Goal: Task Accomplishment & Management: Use online tool/utility

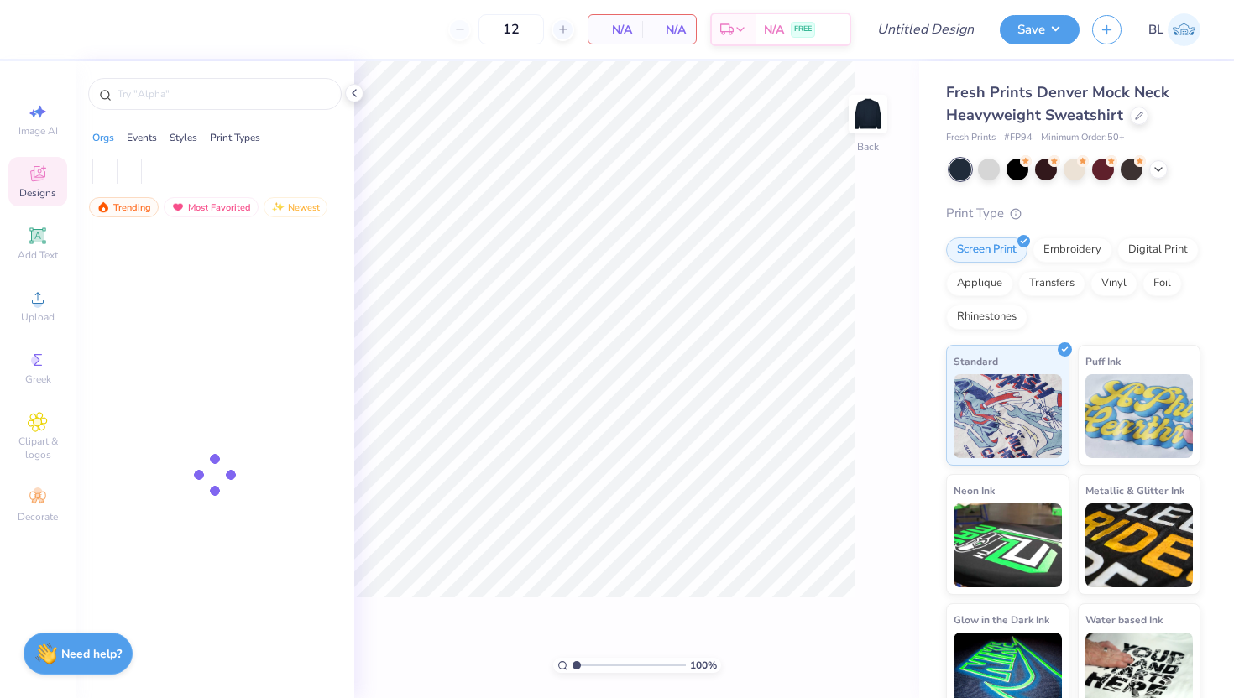
type input "50"
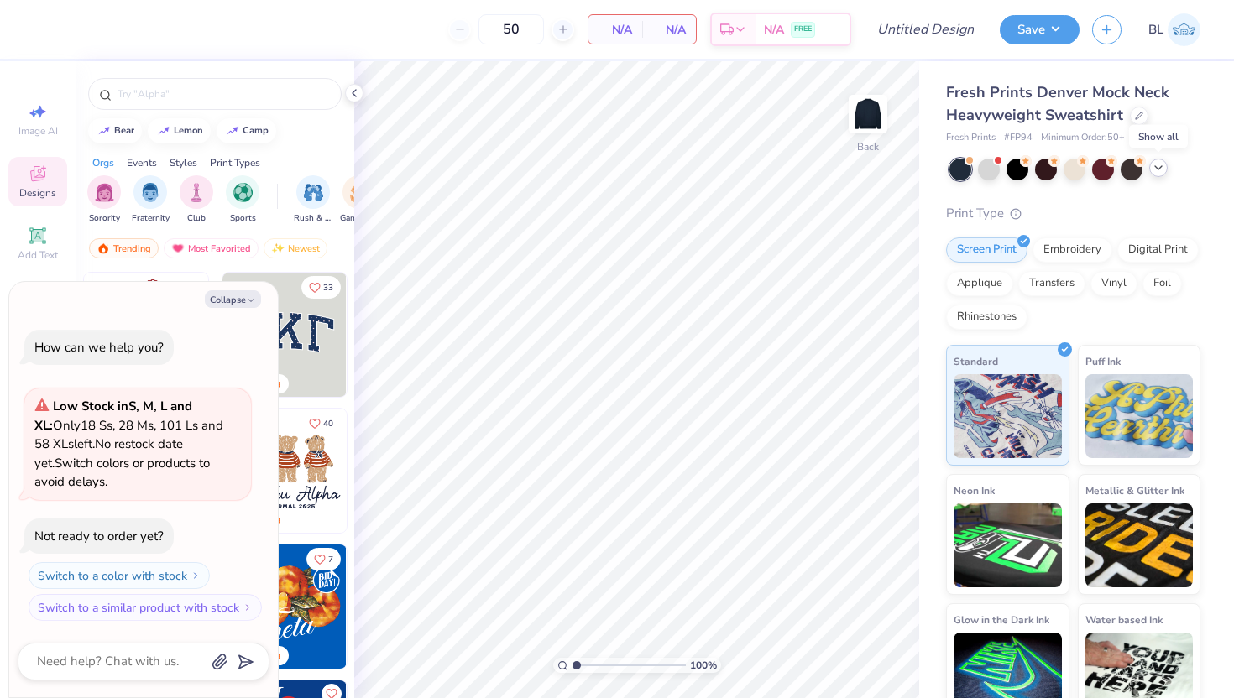
click at [1155, 172] on icon at bounding box center [1157, 167] width 13 height 13
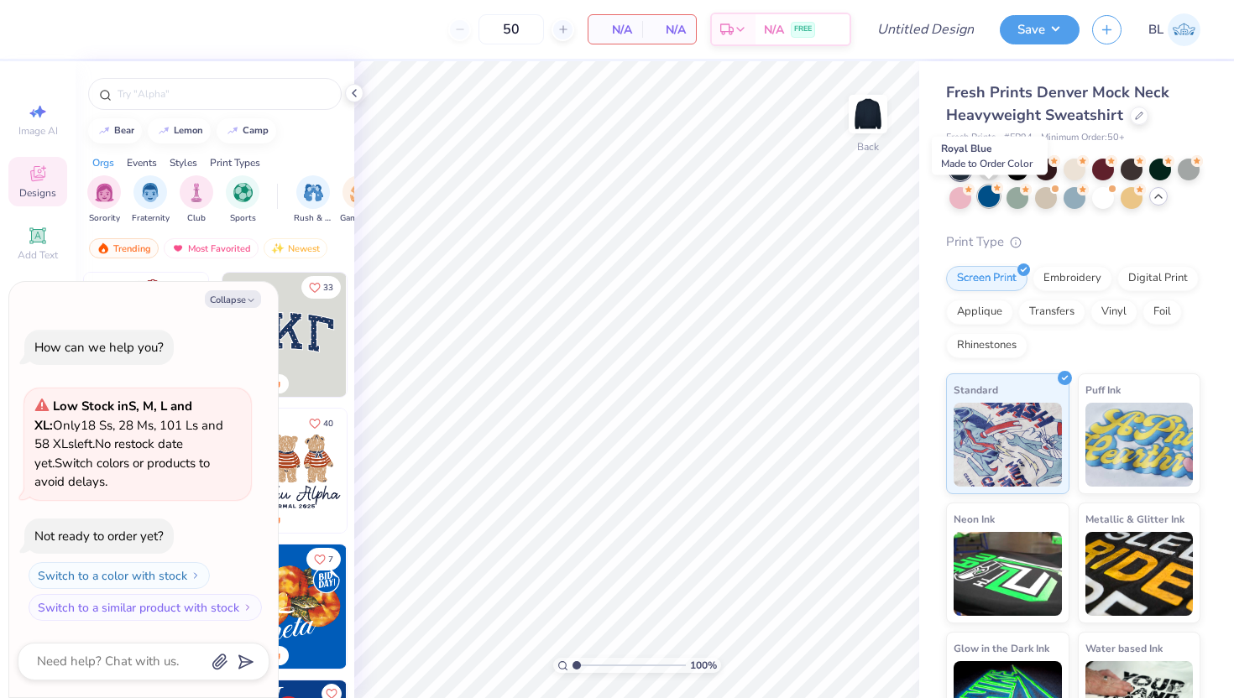
click at [987, 198] on div at bounding box center [989, 196] width 22 height 22
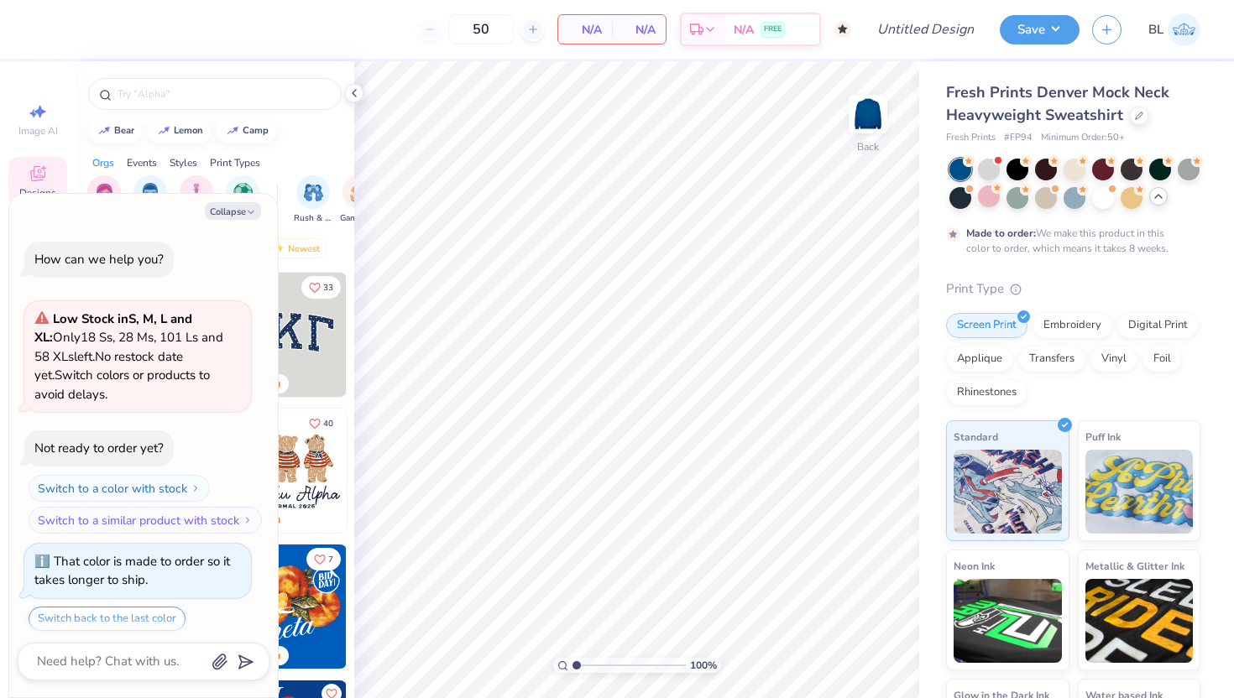
scroll to position [51, 0]
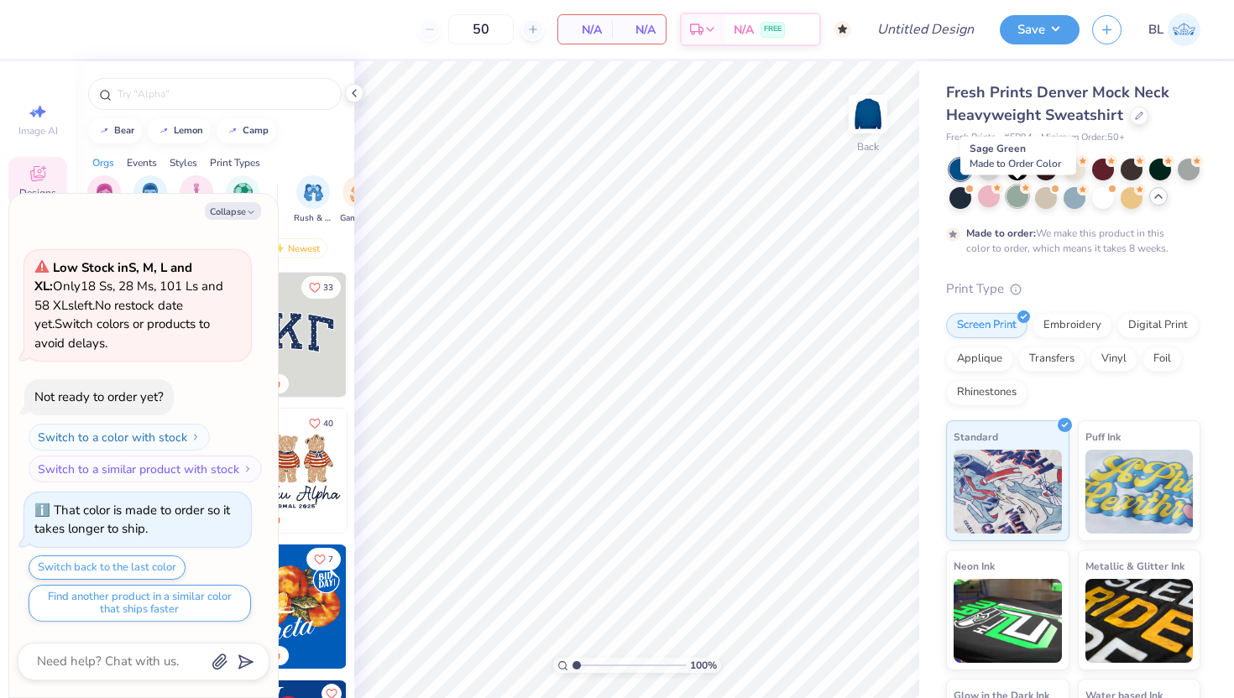
click at [1014, 196] on div at bounding box center [1017, 196] width 22 height 22
click at [1071, 196] on div at bounding box center [1074, 196] width 22 height 22
click at [235, 211] on button "Collapse" at bounding box center [233, 211] width 56 height 18
type textarea "x"
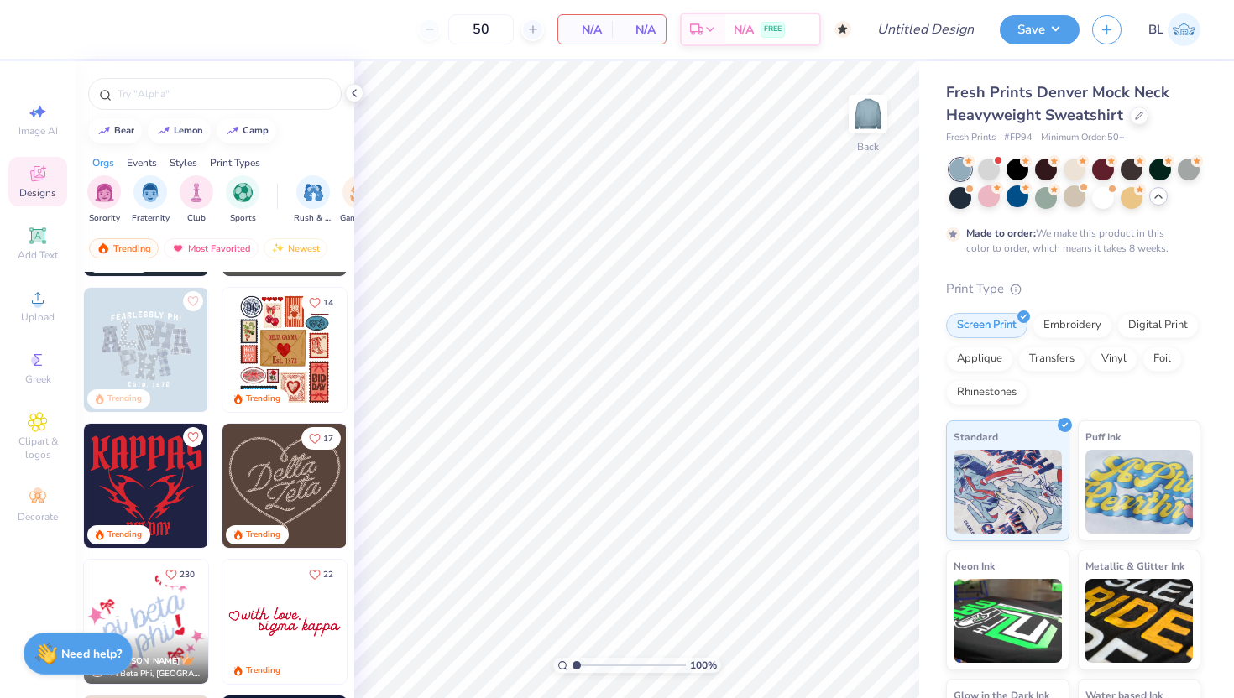
scroll to position [0, 0]
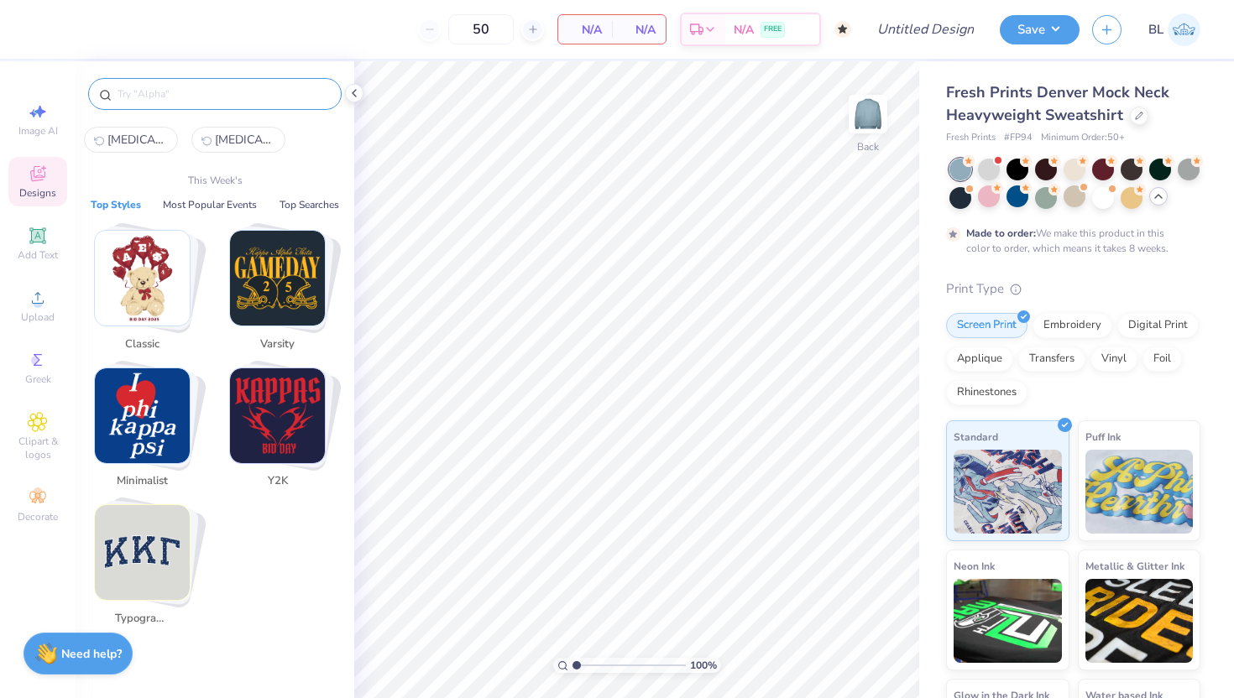
click at [164, 94] on input "text" at bounding box center [223, 94] width 215 height 17
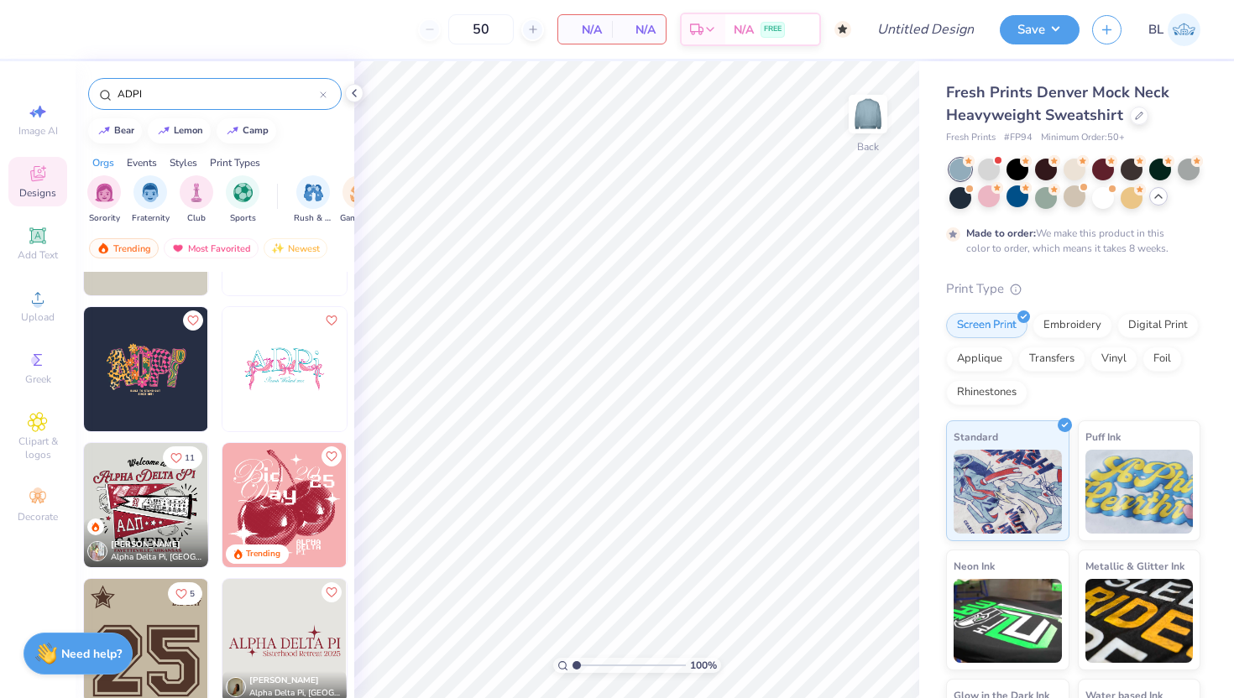
scroll to position [247, 0]
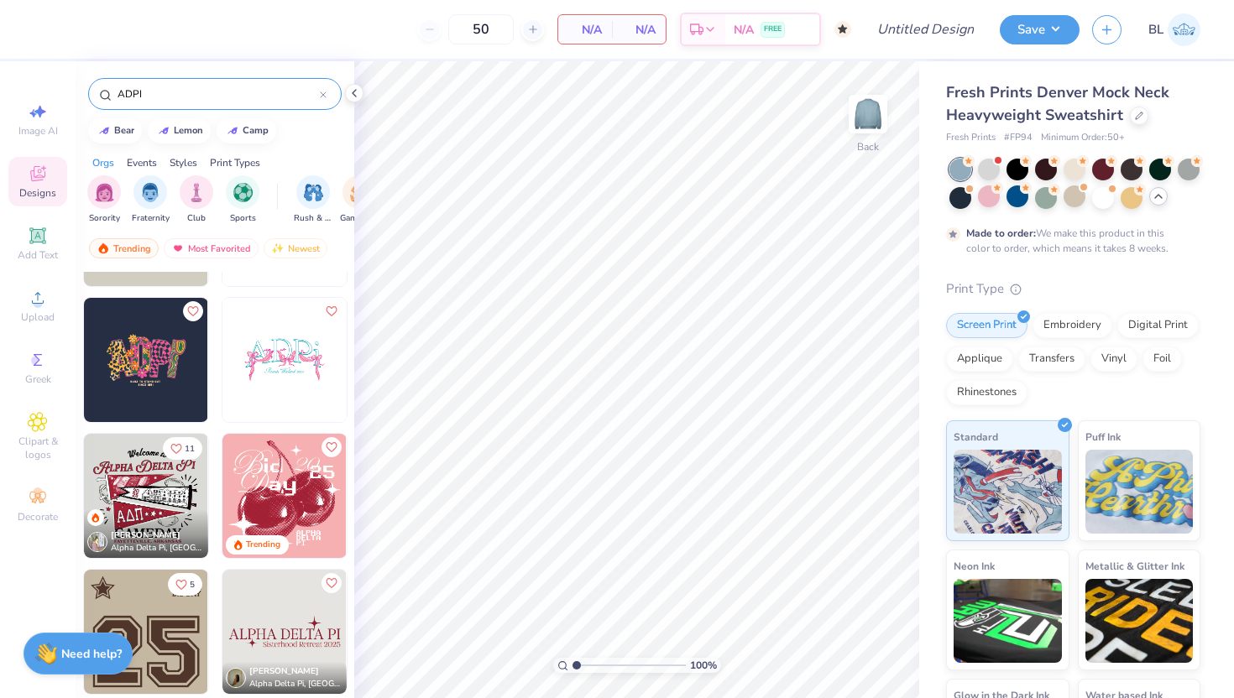
type input "ADPI"
click at [284, 349] on img at bounding box center [284, 360] width 124 height 124
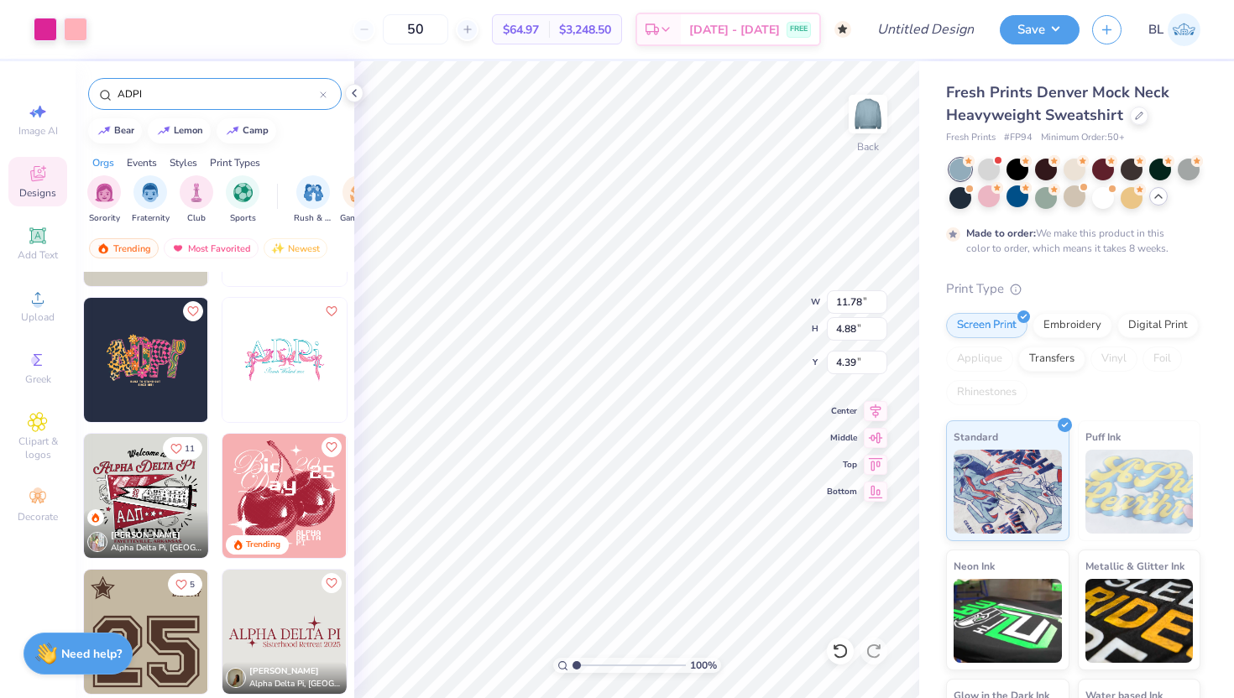
type input "4.06"
type input "4.31"
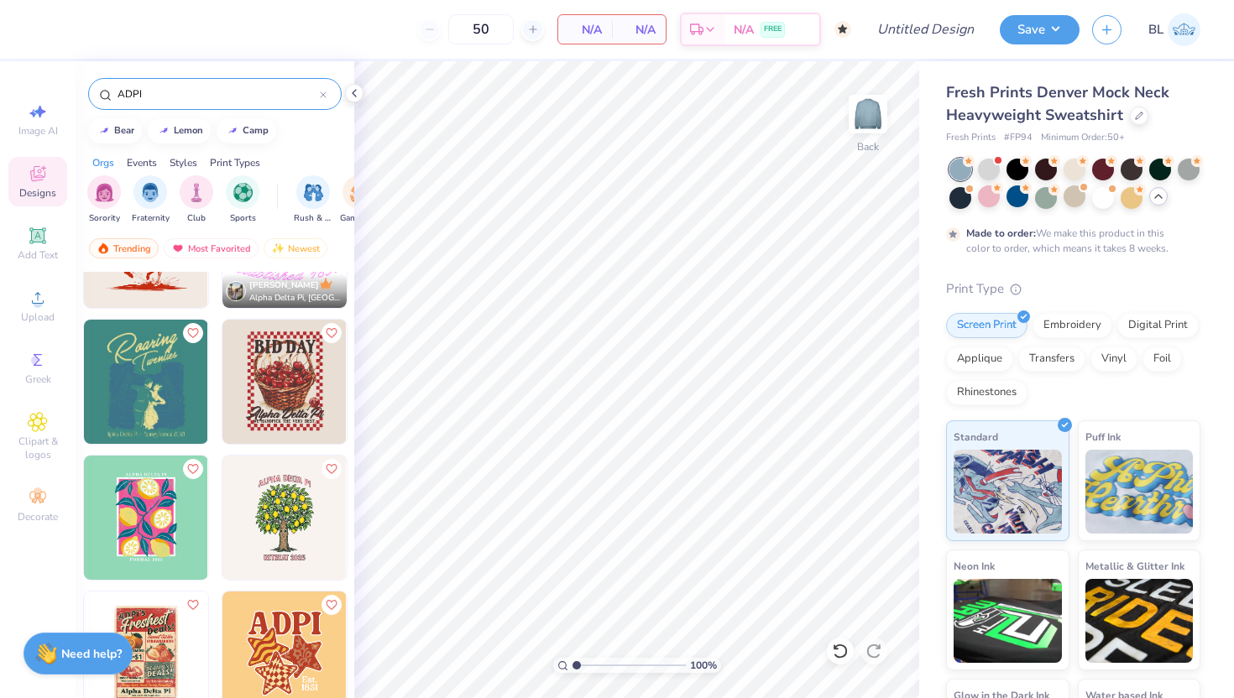
scroll to position [1114, 0]
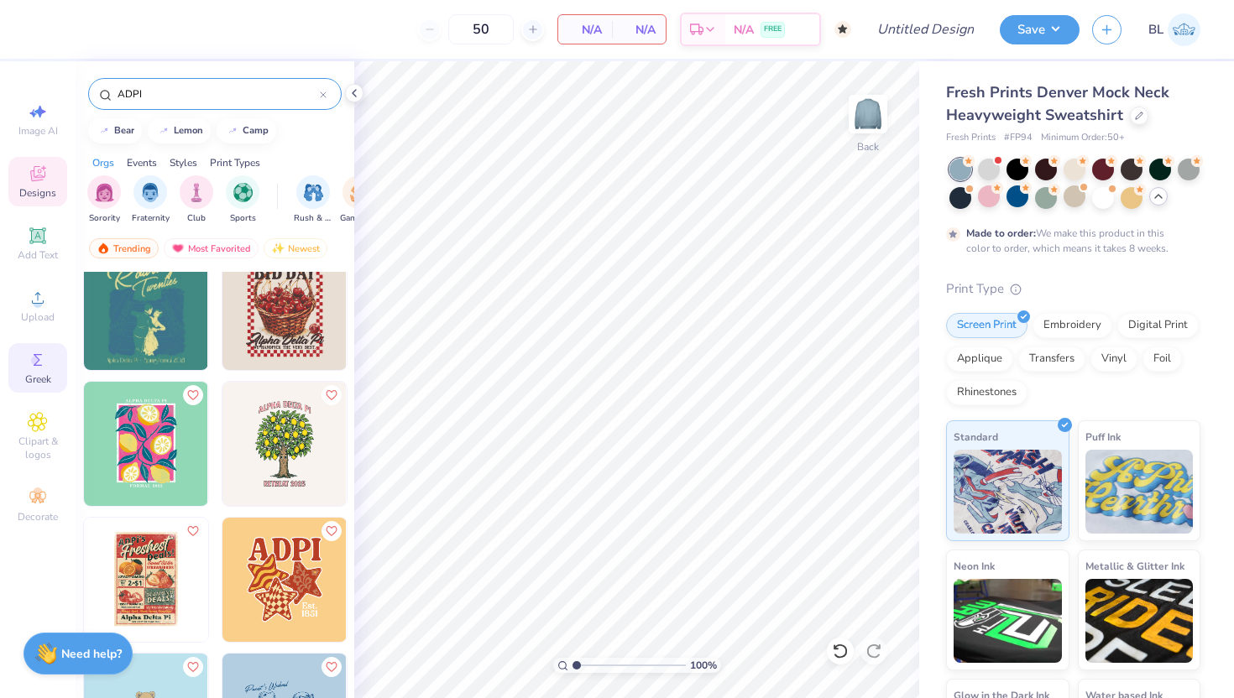
click at [33, 363] on circle at bounding box center [35, 360] width 9 height 9
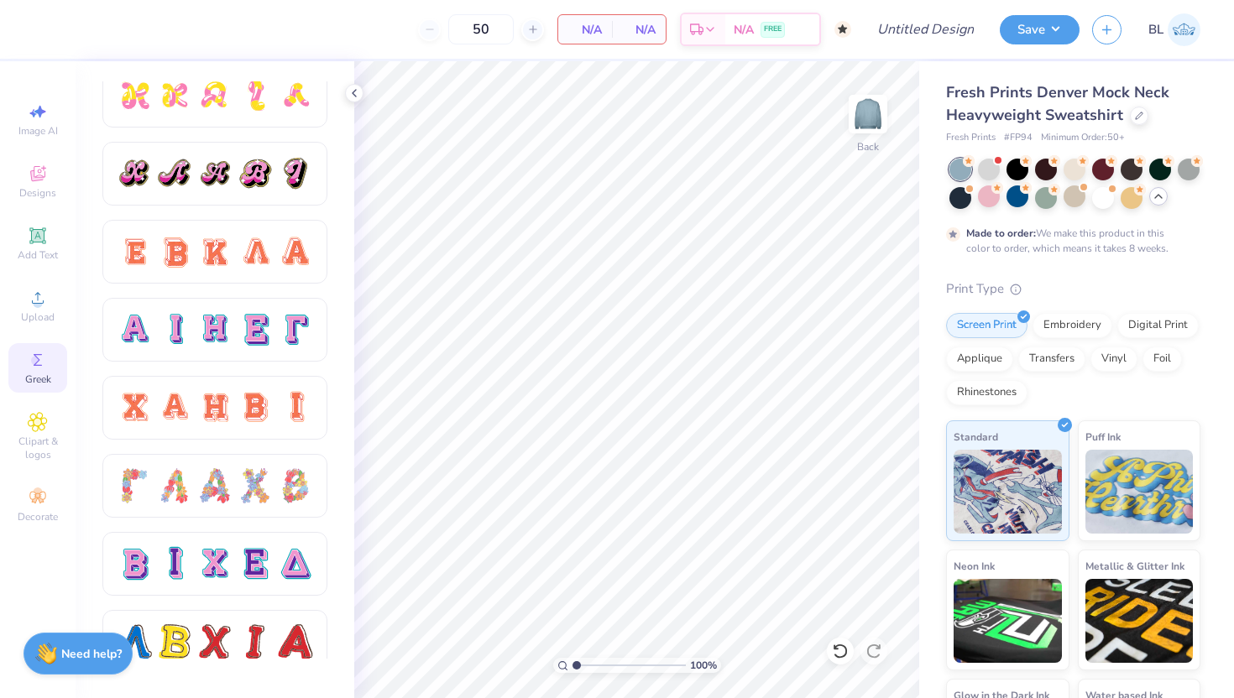
scroll to position [964, 0]
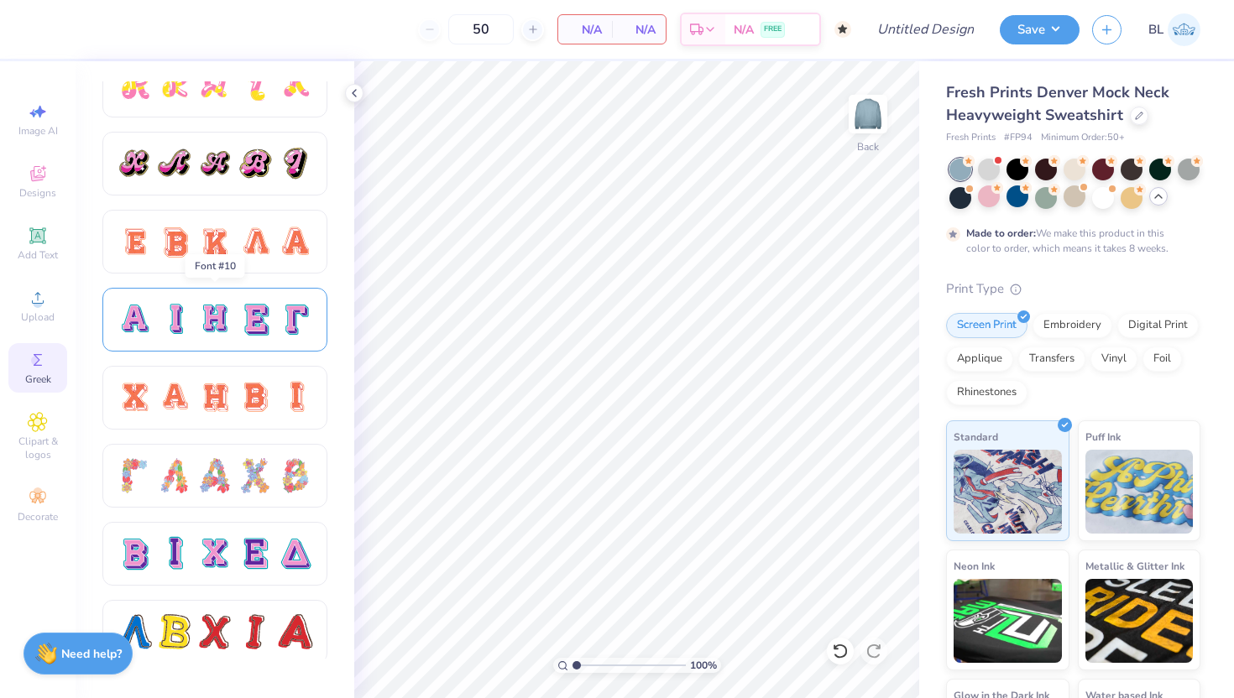
click at [176, 290] on div at bounding box center [214, 320] width 225 height 64
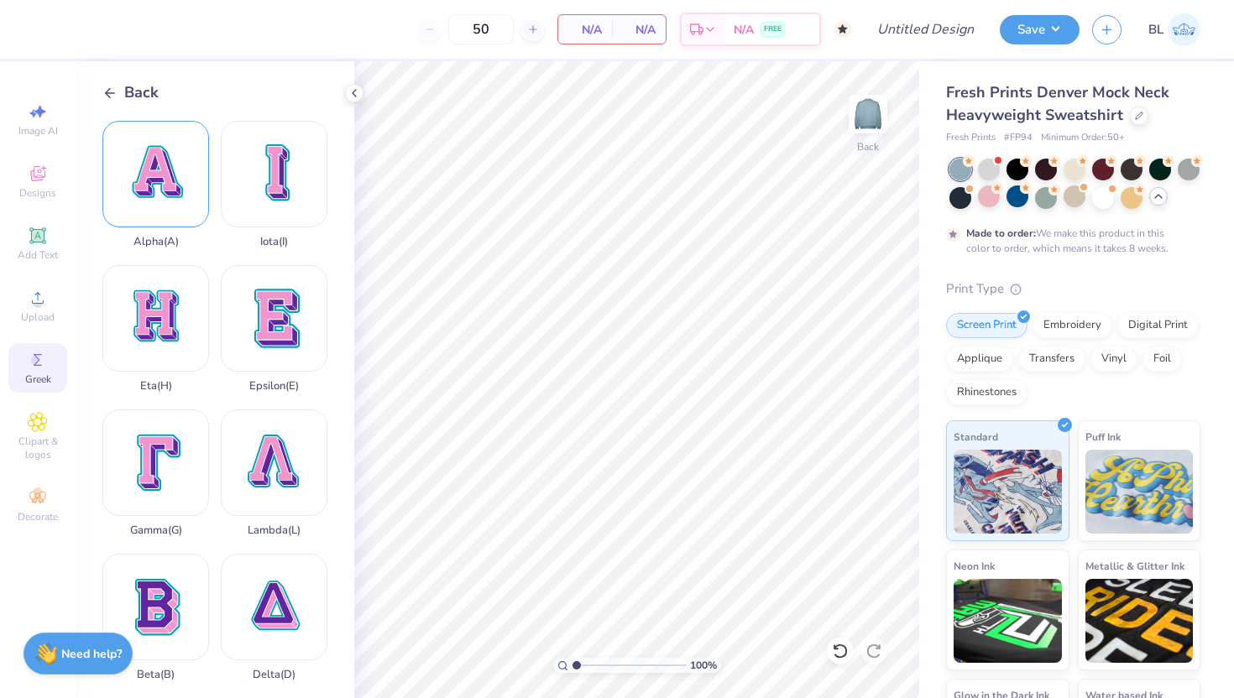
click at [160, 194] on div "Alpha ( A )" at bounding box center [155, 185] width 107 height 128
click at [106, 94] on polyline at bounding box center [108, 92] width 4 height 9
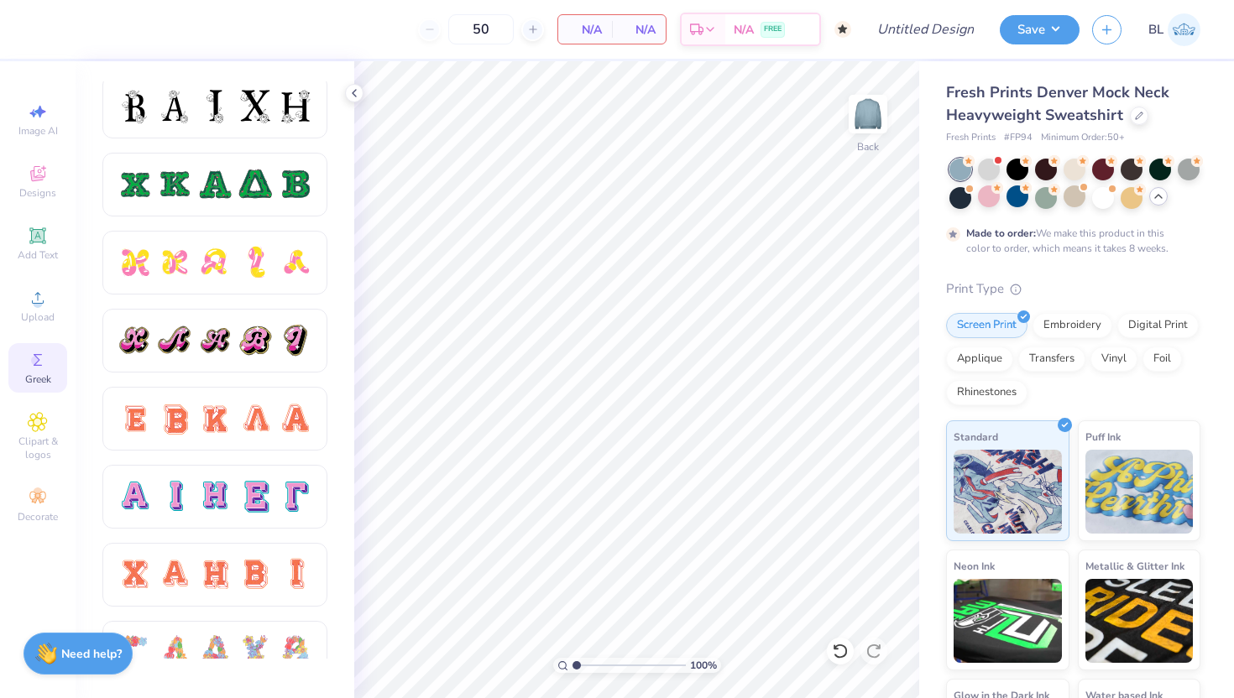
scroll to position [793, 0]
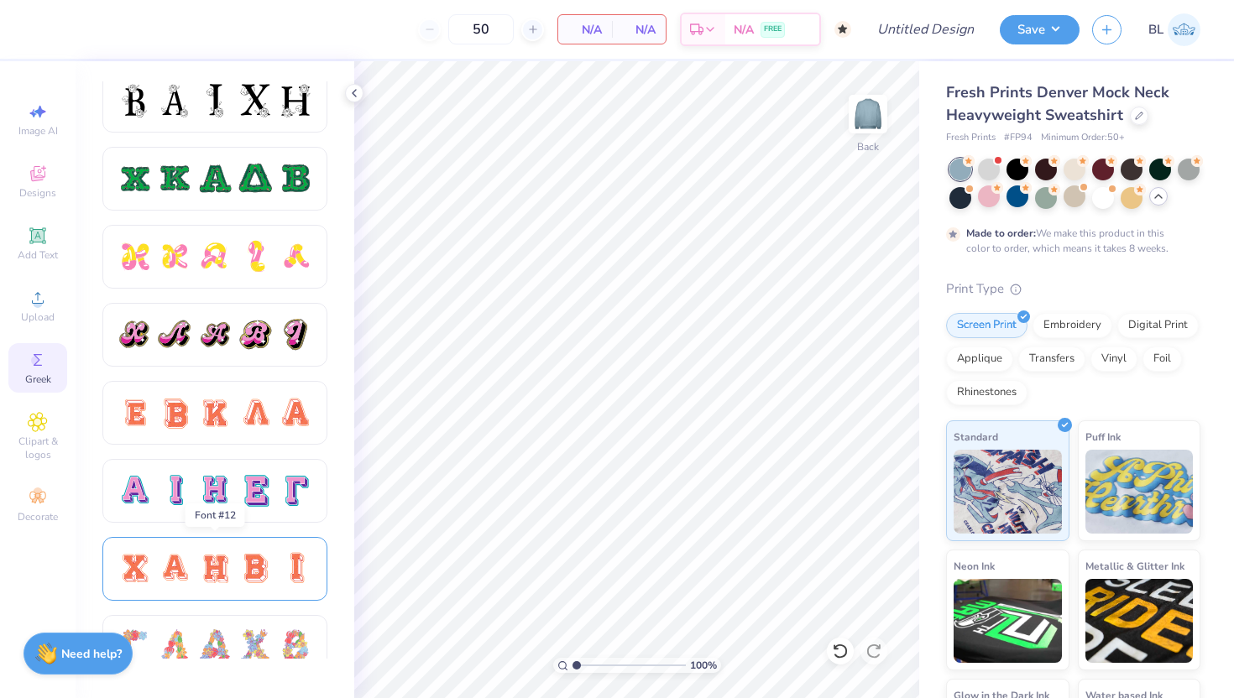
click at [225, 572] on div at bounding box center [214, 568] width 35 height 35
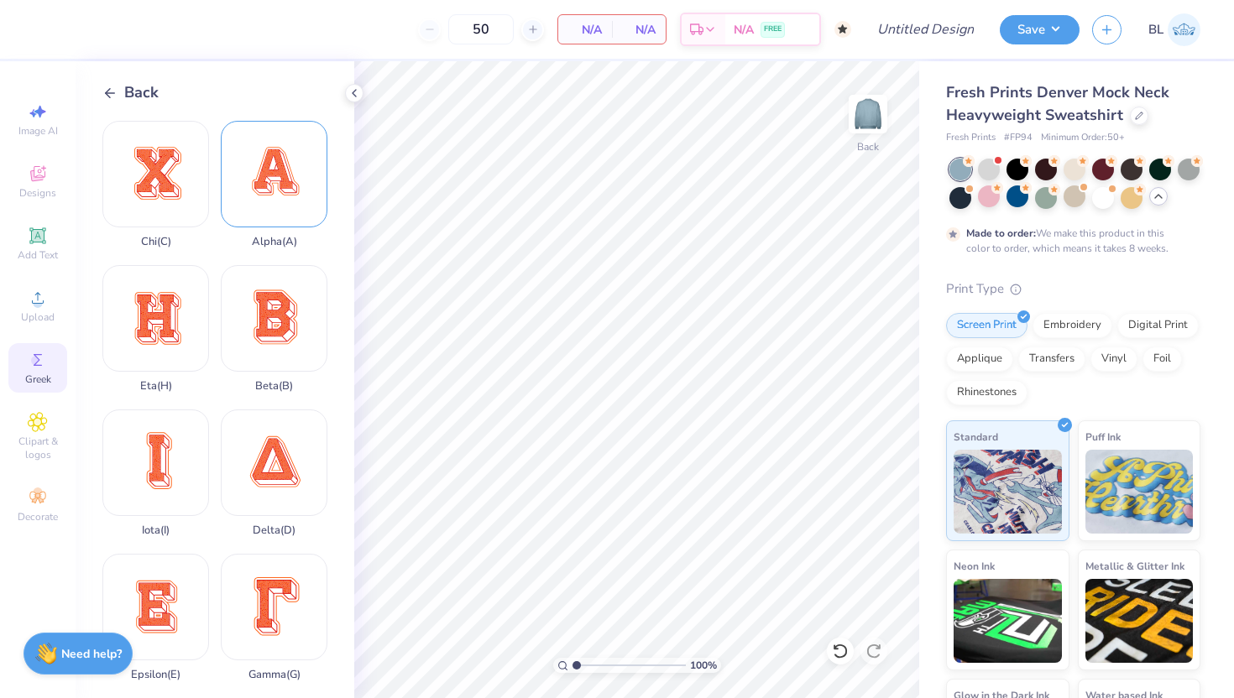
click at [269, 179] on div "Alpha ( A )" at bounding box center [274, 185] width 107 height 128
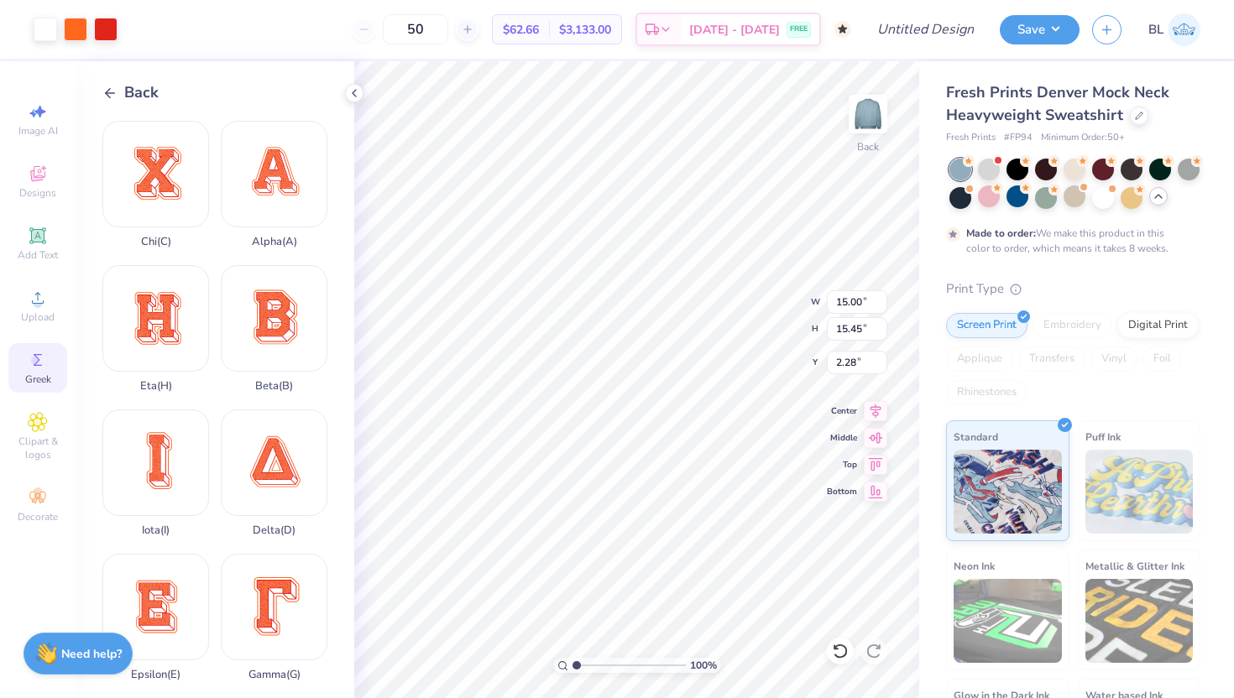
type input "3.07"
type input "3.16"
type input "3.00"
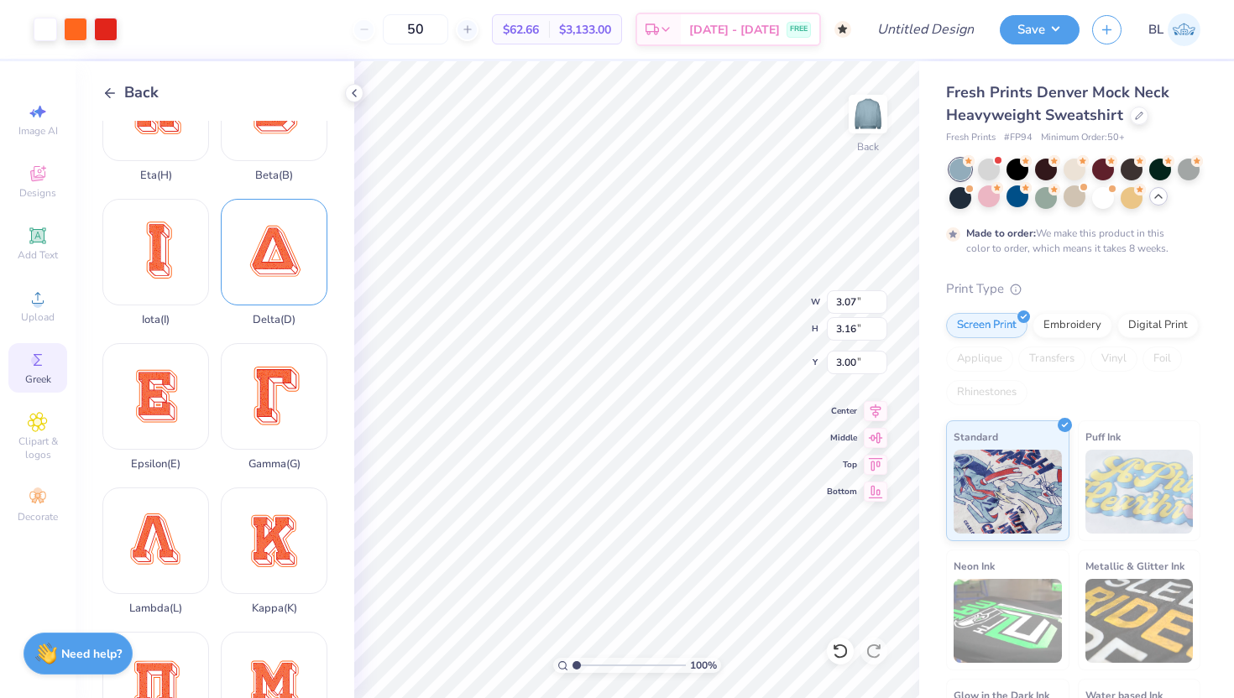
scroll to position [180, 0]
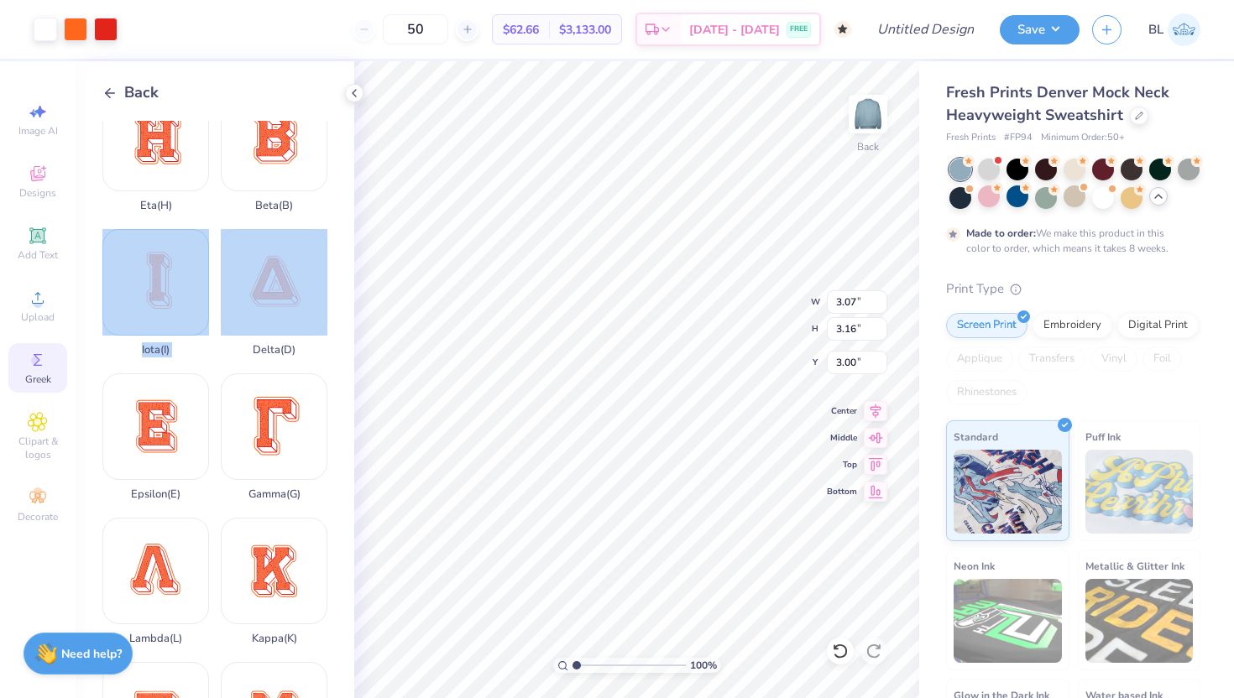
drag, startPoint x: 258, startPoint y: 269, endPoint x: 206, endPoint y: 279, distance: 53.0
click at [186, 284] on div "Chi ( C ) Alpha ( A ) Eta ( H ) Beta ( B ) Iota ( I ) Delta ( D ) Epsilon ( E )…" at bounding box center [228, 409] width 252 height 577
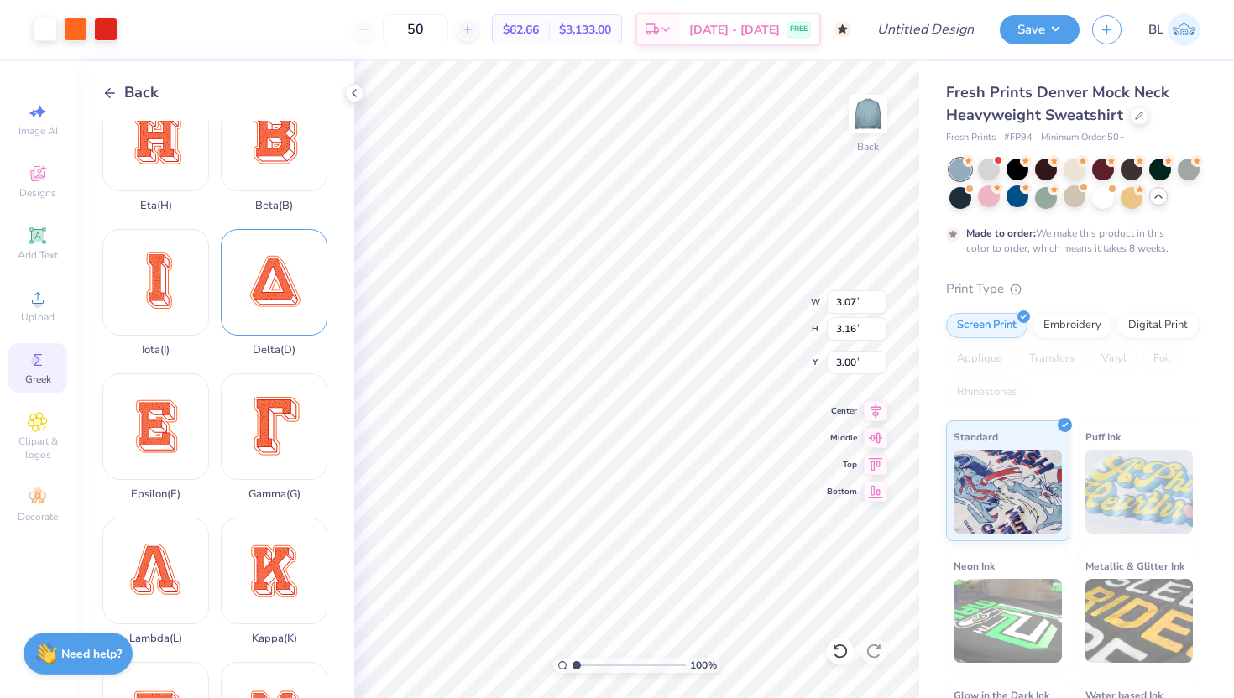
drag, startPoint x: 308, startPoint y: 306, endPoint x: 248, endPoint y: 274, distance: 68.7
click at [248, 274] on div "Delta ( D )" at bounding box center [274, 293] width 107 height 128
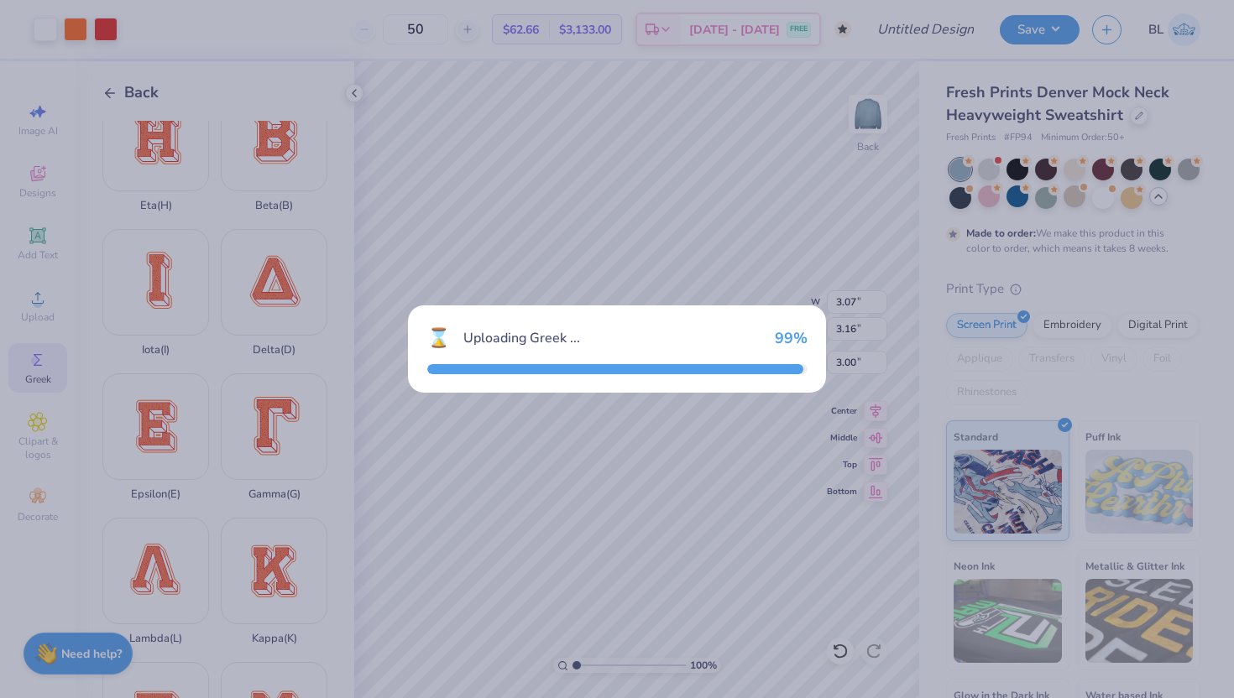
click at [416, 124] on div "⌛ Uploading Greek ... 99 %" at bounding box center [617, 349] width 1234 height 698
type input "15.00"
type input "15.15"
type input "2.42"
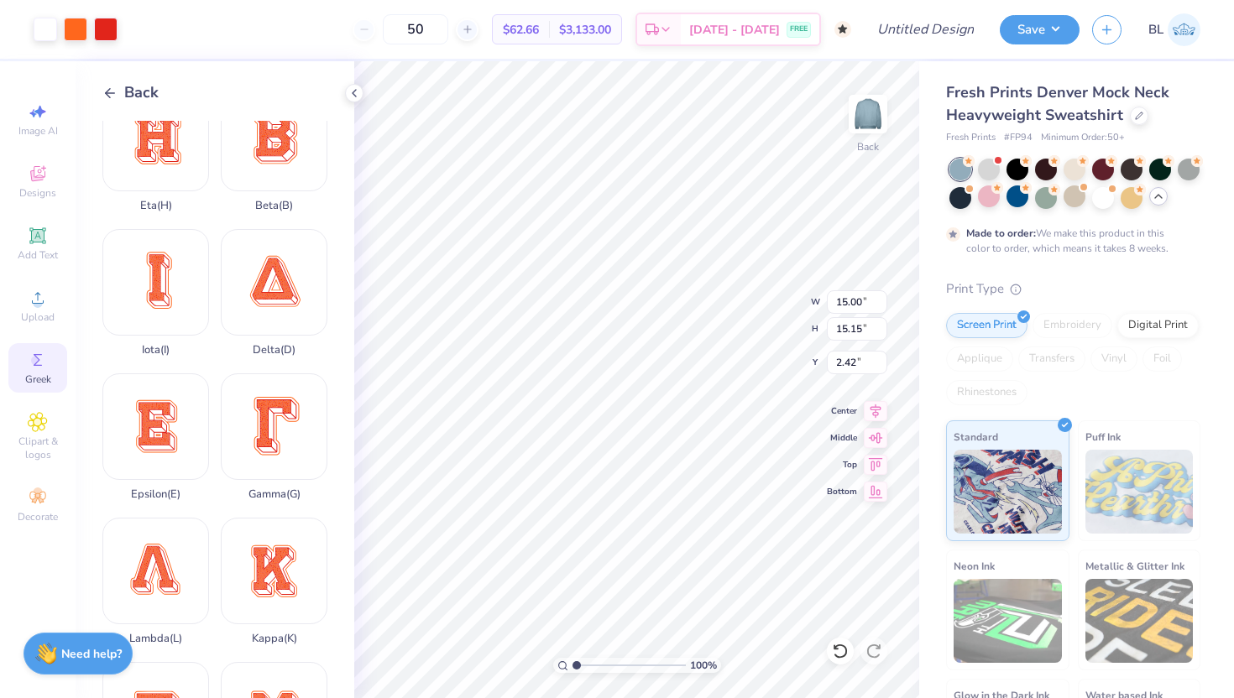
type input "4.70"
type input "4.75"
type input "4.07"
type input "4.12"
type input "3.00"
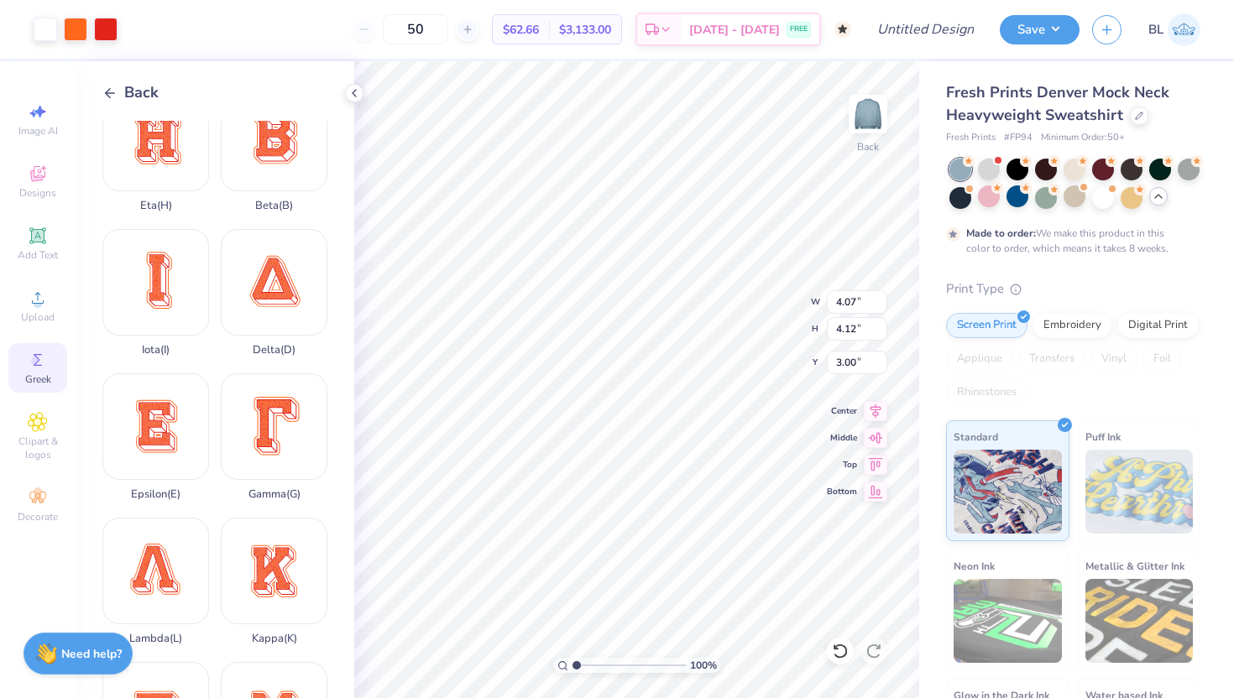
type input "2.96"
type input "2.99"
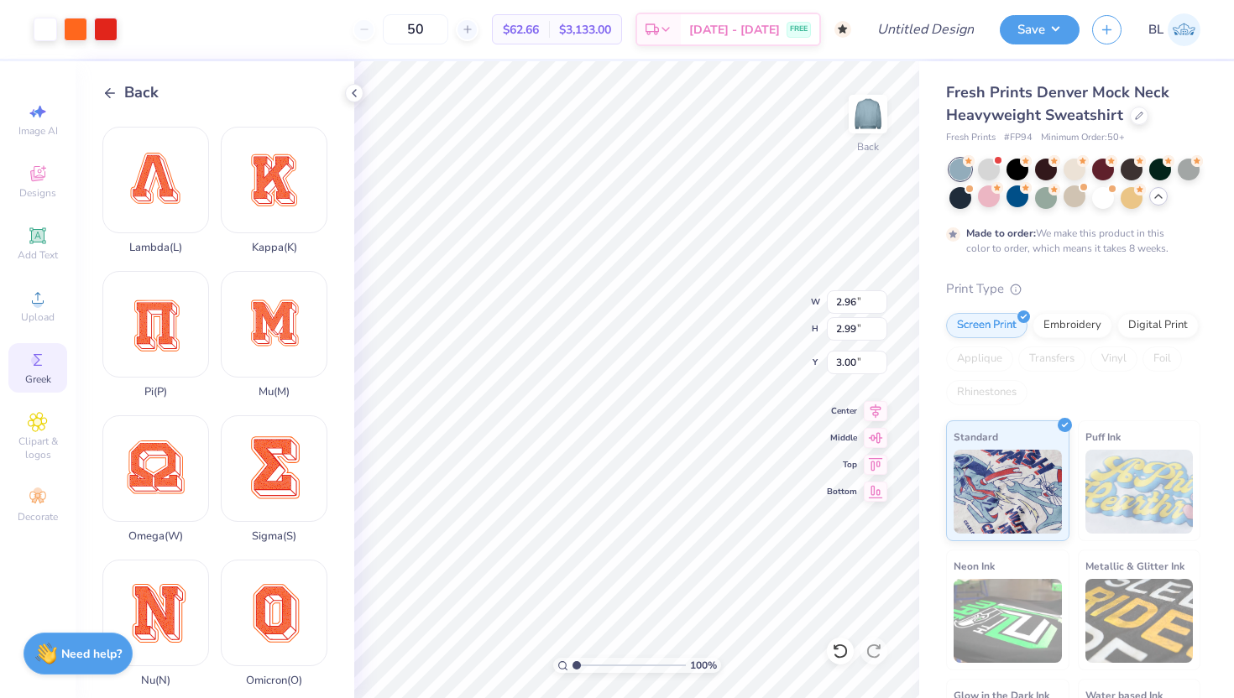
scroll to position [569, 0]
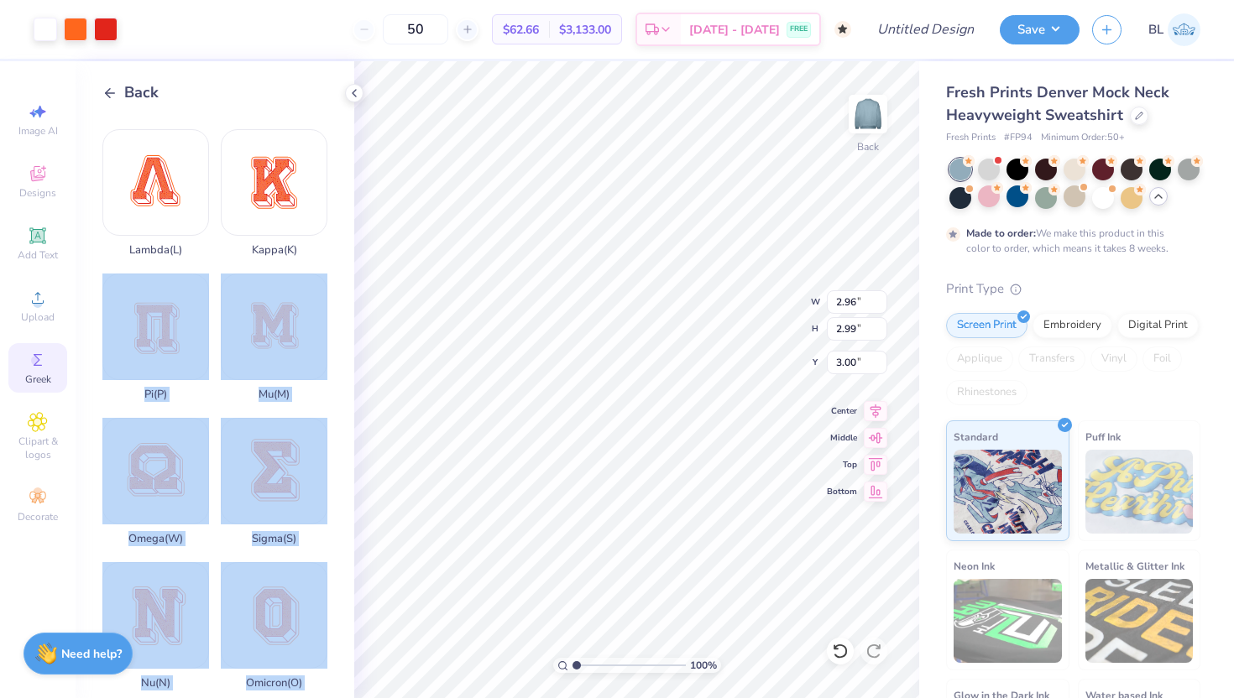
click at [698, 346] on div "Art colors 50 $62.66 Per Item $3,133.00 Total Est. Delivery Oct 11 - 14 FREE De…" at bounding box center [617, 349] width 1234 height 698
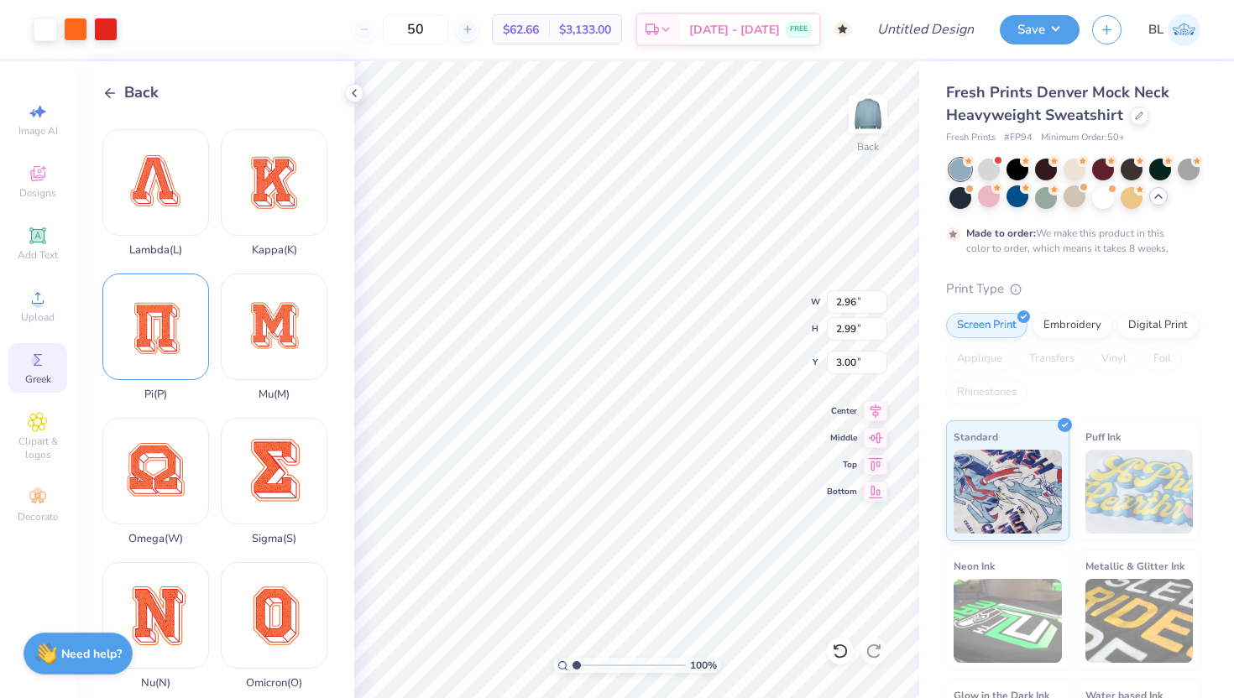
drag, startPoint x: 178, startPoint y: 331, endPoint x: 187, endPoint y: 319, distance: 15.6
click at [187, 319] on div "Pi ( P )" at bounding box center [155, 338] width 107 height 128
type input "15.00"
type input "17.04"
type input "1.48"
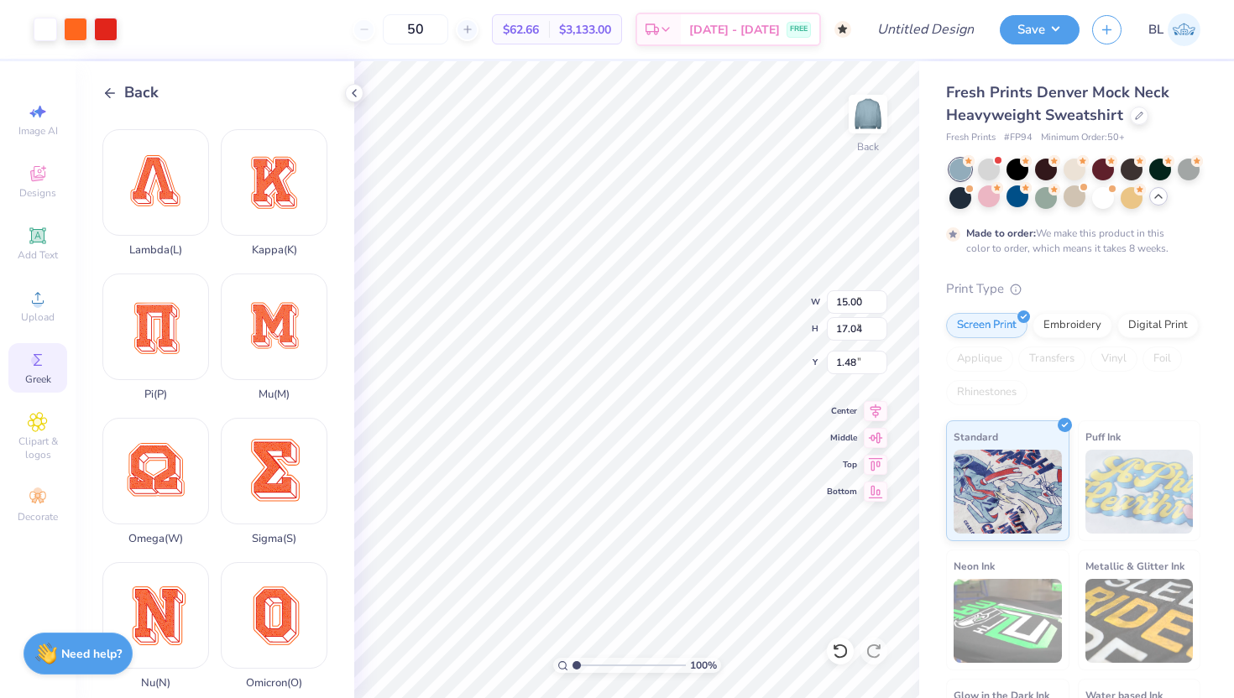
type input "3.07"
type input "3.49"
type input "3.00"
type input "2.85"
type input "3.24"
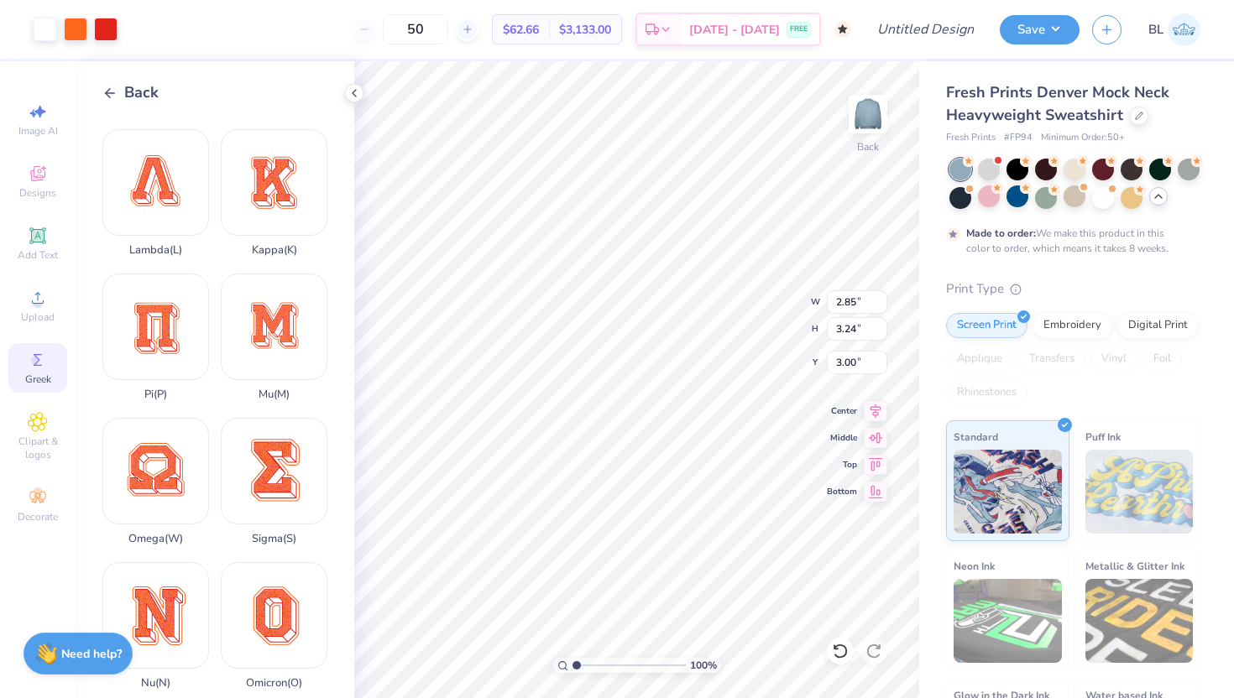
type input "2.96"
type input "2.99"
type input "3.50"
type input "3.53"
type input "2.85"
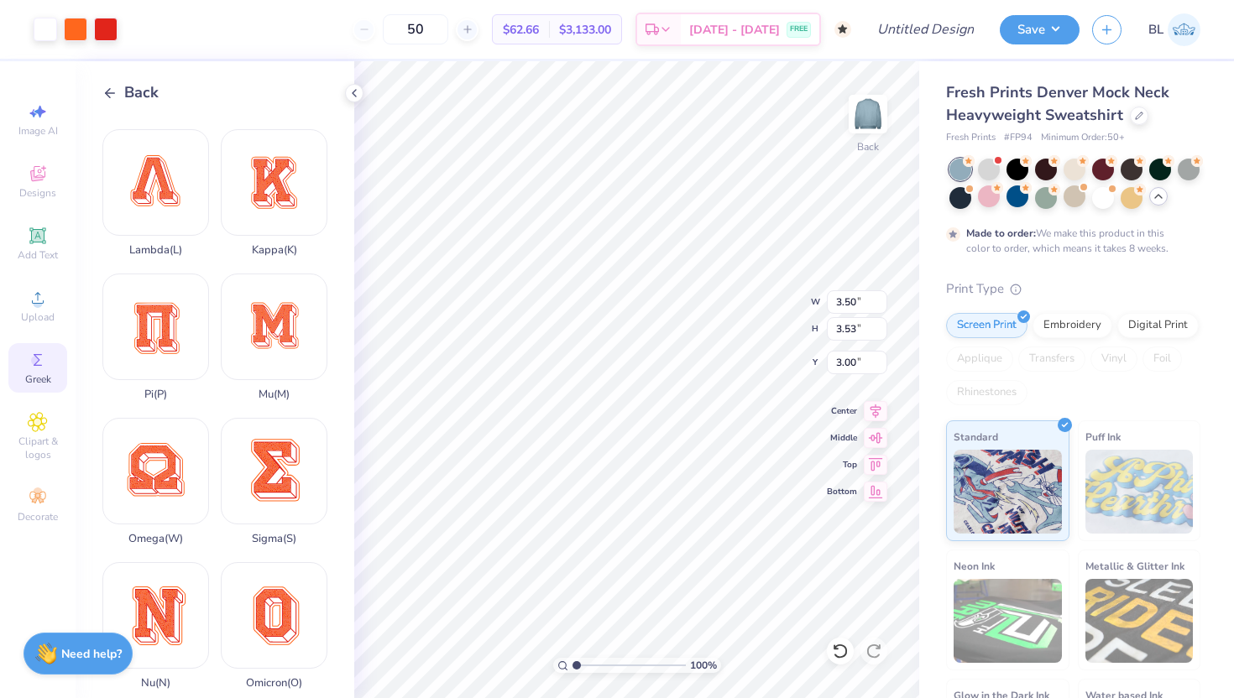
type input "3.24"
type input "3.11"
type input "3.53"
type input "3.07"
type input "3.16"
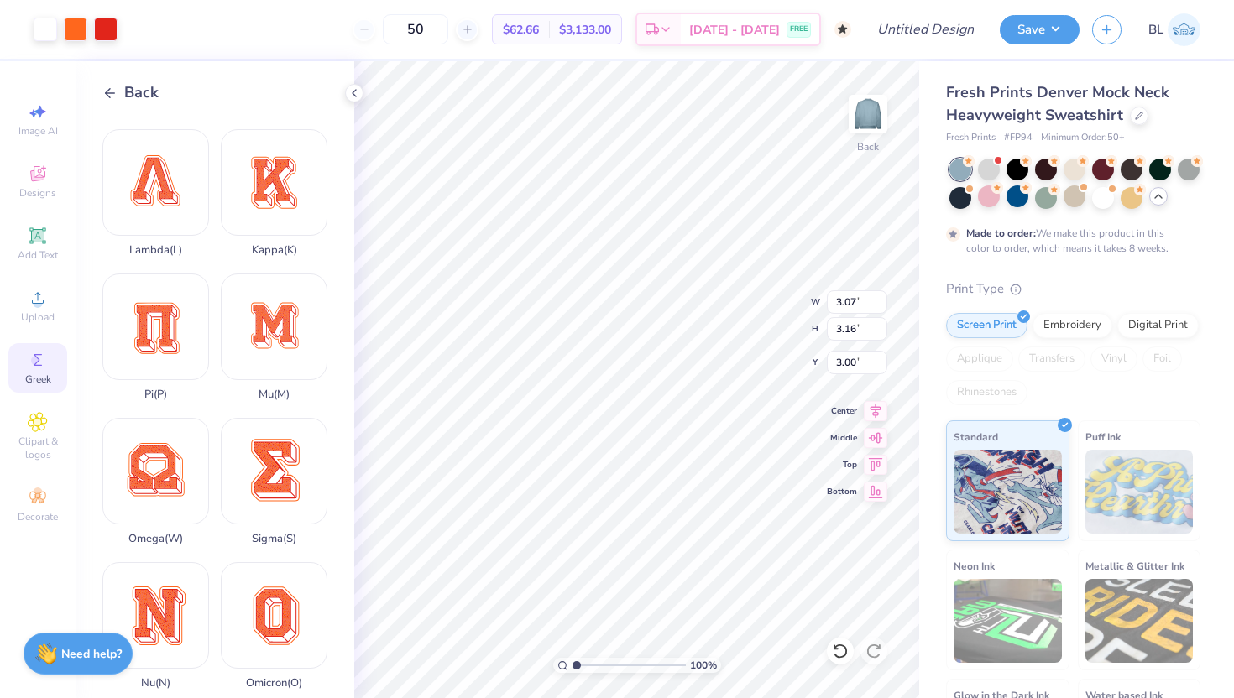
type input "3.45"
type input "3.56"
type input "3.11"
type input "3.53"
click at [77, 31] on div at bounding box center [75, 27] width 23 height 23
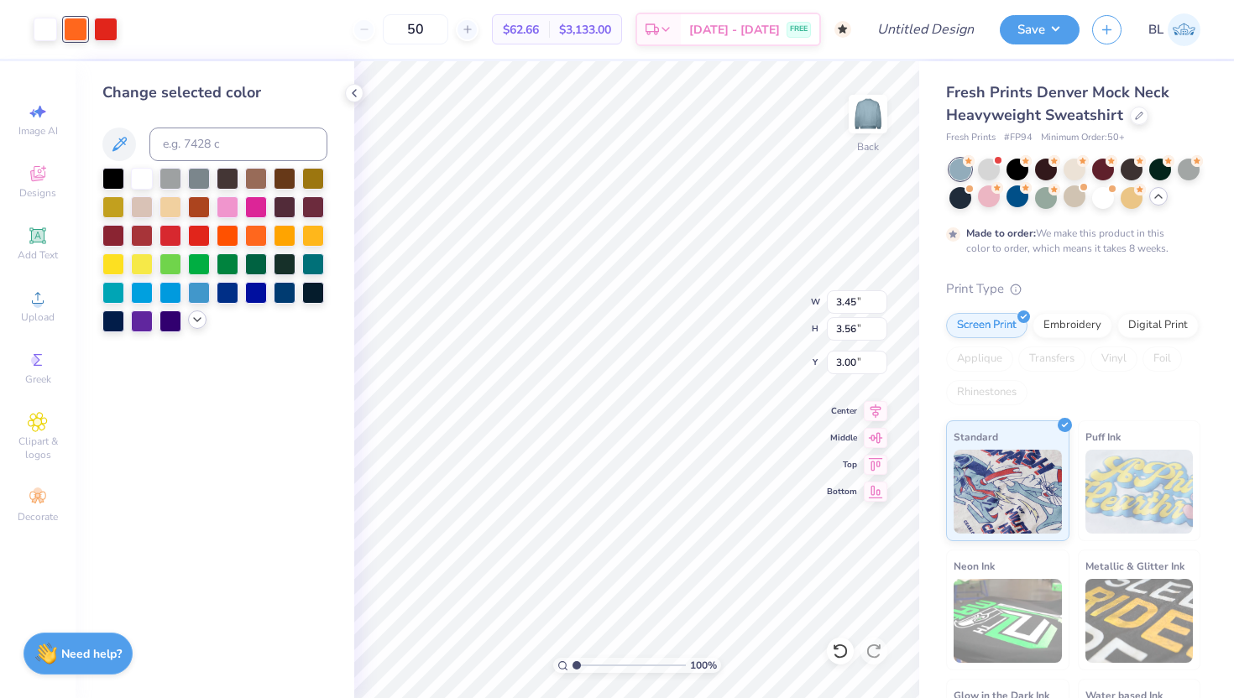
click at [190, 320] on icon at bounding box center [196, 319] width 13 height 13
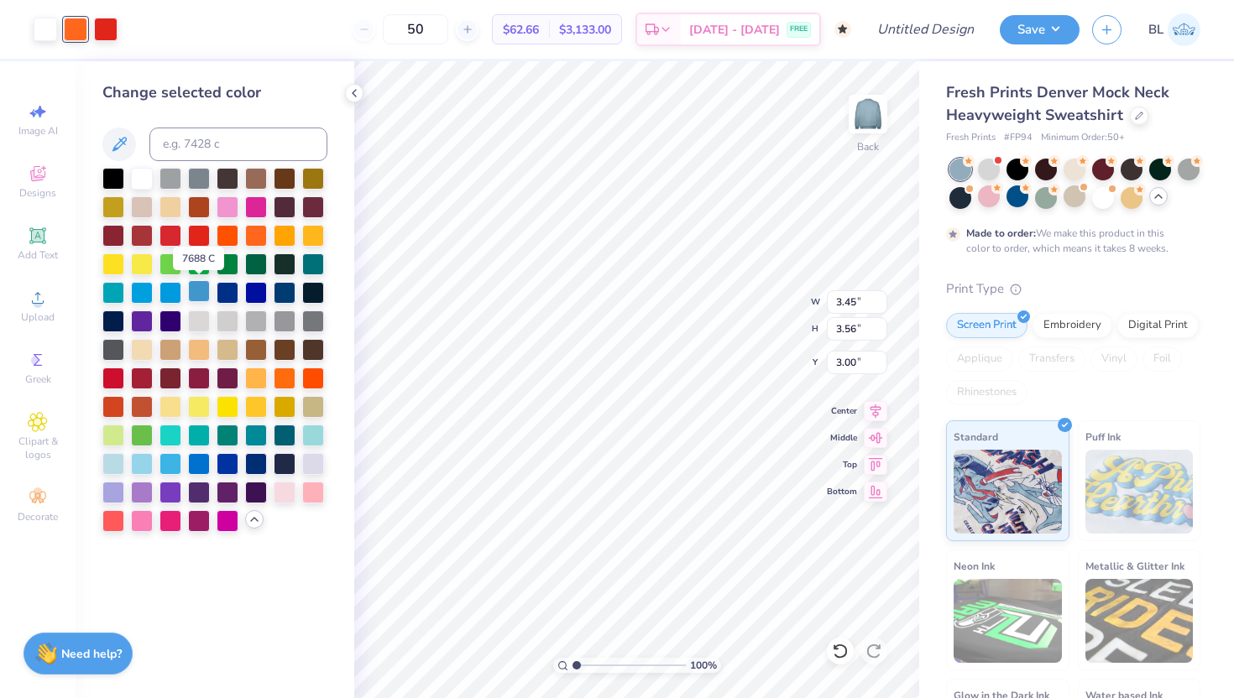
click at [198, 288] on div at bounding box center [199, 291] width 22 height 22
click at [106, 23] on div at bounding box center [105, 27] width 23 height 23
click at [253, 463] on div at bounding box center [256, 462] width 22 height 22
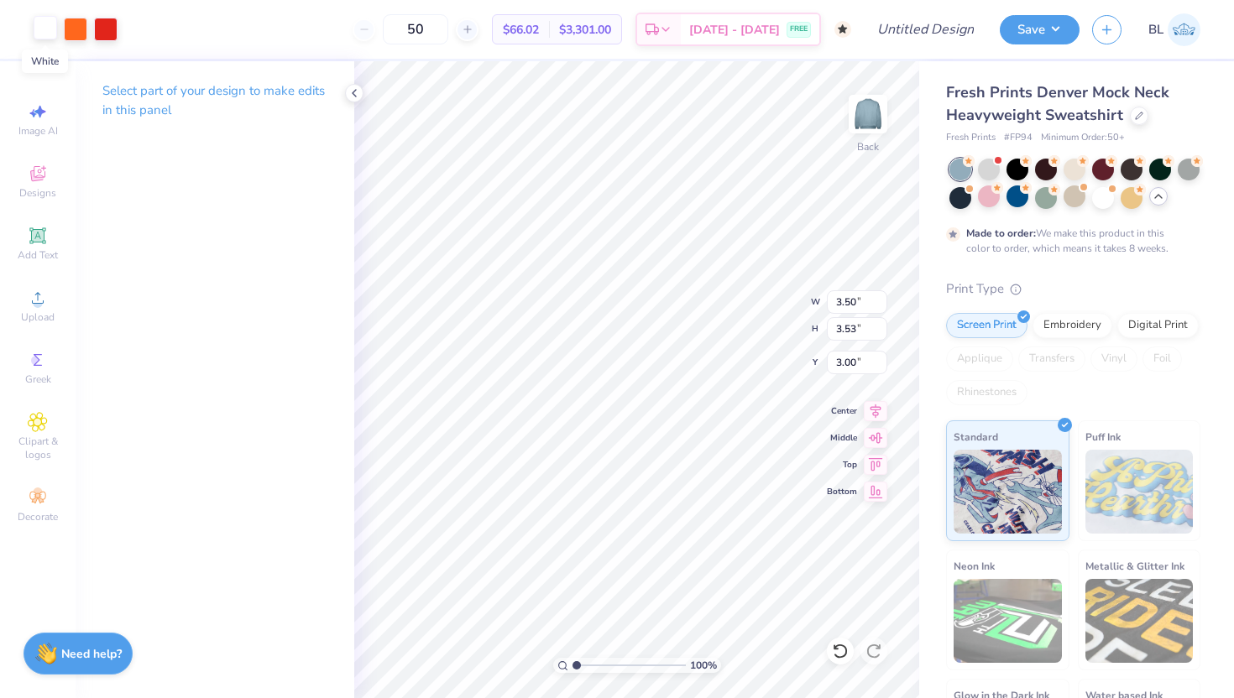
click at [46, 25] on div at bounding box center [45, 27] width 23 height 23
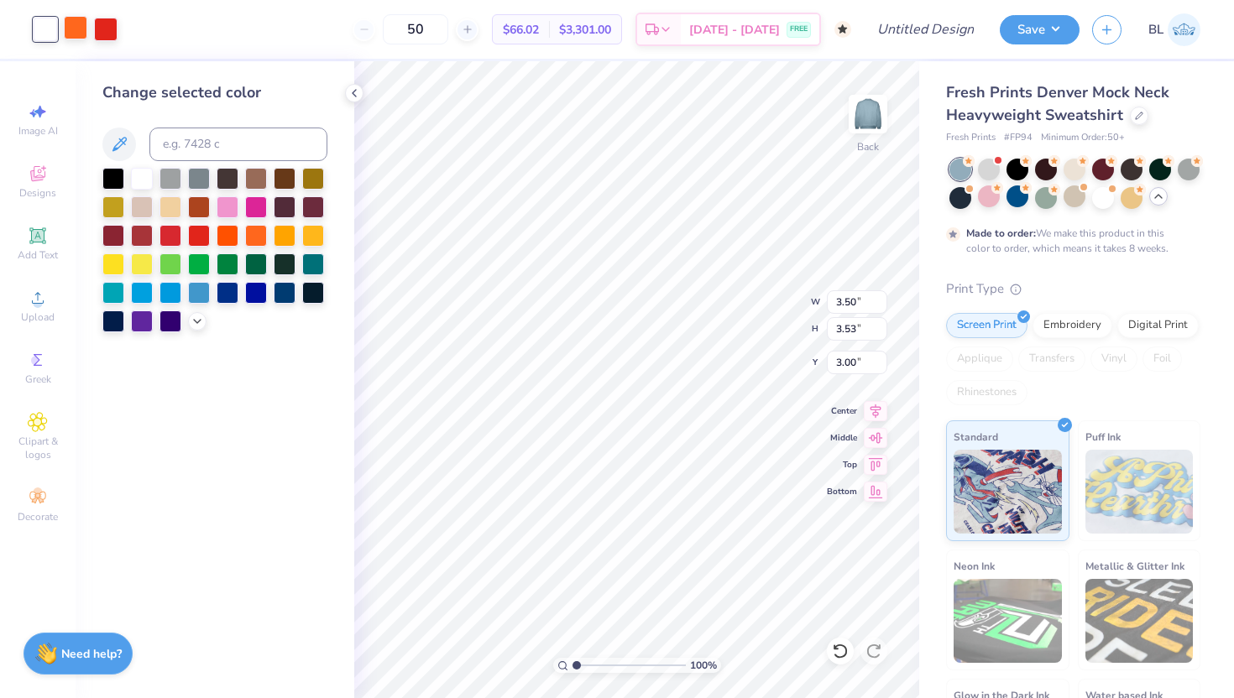
click at [86, 28] on div at bounding box center [75, 27] width 23 height 23
click at [81, 27] on div at bounding box center [75, 29] width 23 height 23
click at [196, 321] on polyline at bounding box center [197, 319] width 7 height 3
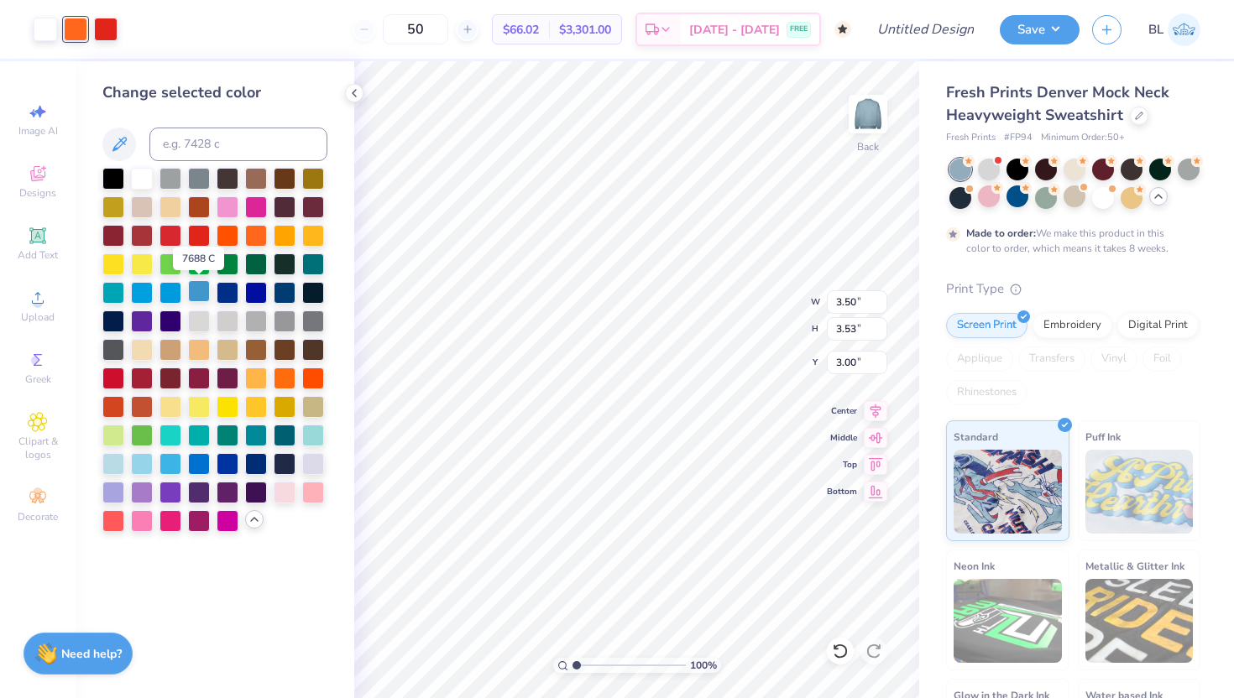
click at [196, 291] on div at bounding box center [199, 291] width 22 height 22
click at [102, 29] on div at bounding box center [105, 27] width 23 height 23
click at [252, 462] on div at bounding box center [256, 462] width 22 height 22
type input "3.11"
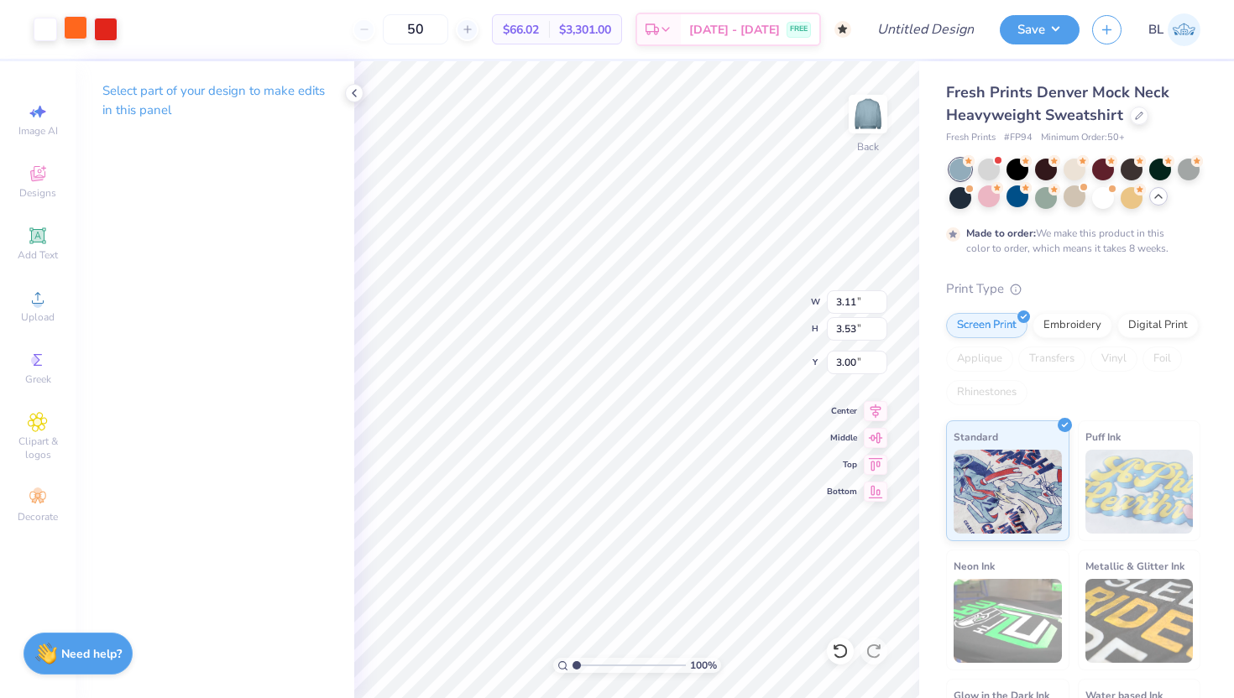
click at [73, 30] on div at bounding box center [75, 27] width 23 height 23
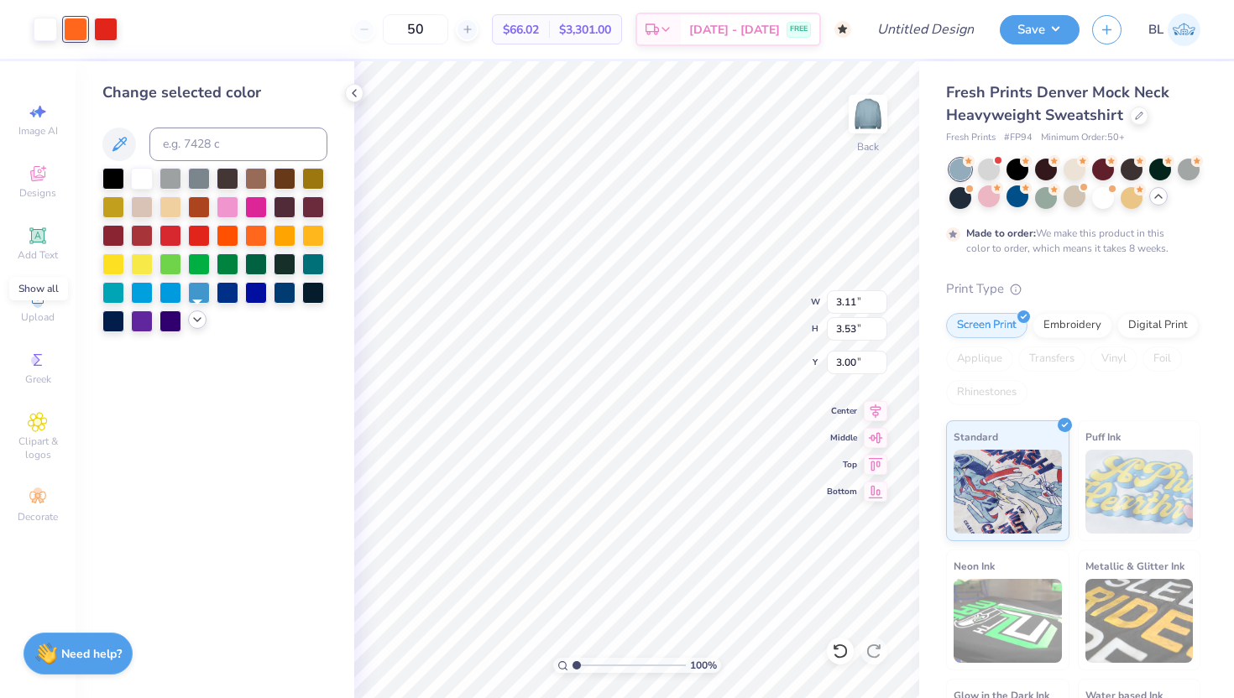
click at [196, 320] on polyline at bounding box center [197, 319] width 7 height 3
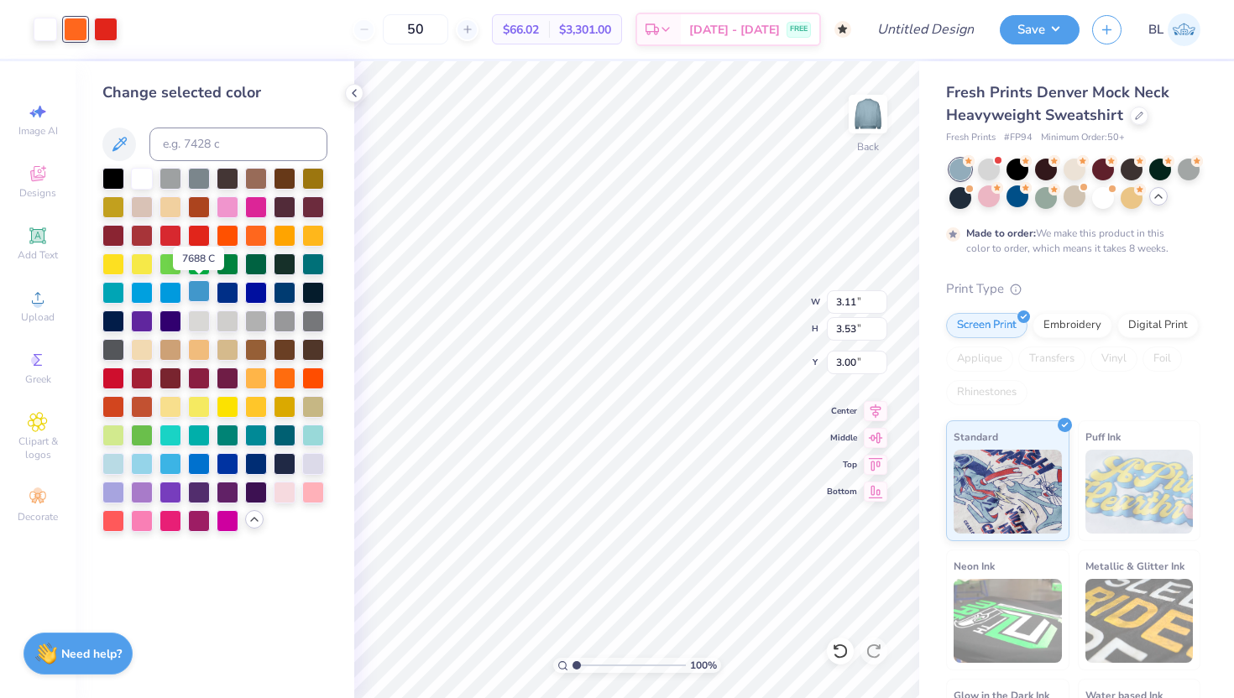
click at [200, 292] on div at bounding box center [199, 291] width 22 height 22
click at [106, 24] on div at bounding box center [105, 27] width 23 height 23
click at [250, 463] on div at bounding box center [256, 462] width 22 height 22
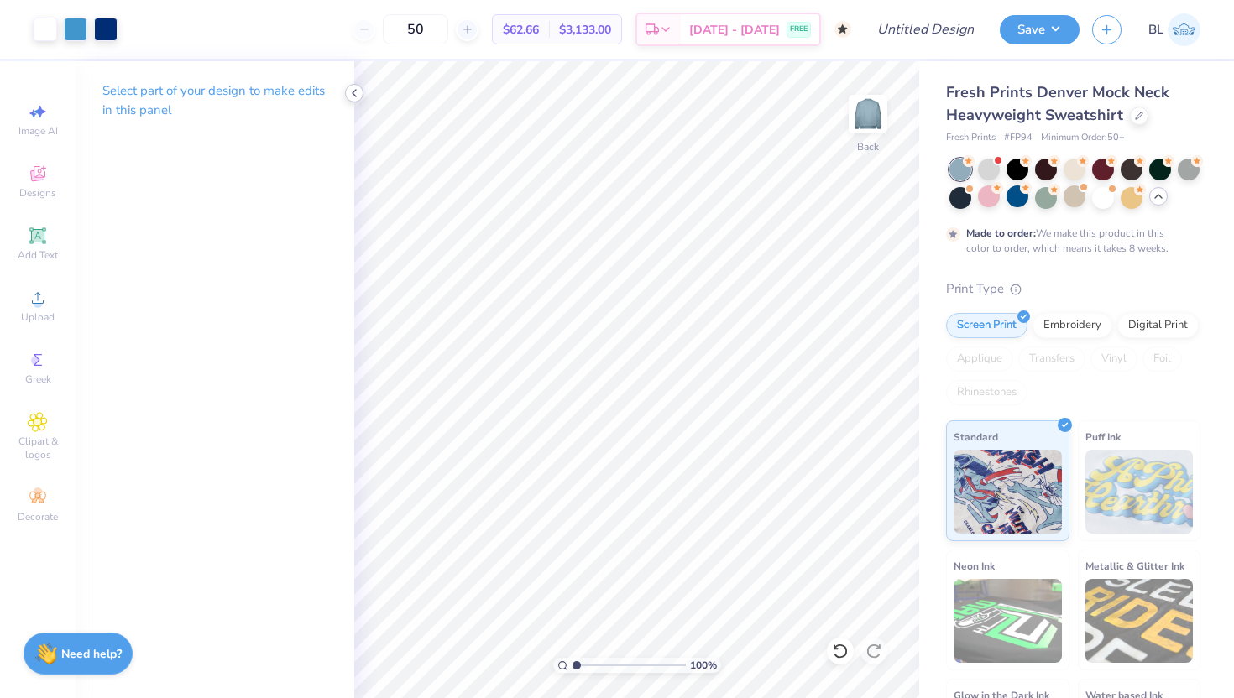
click at [352, 89] on icon at bounding box center [353, 92] width 13 height 13
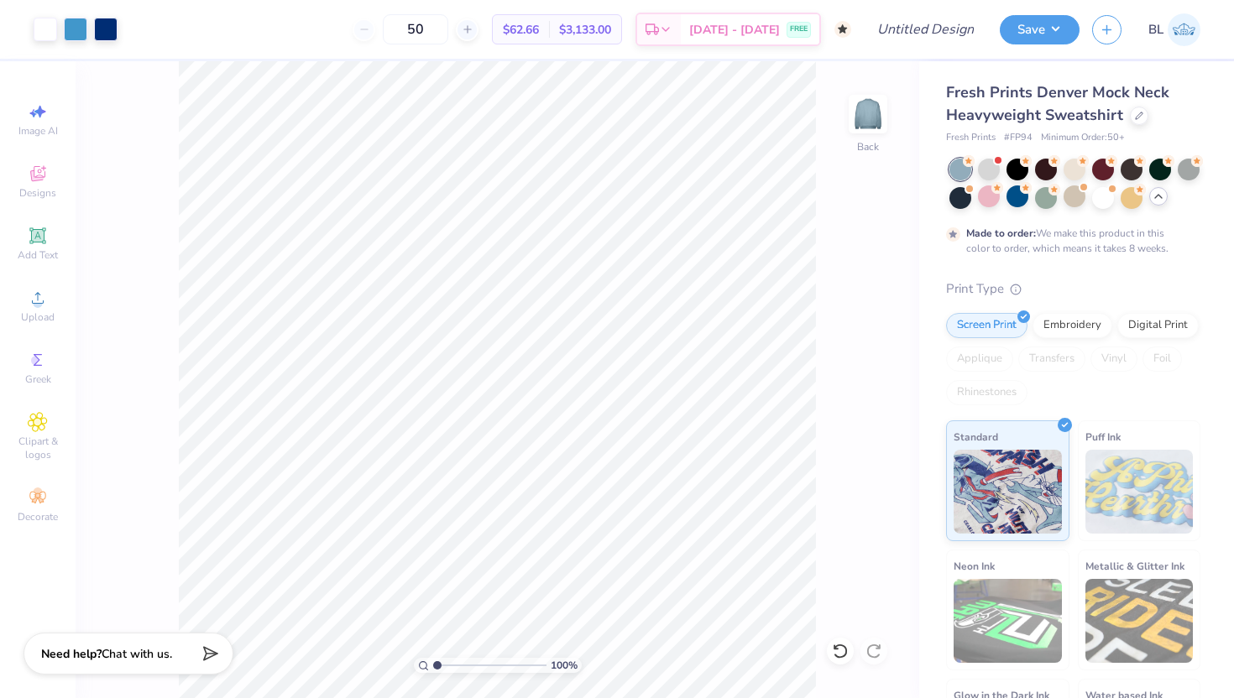
click at [1156, 199] on icon at bounding box center [1157, 196] width 13 height 13
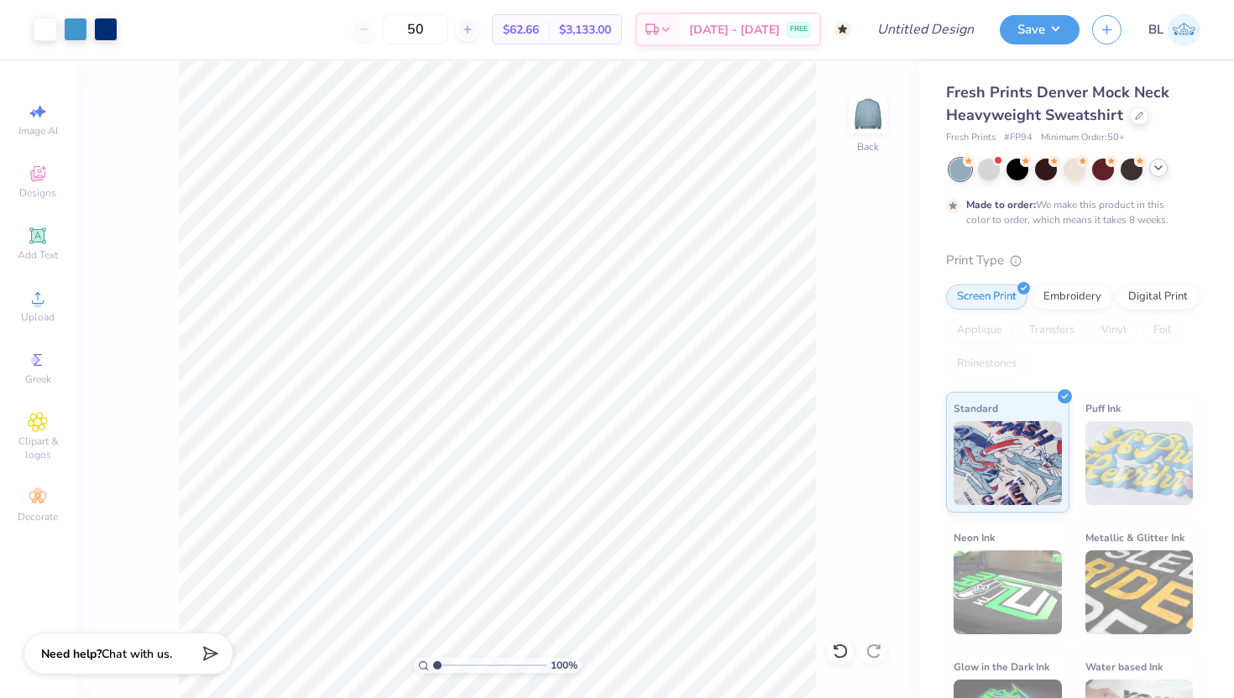
click at [1167, 169] on div at bounding box center [1074, 170] width 251 height 22
click at [1161, 165] on icon at bounding box center [1157, 167] width 13 height 13
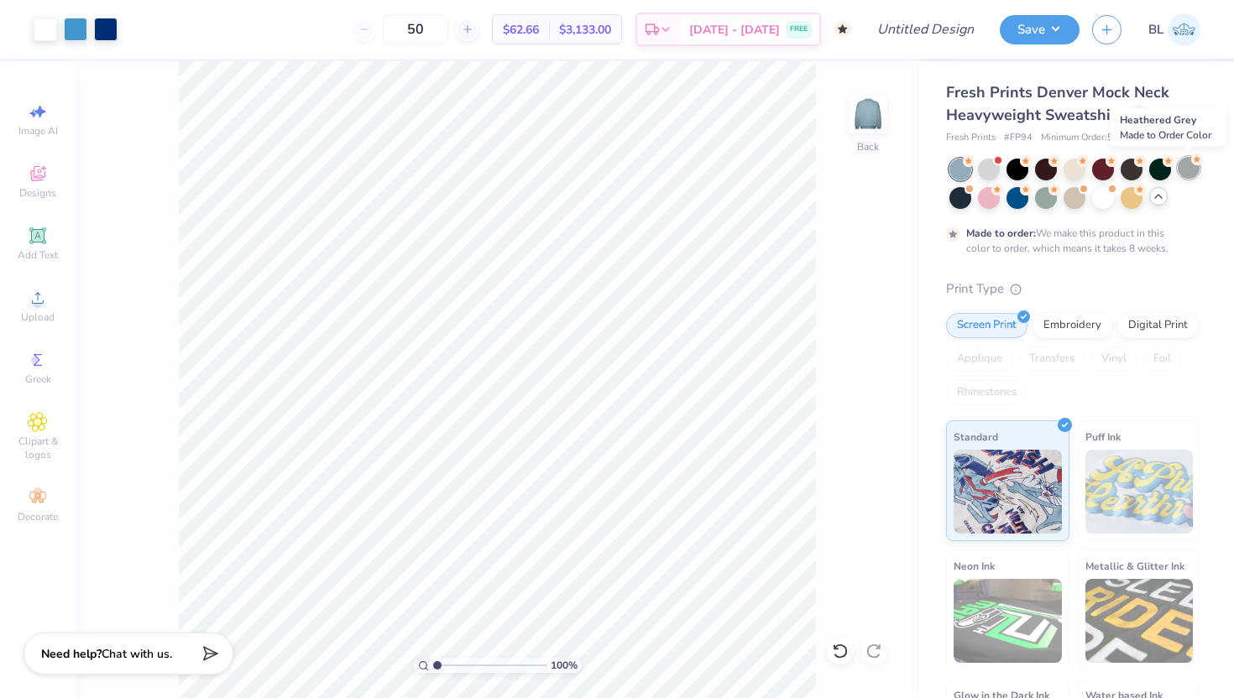
click at [1186, 168] on div at bounding box center [1188, 168] width 22 height 22
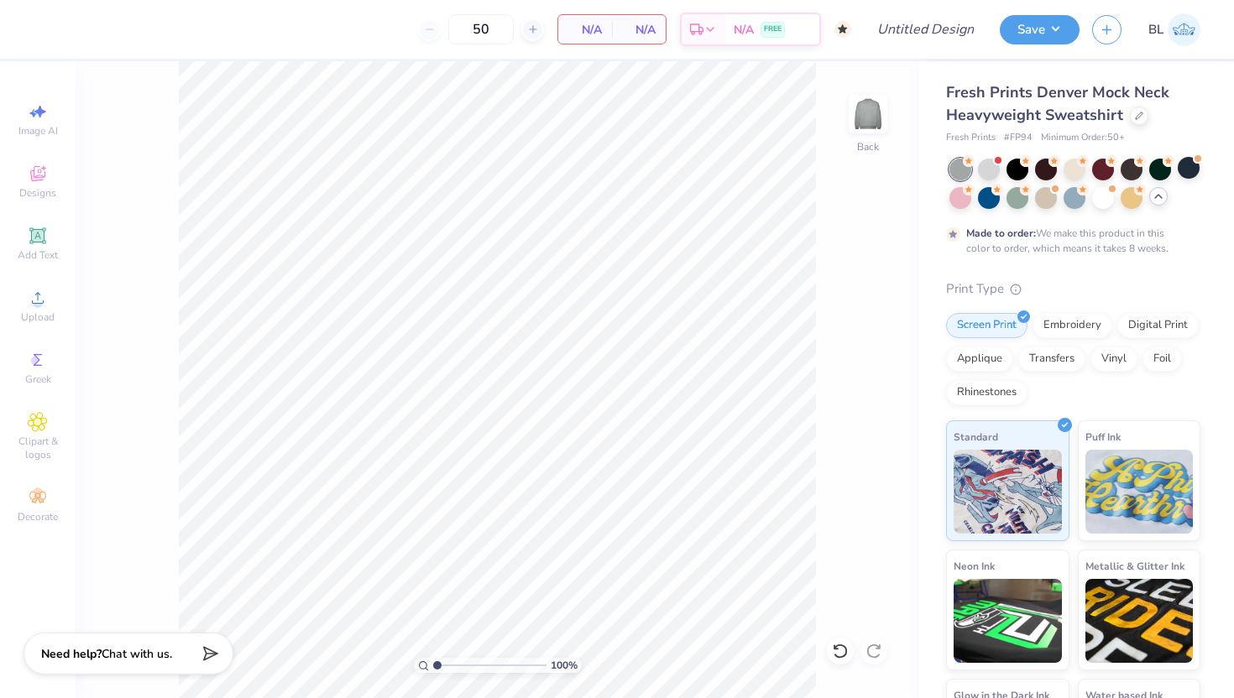
click at [1151, 196] on icon at bounding box center [1157, 196] width 13 height 13
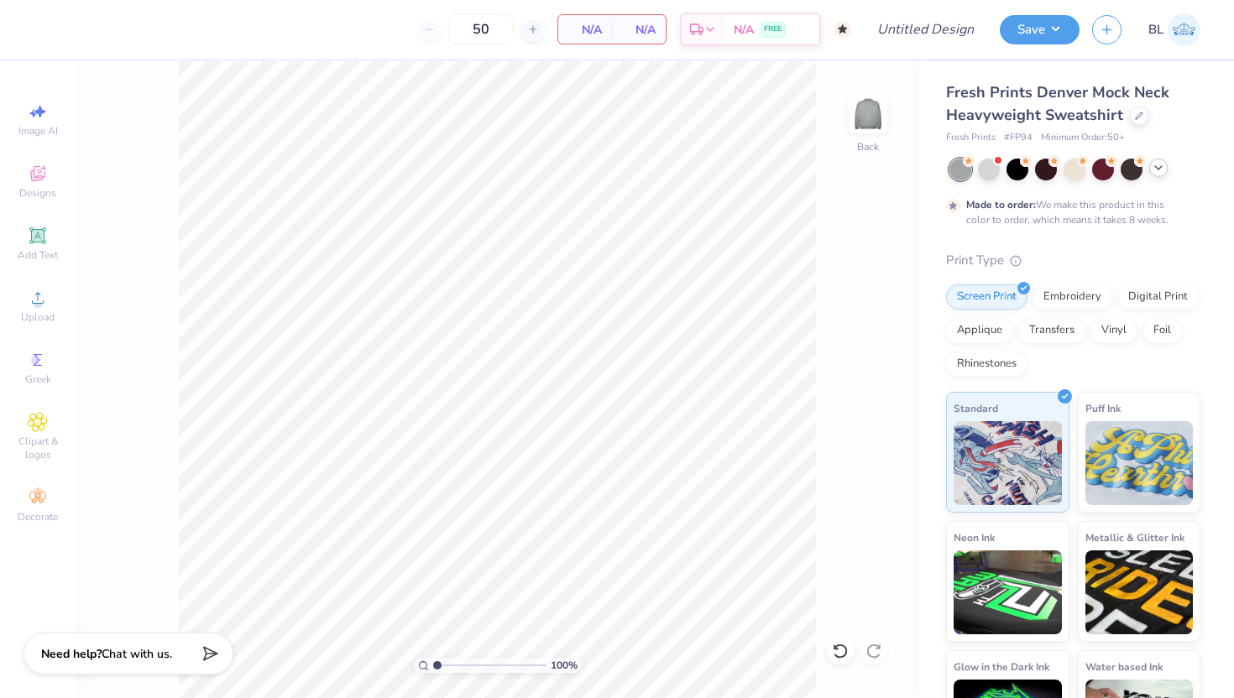
click at [1155, 172] on icon at bounding box center [1157, 167] width 13 height 13
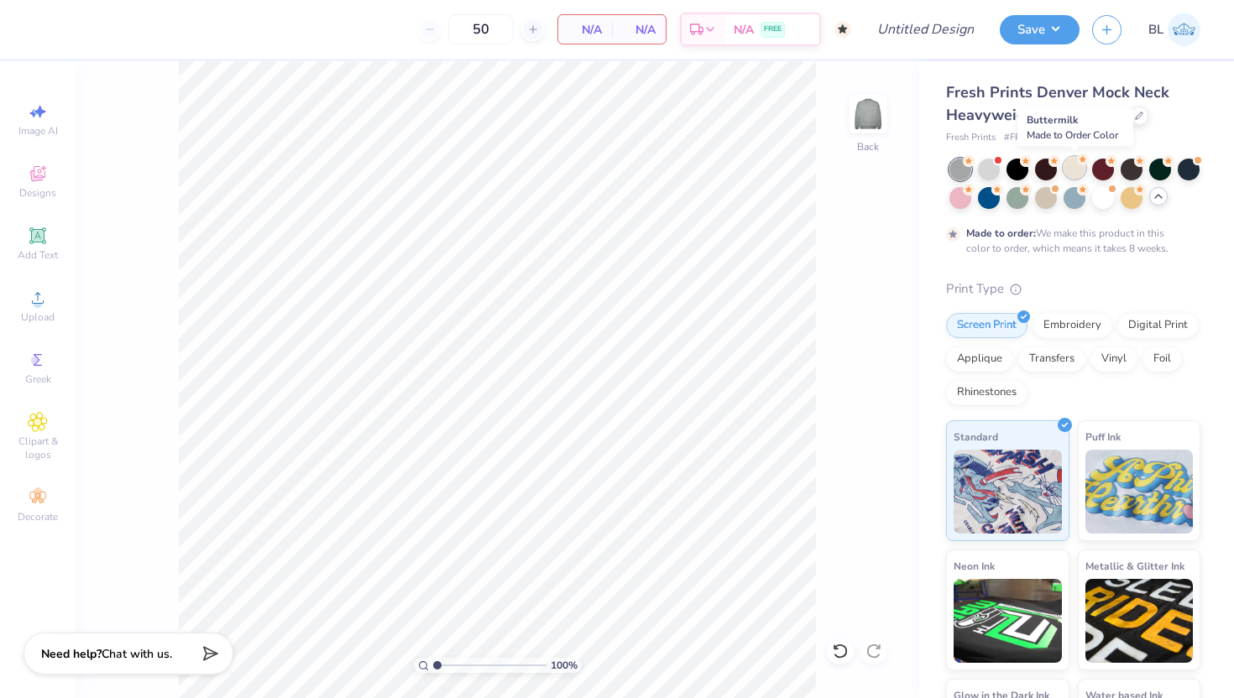
click at [1076, 165] on div at bounding box center [1074, 168] width 22 height 22
click at [1017, 196] on div at bounding box center [1017, 196] width 22 height 22
click at [48, 103] on div "Image AI" at bounding box center [37, 120] width 59 height 50
select select "4"
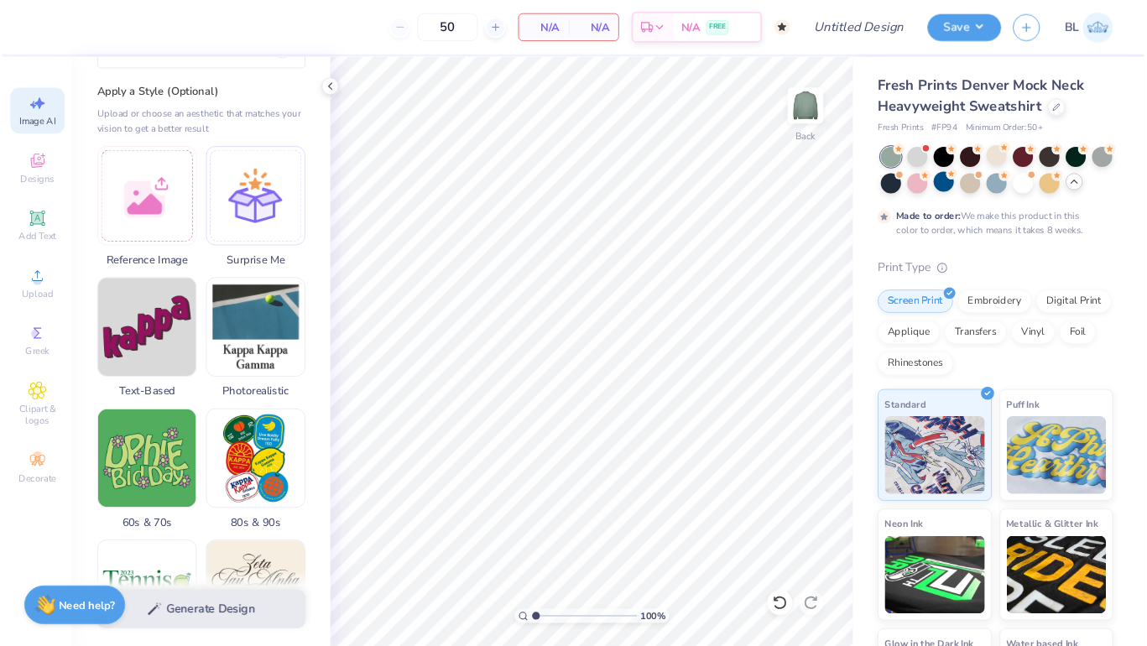
scroll to position [0, 0]
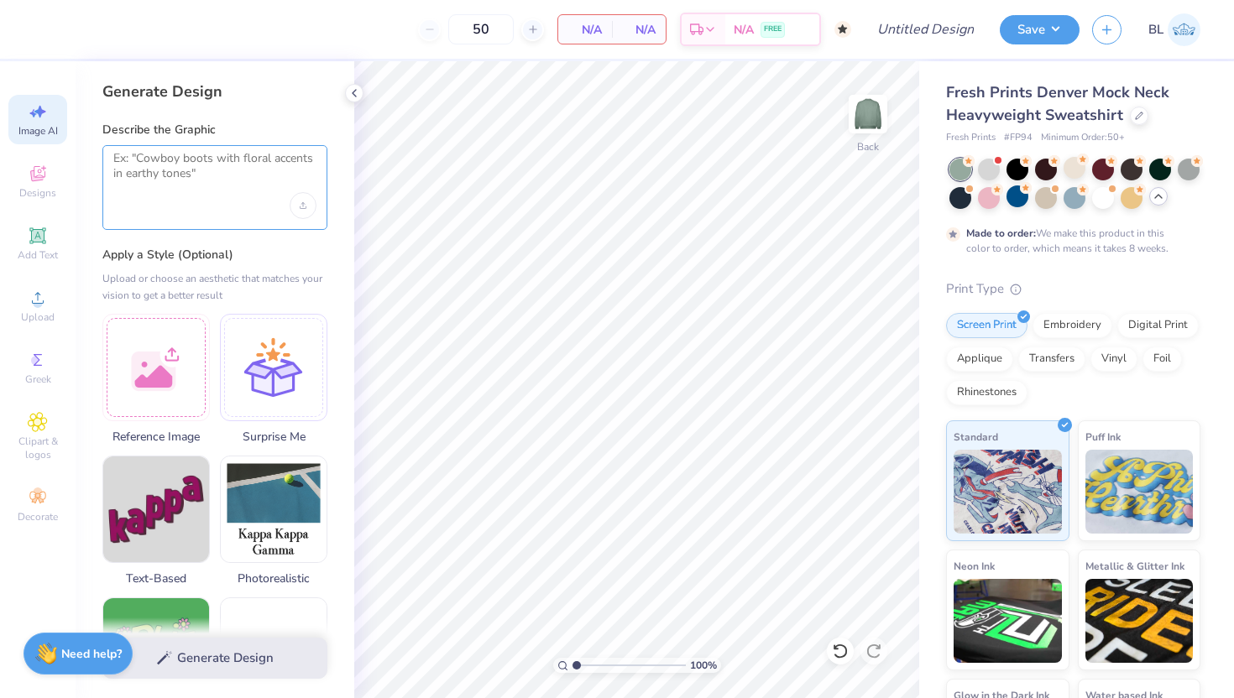
click at [197, 173] on textarea at bounding box center [214, 172] width 203 height 42
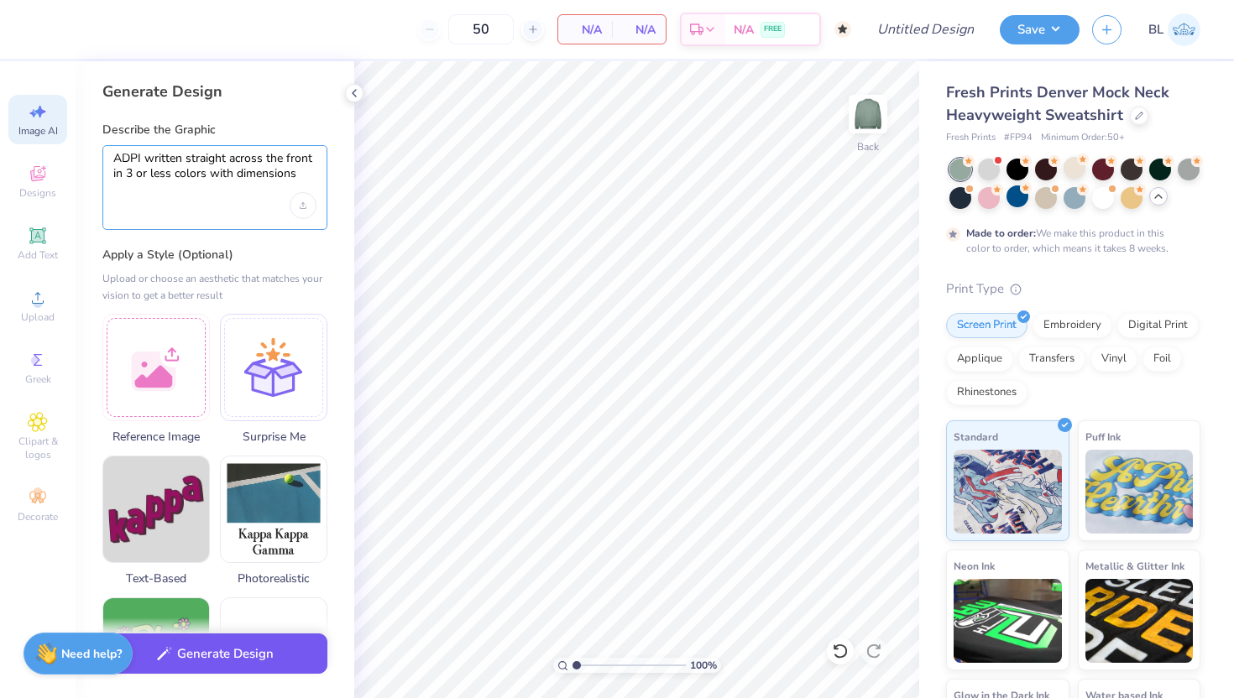
type textarea "ADPI written straight across the front in 3 or less colors with dimensions"
click at [224, 665] on button "Generate Design" at bounding box center [214, 654] width 225 height 41
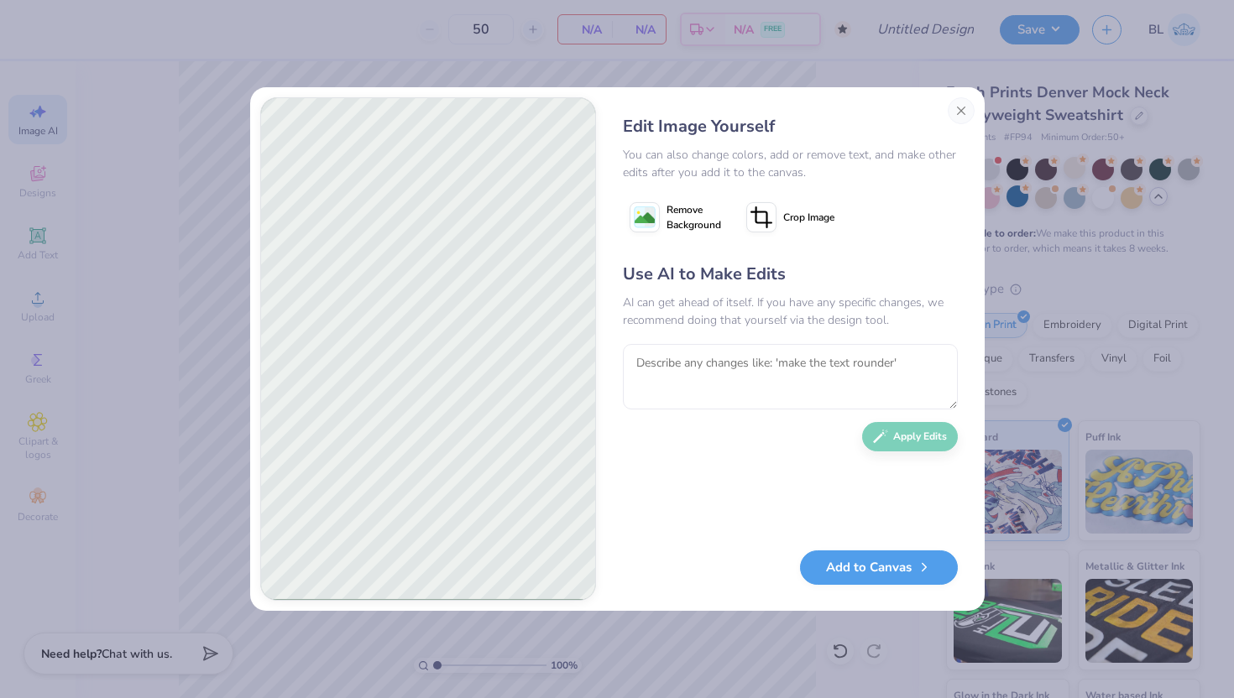
click at [653, 219] on image at bounding box center [644, 218] width 20 height 20
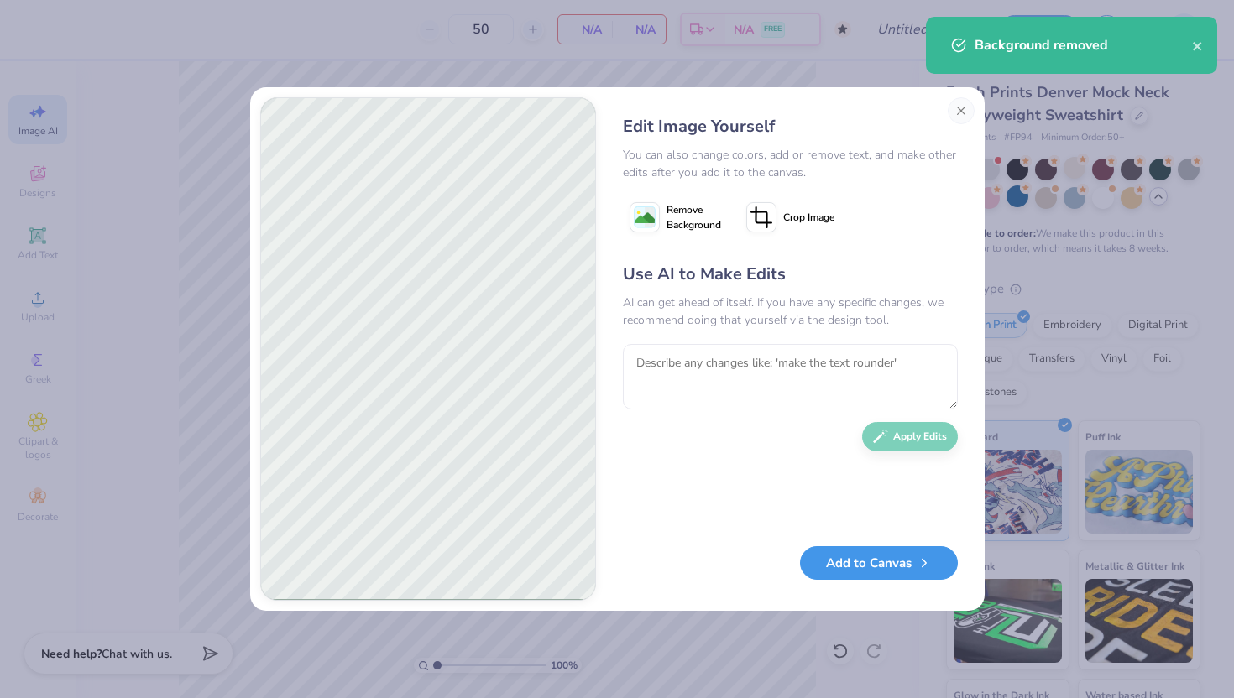
click at [867, 574] on button "Add to Canvas" at bounding box center [879, 563] width 158 height 34
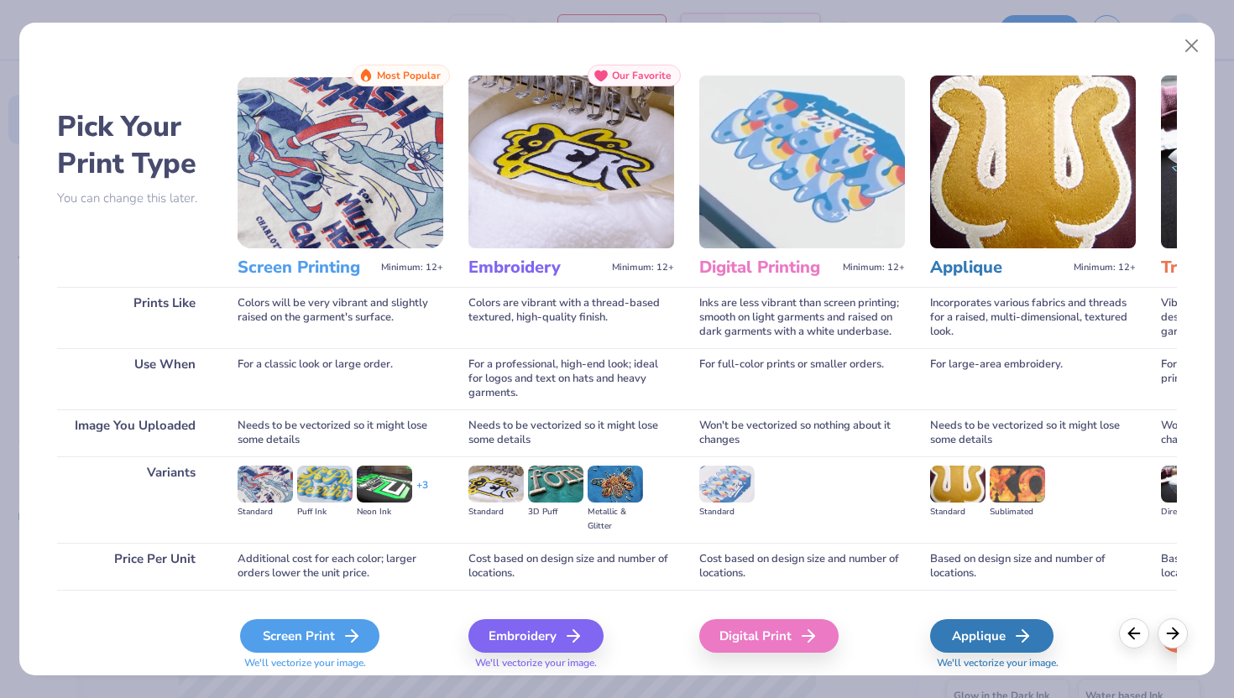
click at [292, 635] on div "Screen Print" at bounding box center [309, 636] width 139 height 34
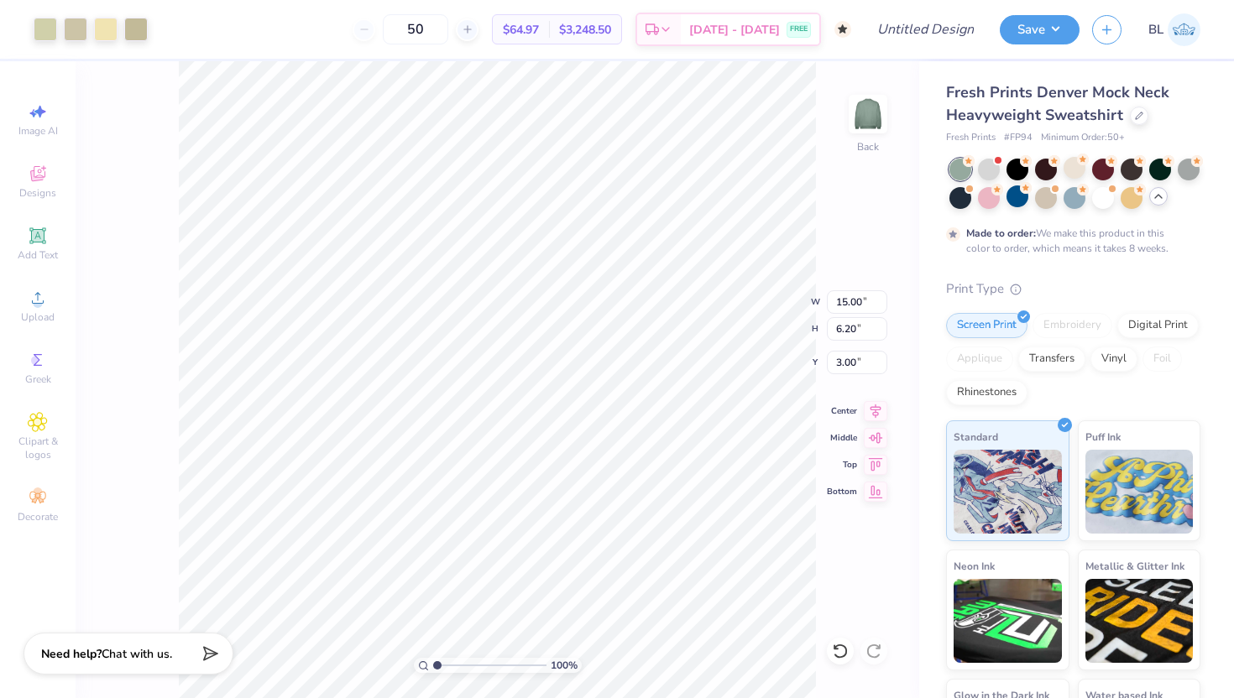
type input "3.00"
type input "11.45"
type input "4.73"
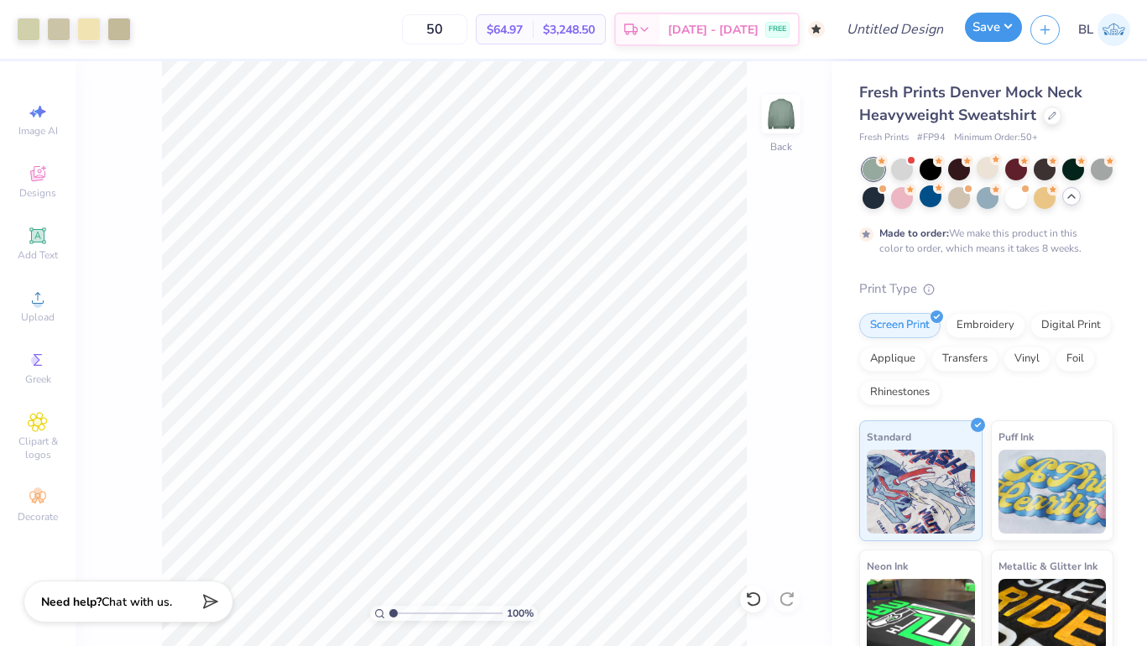
click at [989, 29] on button "Save" at bounding box center [993, 27] width 57 height 29
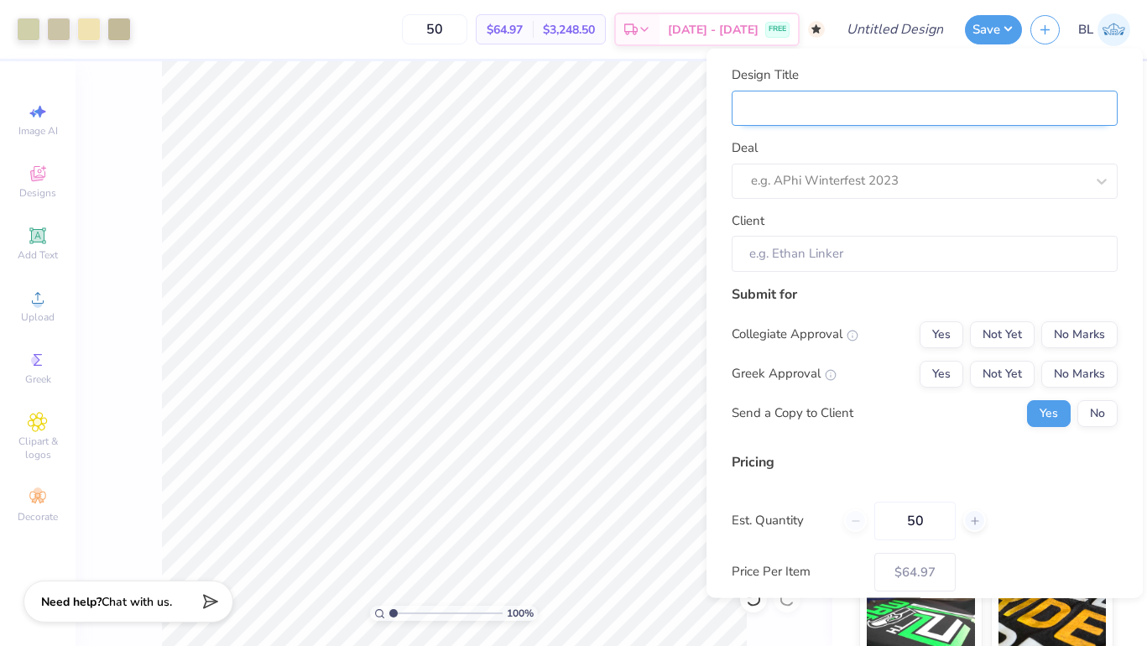
click at [832, 107] on input "Design Title" at bounding box center [925, 108] width 386 height 36
type input "a"
type input "ad"
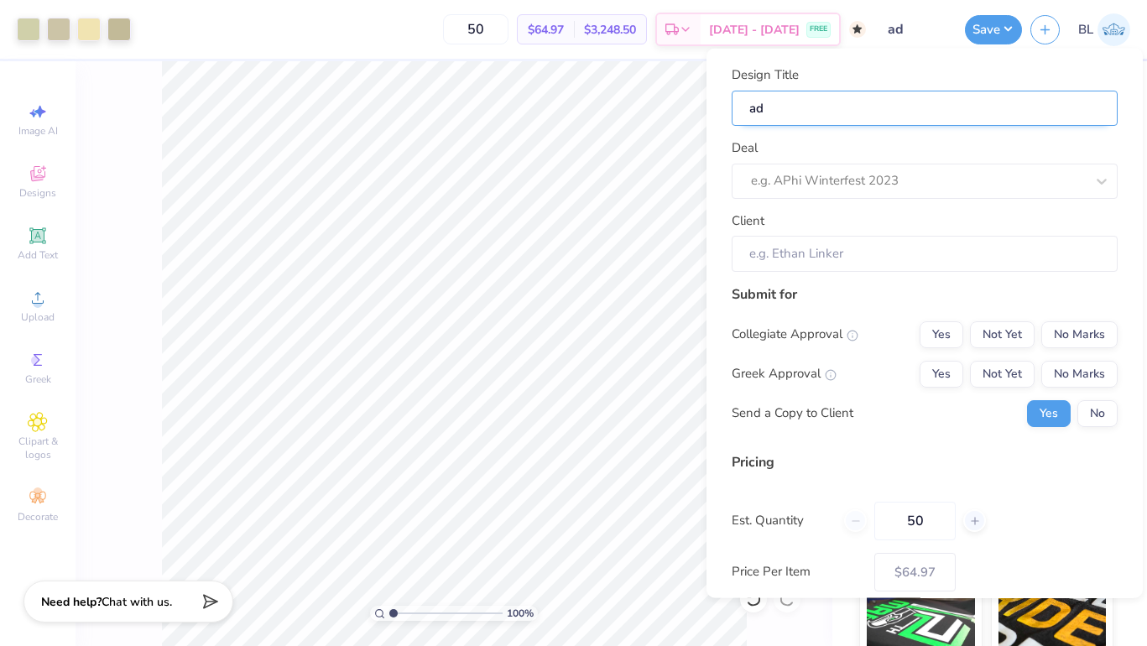
type input "adp"
type input "adpi"
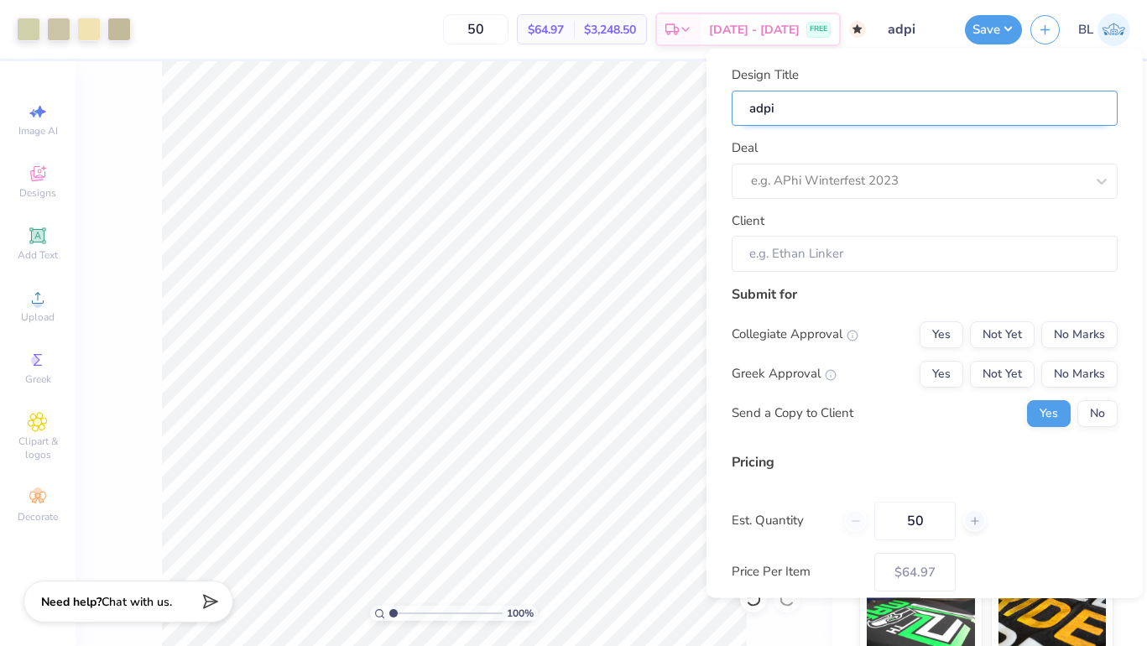
type input "adpi"
type input "adpi g"
type input "adpi ge"
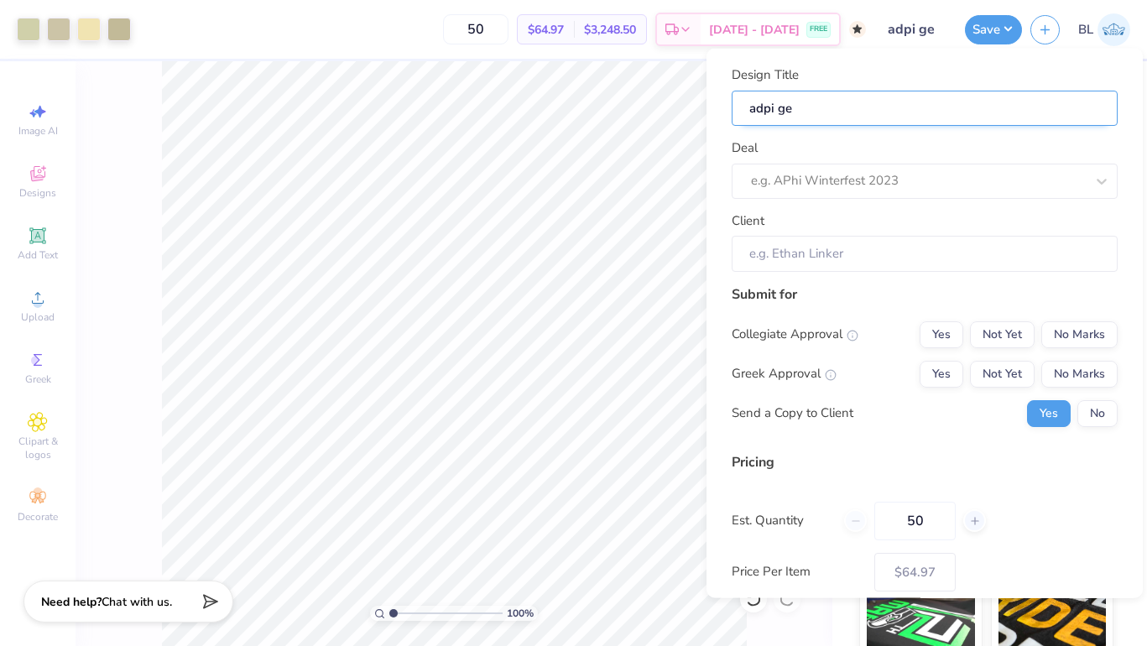
type input "adpi gen"
type input "adpi ge"
type input "adpi g"
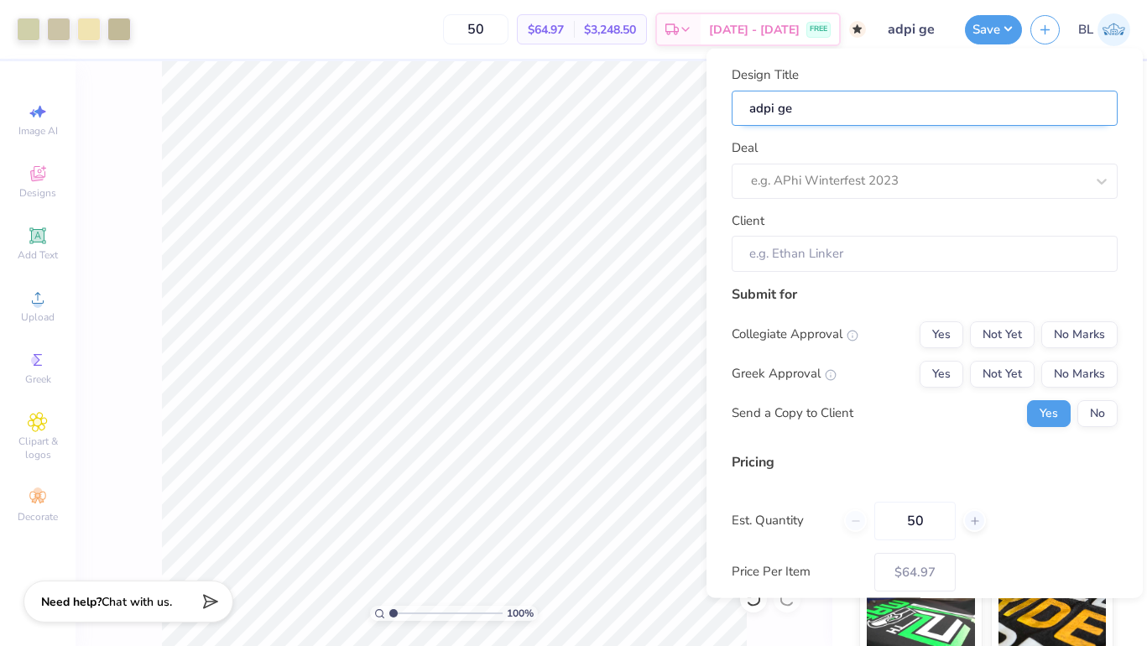
type input "adpi g"
type input "adpi"
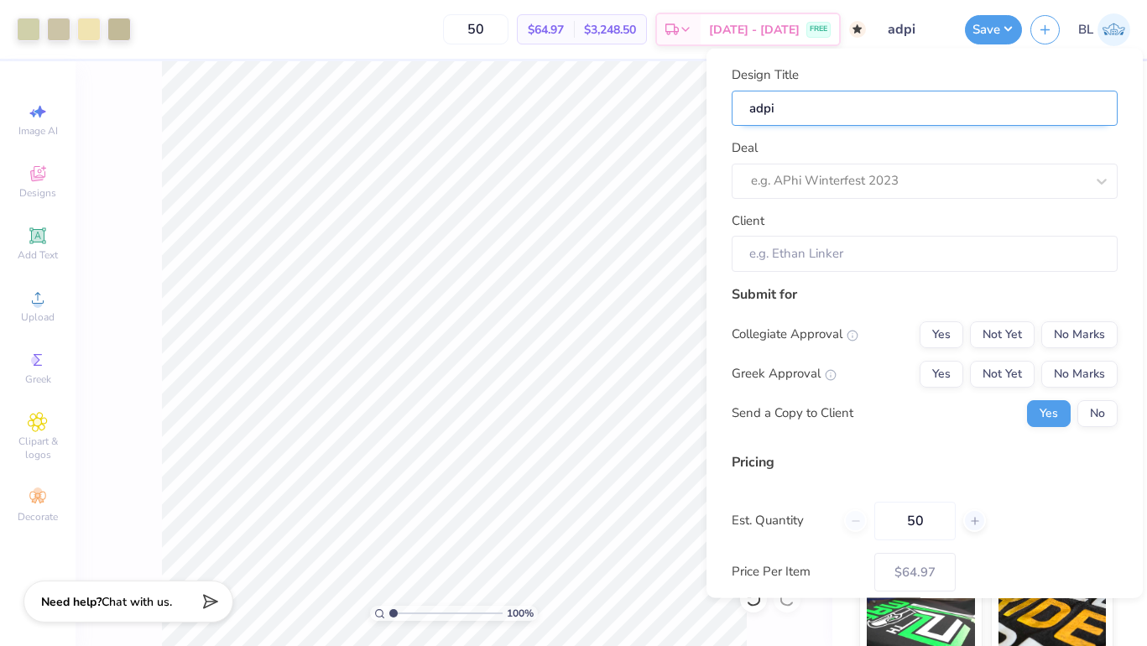
type input "adp"
type input "ad"
type input "a"
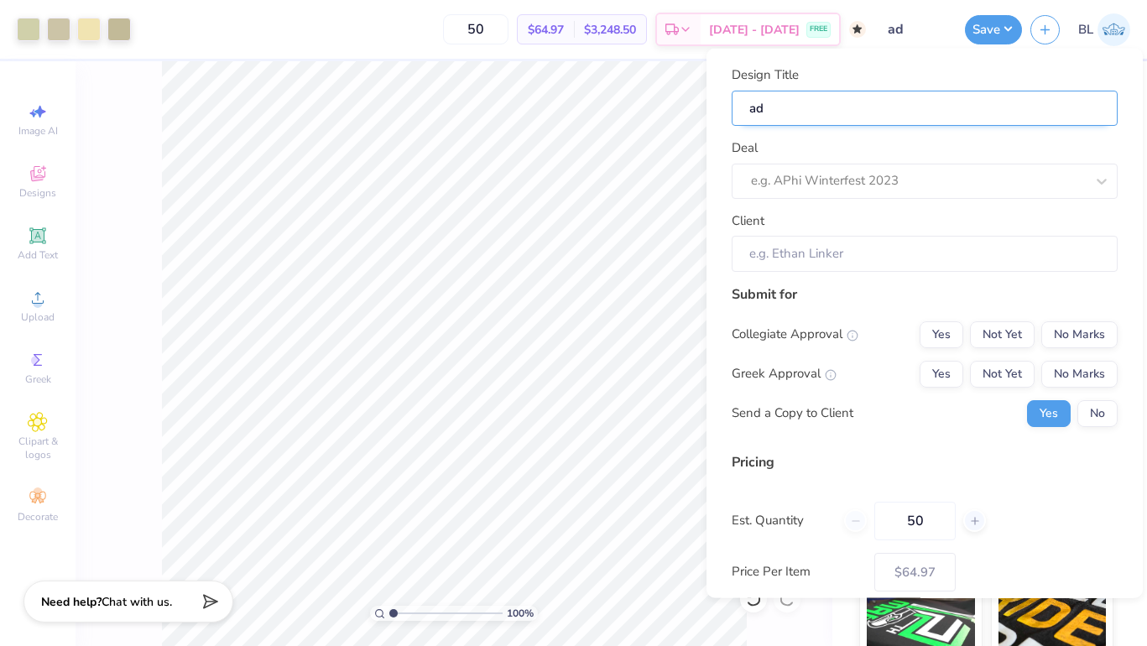
type input "a"
type input "A"
type input "AD"
type input "ADO"
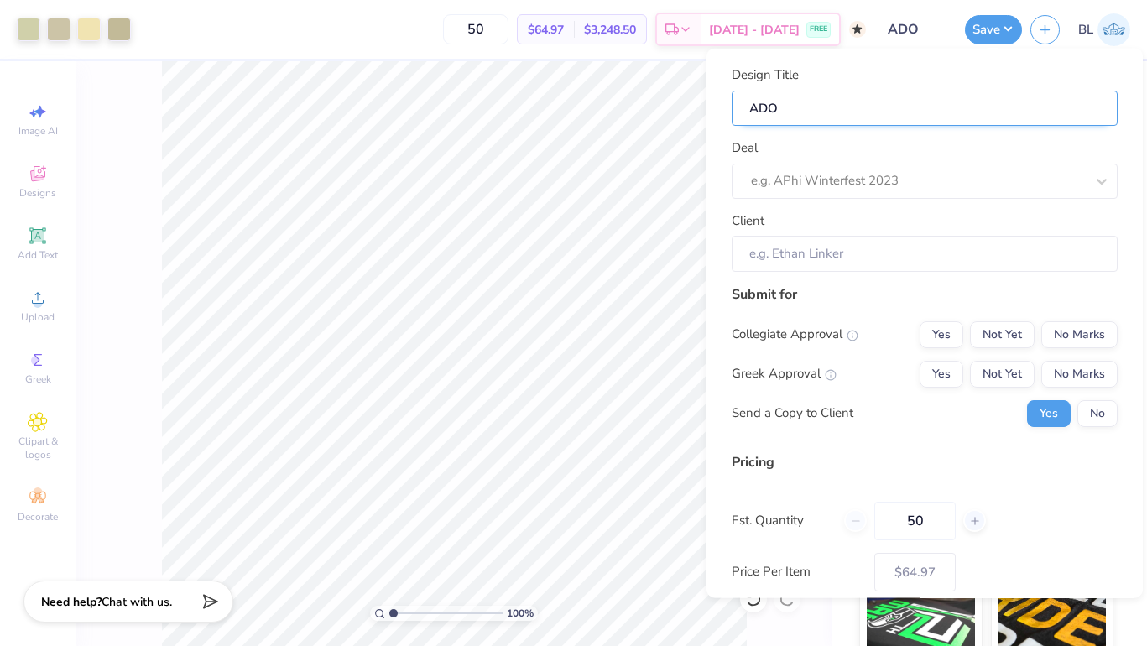
type input "ADOU"
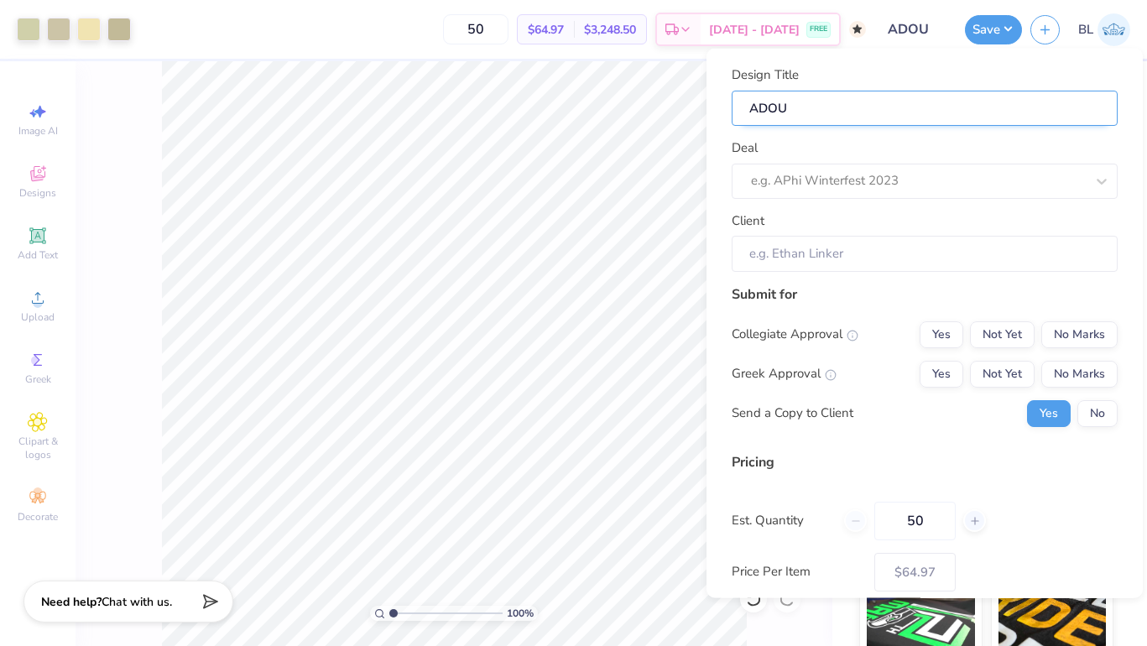
type input "ADOU"
type input "ADO"
type input "AD"
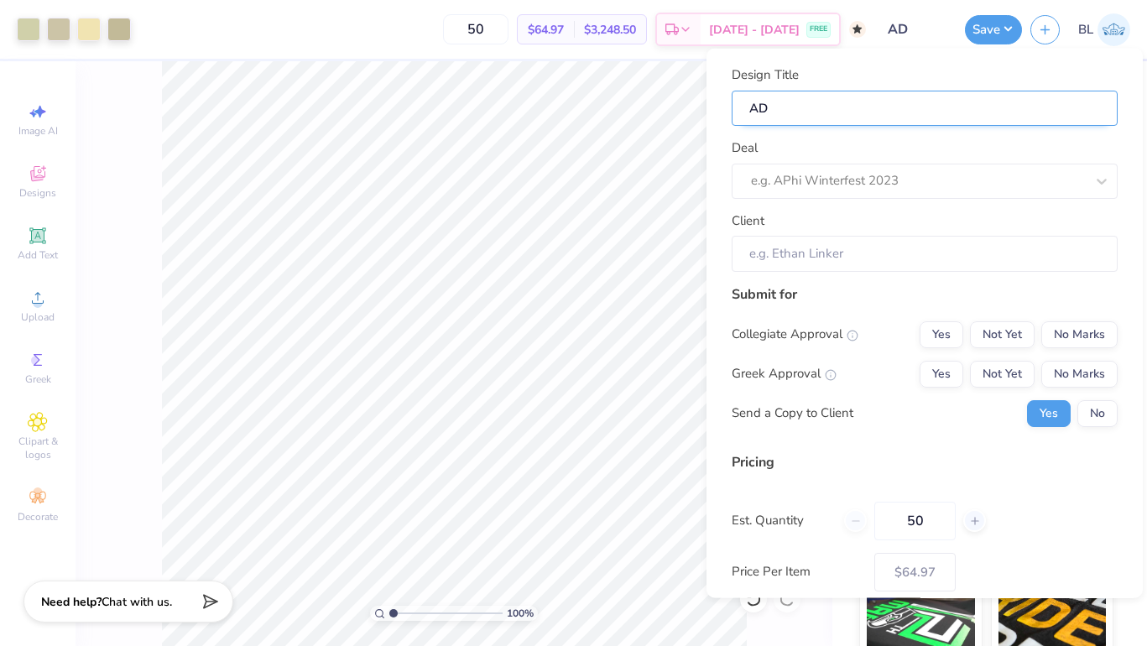
type input "ADP"
type input "ADPI"
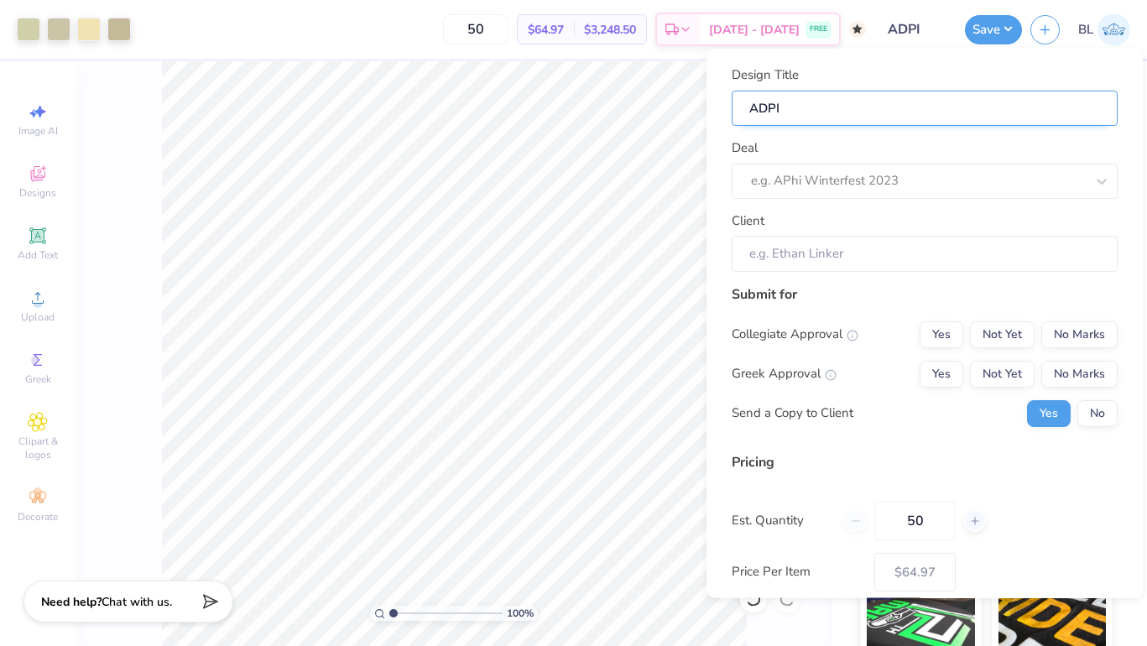
type input "ADPI"
type input "ADPI M"
type input "ADPI Mc"
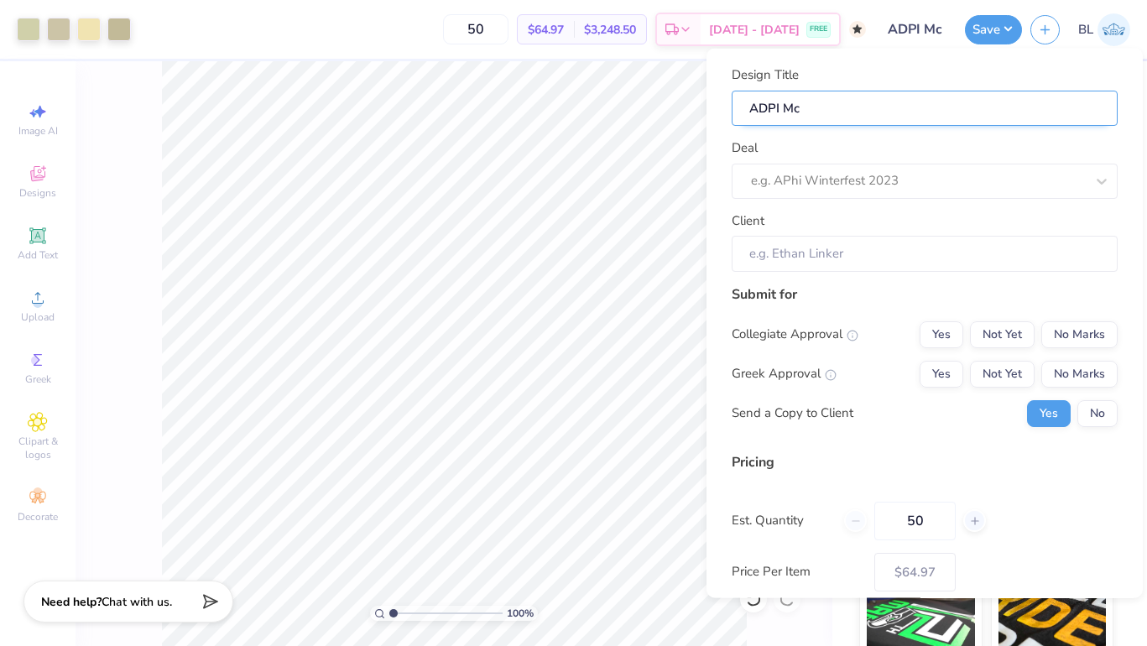
type input "ADPI Mco"
type input "ADPI Mcok"
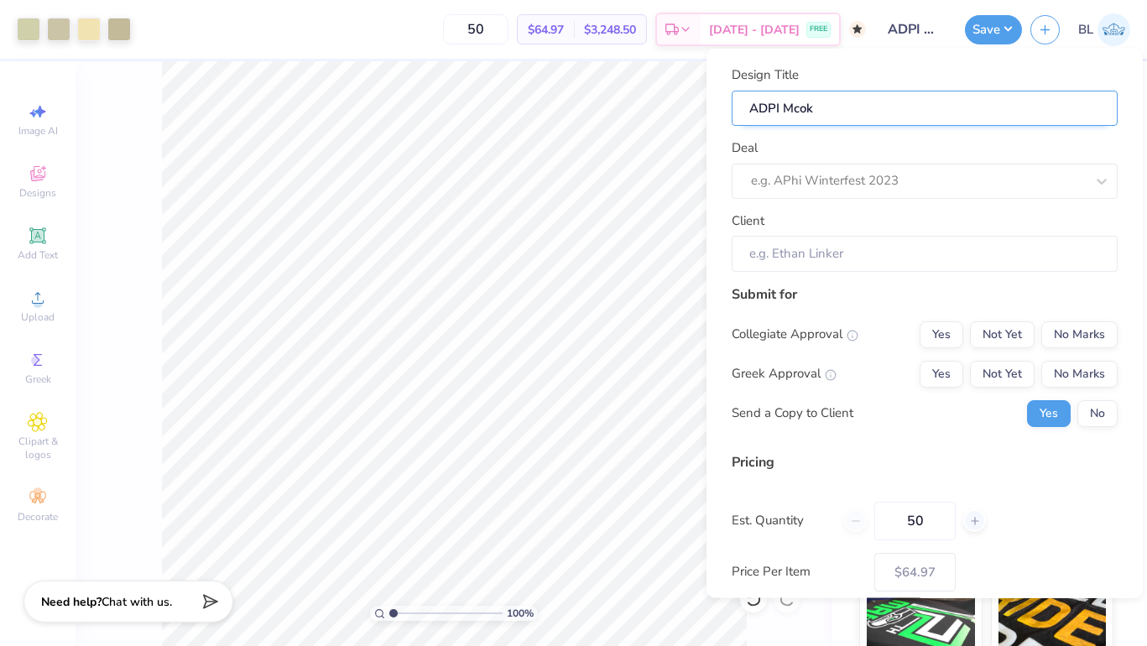
type input "ADPI Mcok"
type input "ADPI Mcok n"
type input "ADPI Mcok"
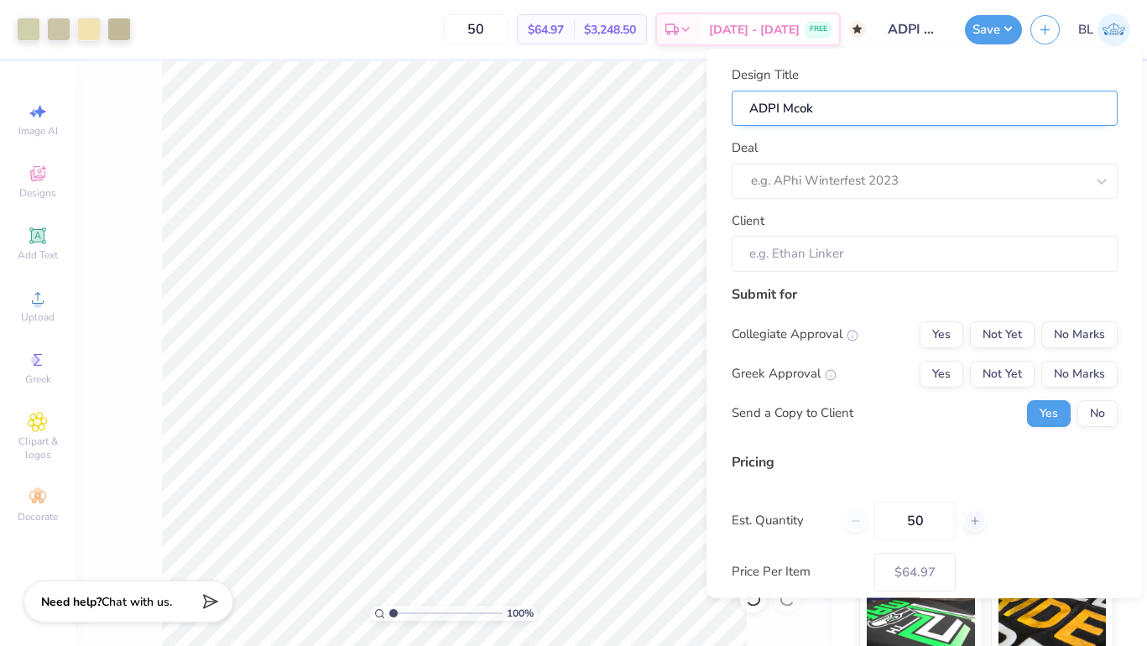
type input "ADPI Mcok"
type input "ADPI Mco"
type input "ADPI Mc"
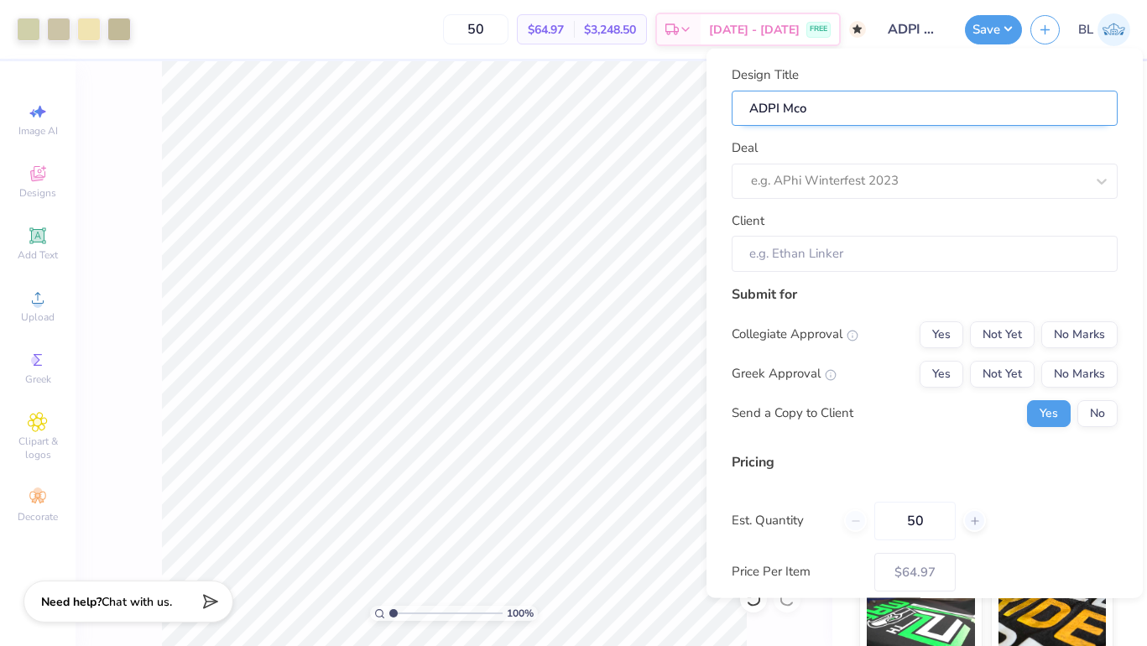
type input "ADPI Mc"
type input "ADPI M"
type input "ADPI Mo"
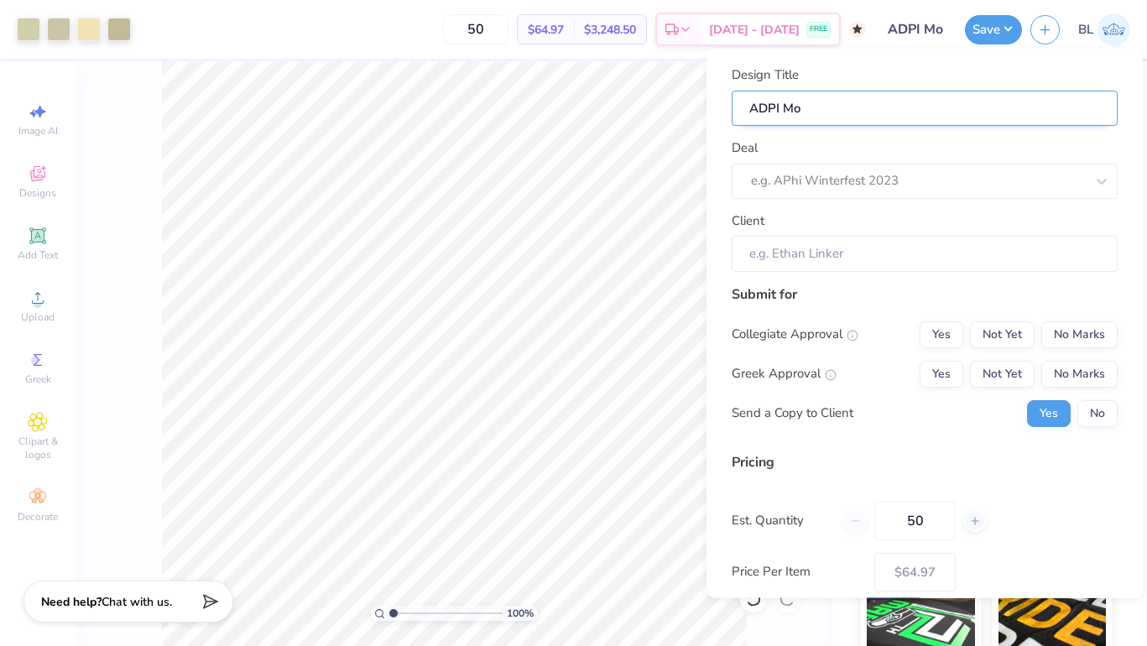
type input "ADPI Moc"
type input "ADPI Mock"
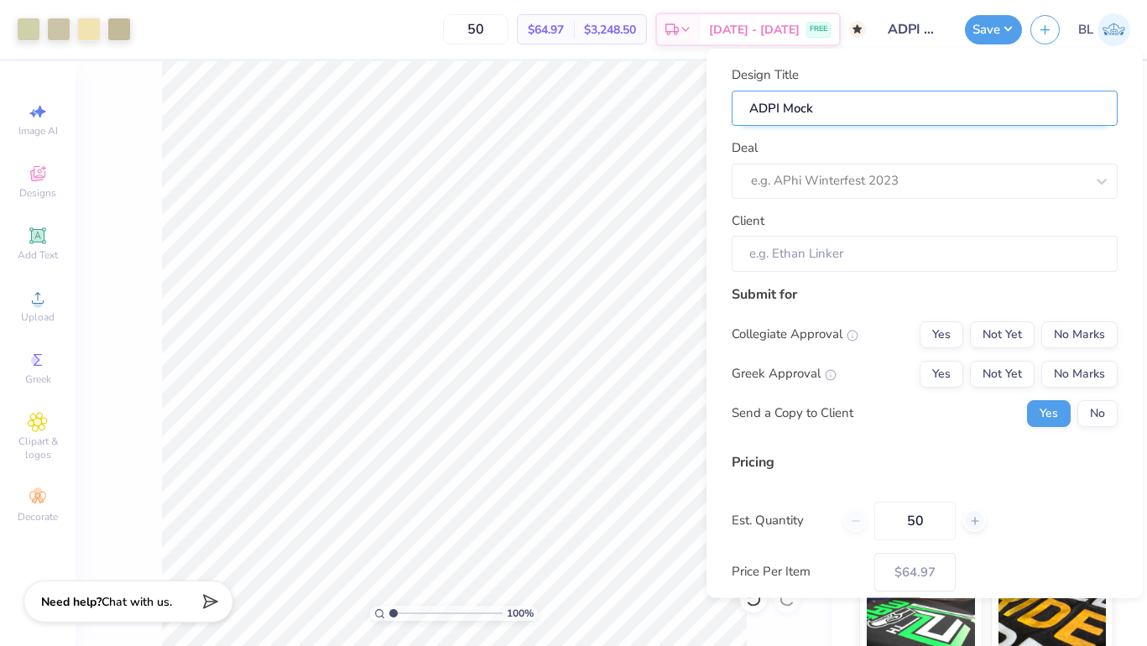
type input "ADPI Mock"
type input "ADPI Mock n"
type input "ADPI Mock ne"
type input "ADPI Mock nec"
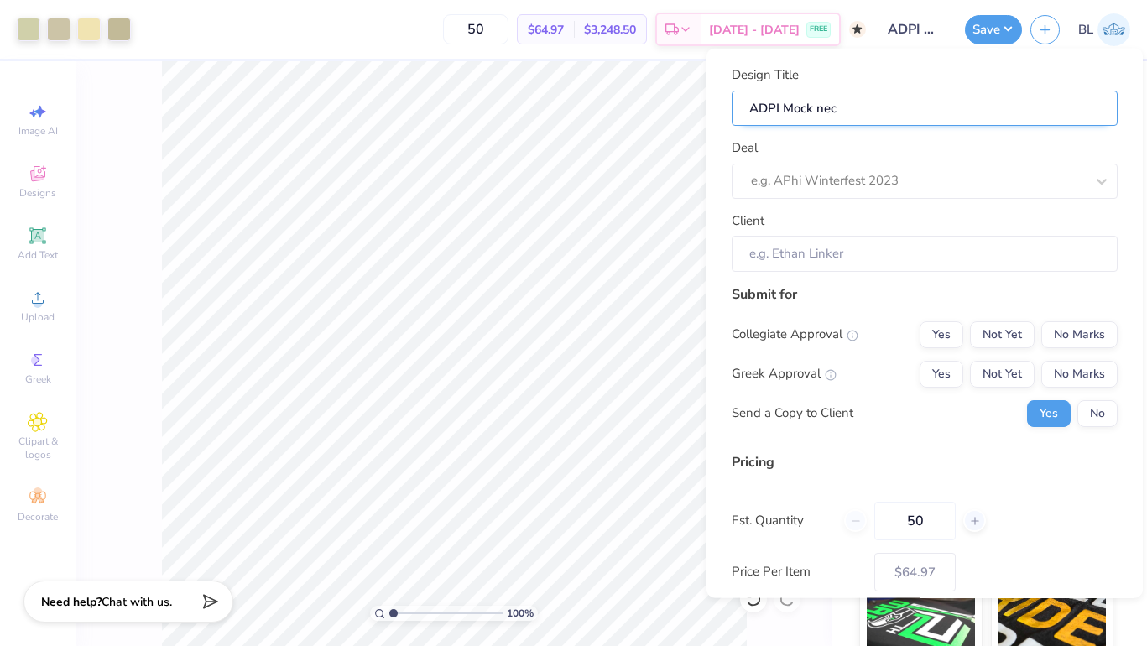
type input "ADPI Mock neck"
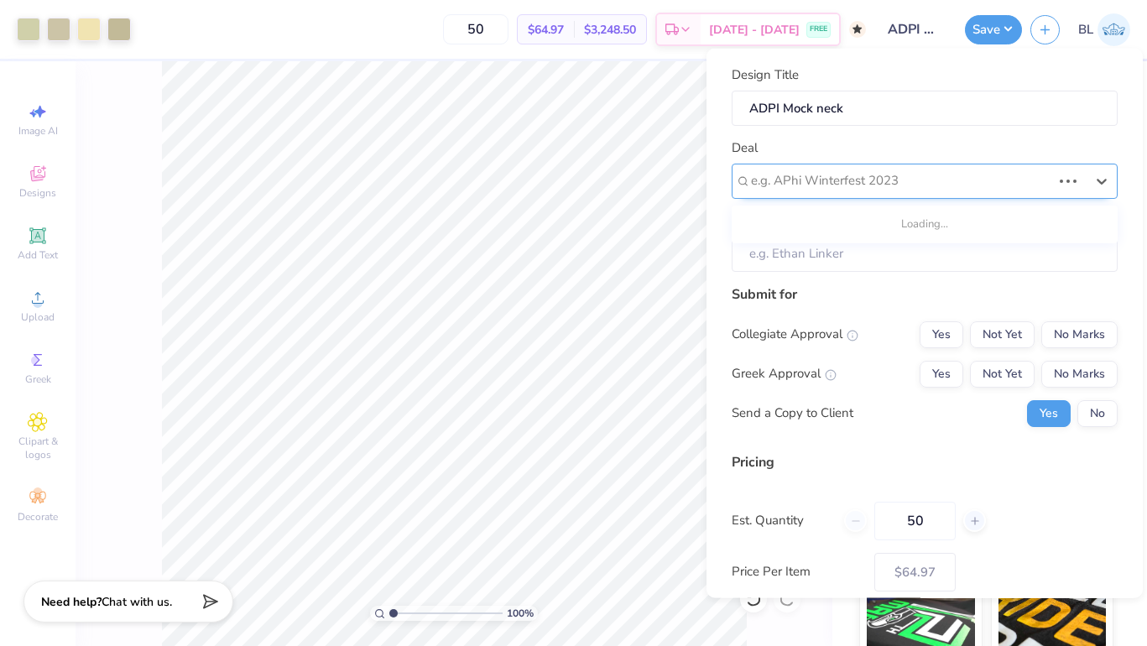
click at [820, 172] on div at bounding box center [901, 181] width 300 height 23
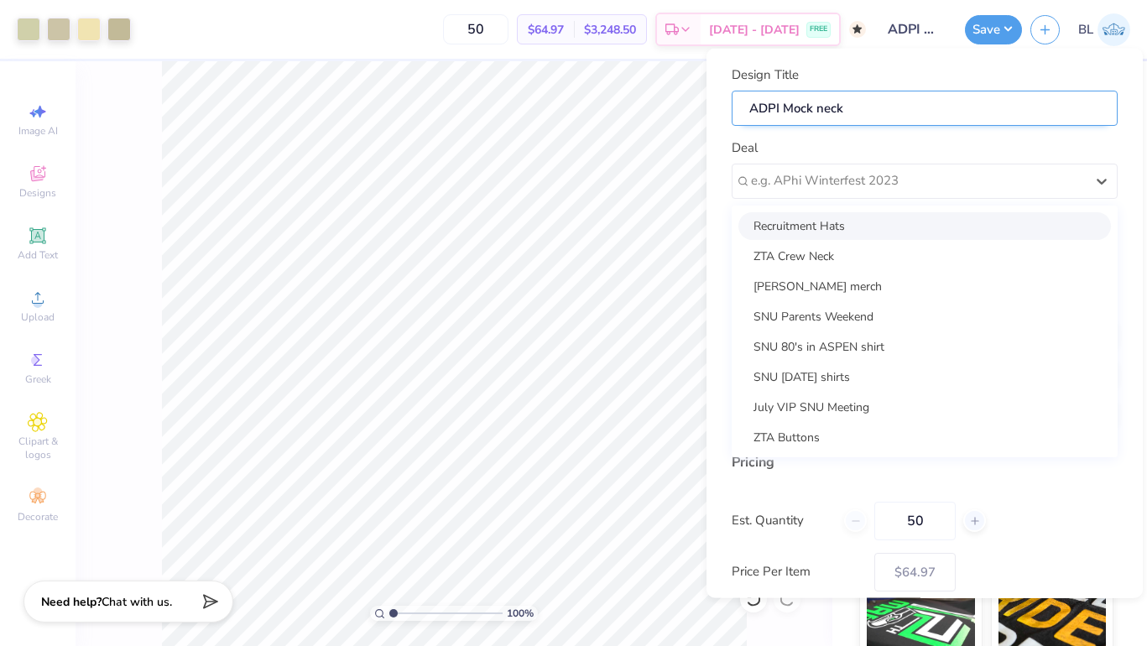
click at [823, 111] on input "ADPI Mock neck" at bounding box center [925, 108] width 386 height 36
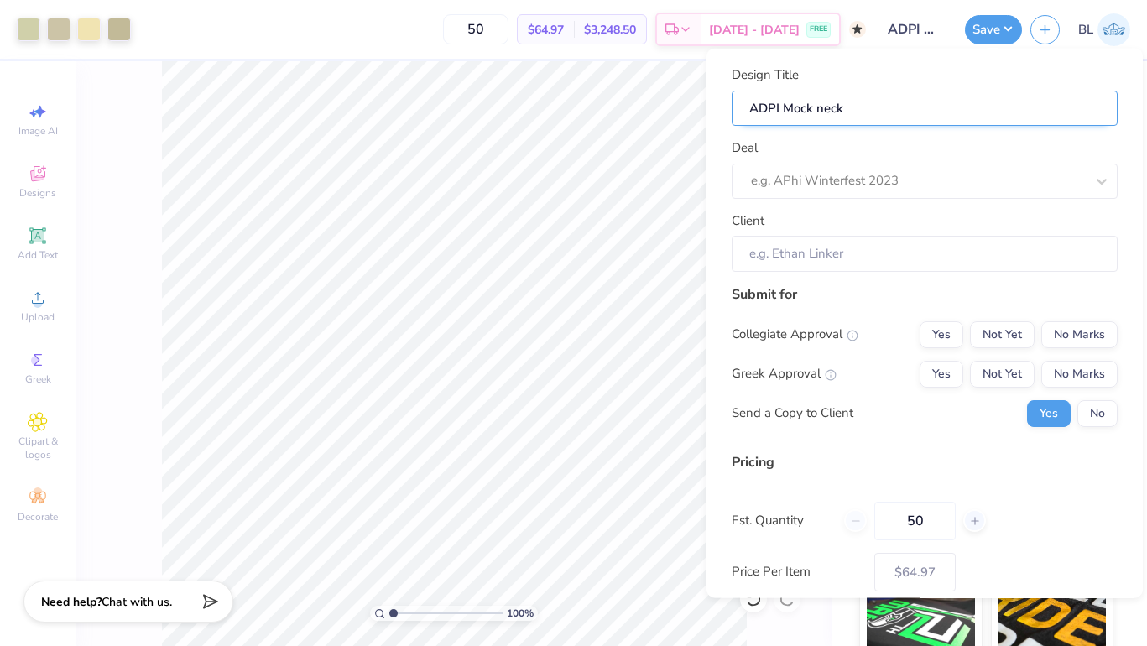
type input "ADPI Mock n=eck"
type input "ADPI Mock n=Neck"
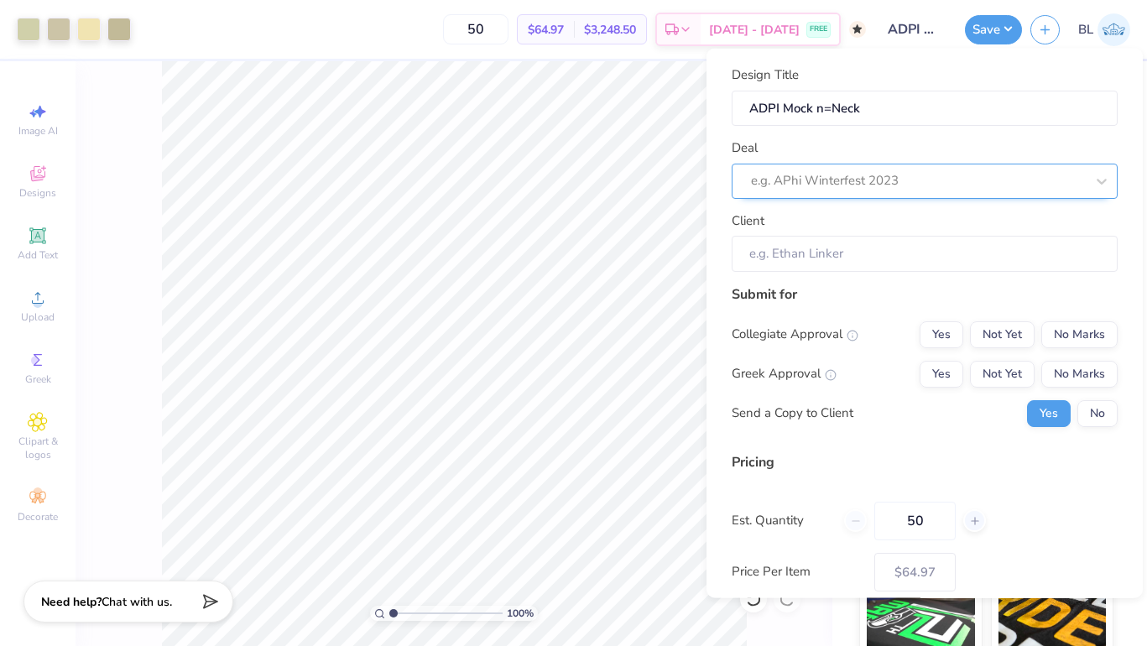
click at [817, 179] on div at bounding box center [918, 181] width 334 height 23
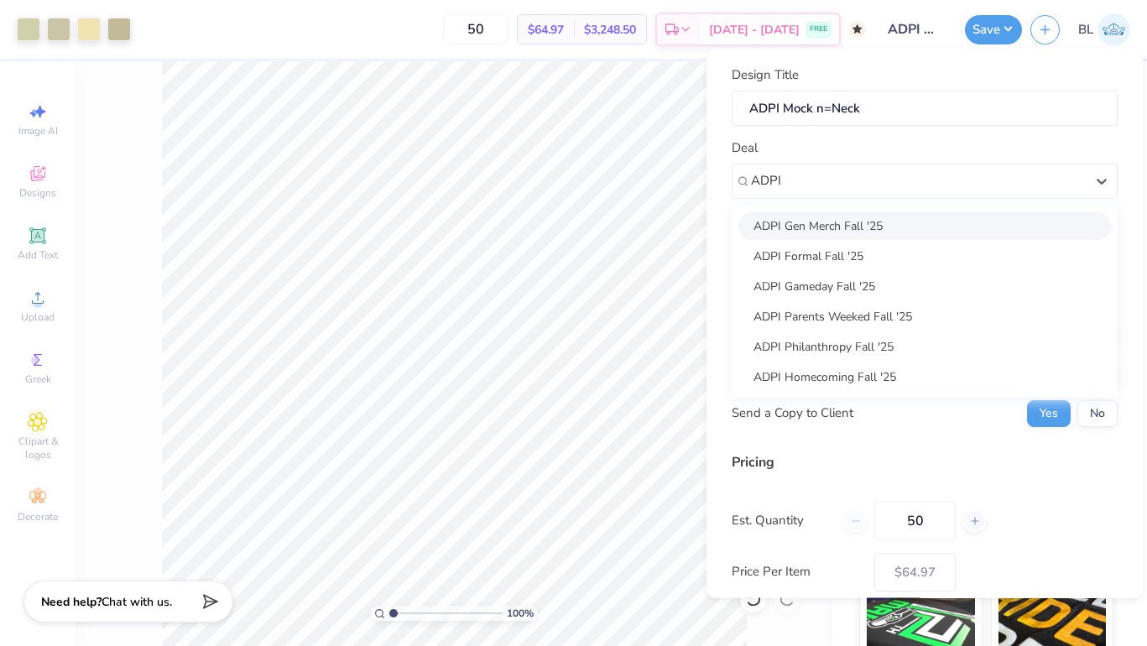
click at [847, 225] on div "ADPI Gen Merch Fall '25" at bounding box center [925, 225] width 373 height 28
type input "ADPI"
type input "Mary Susan"
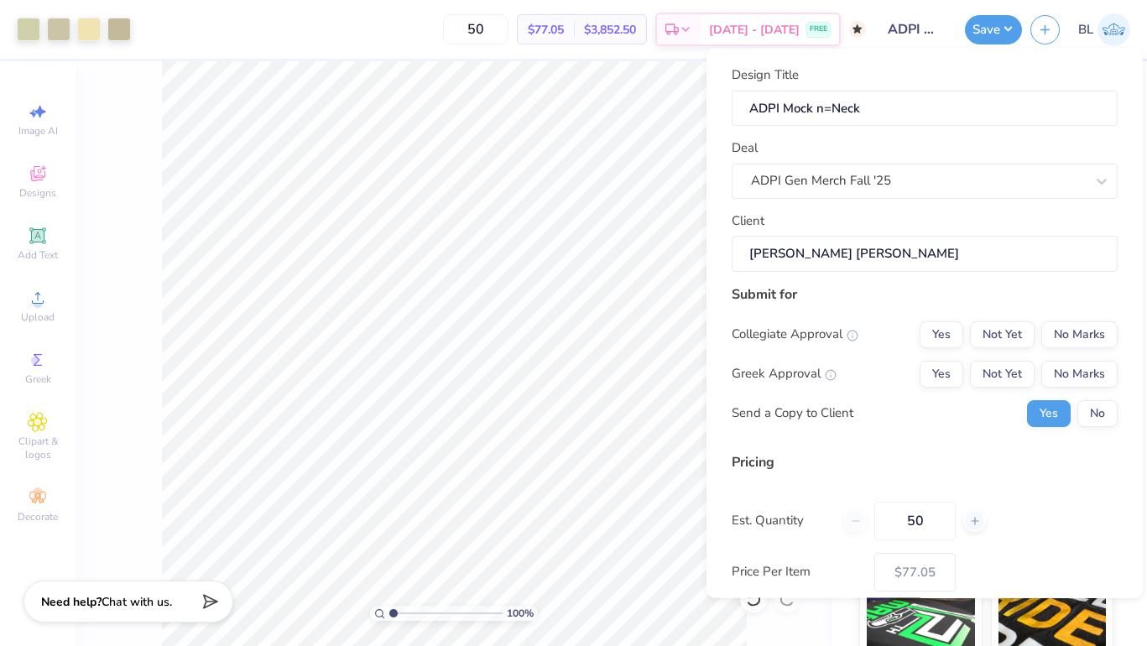
click at [842, 258] on input "Mary Susan" at bounding box center [925, 254] width 386 height 36
click at [1082, 337] on button "No Marks" at bounding box center [1079, 334] width 76 height 27
click at [959, 367] on button "Yes" at bounding box center [942, 373] width 44 height 27
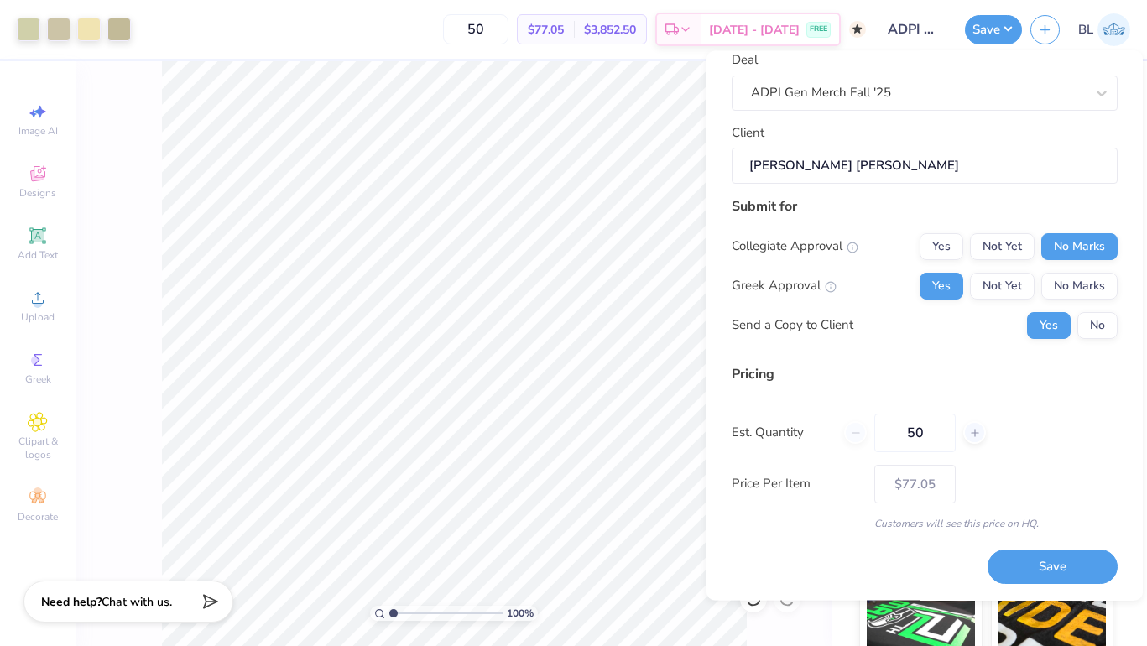
scroll to position [91, 0]
click at [1093, 326] on button "No" at bounding box center [1098, 324] width 40 height 27
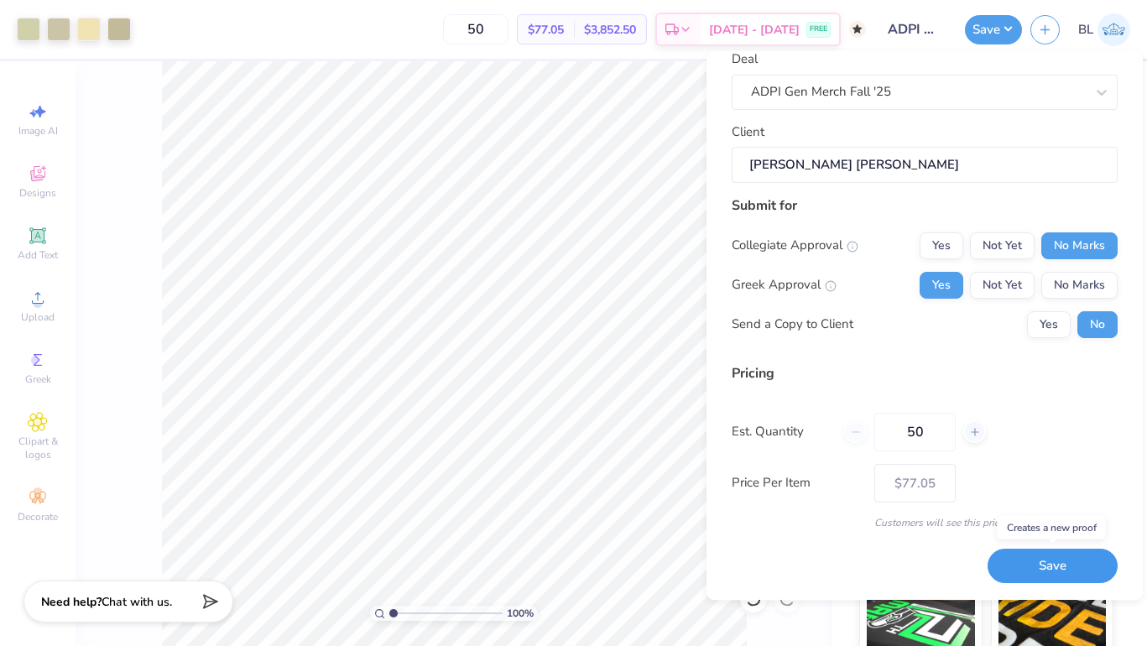
click at [1036, 568] on button "Save" at bounding box center [1053, 567] width 130 height 34
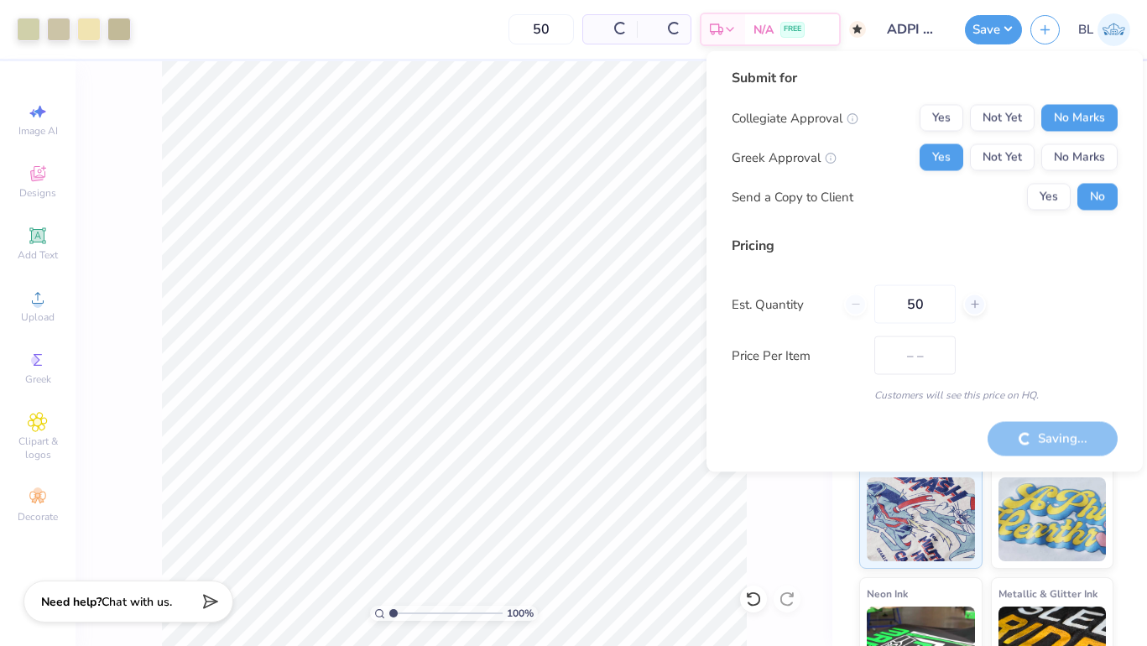
type input "$64.97"
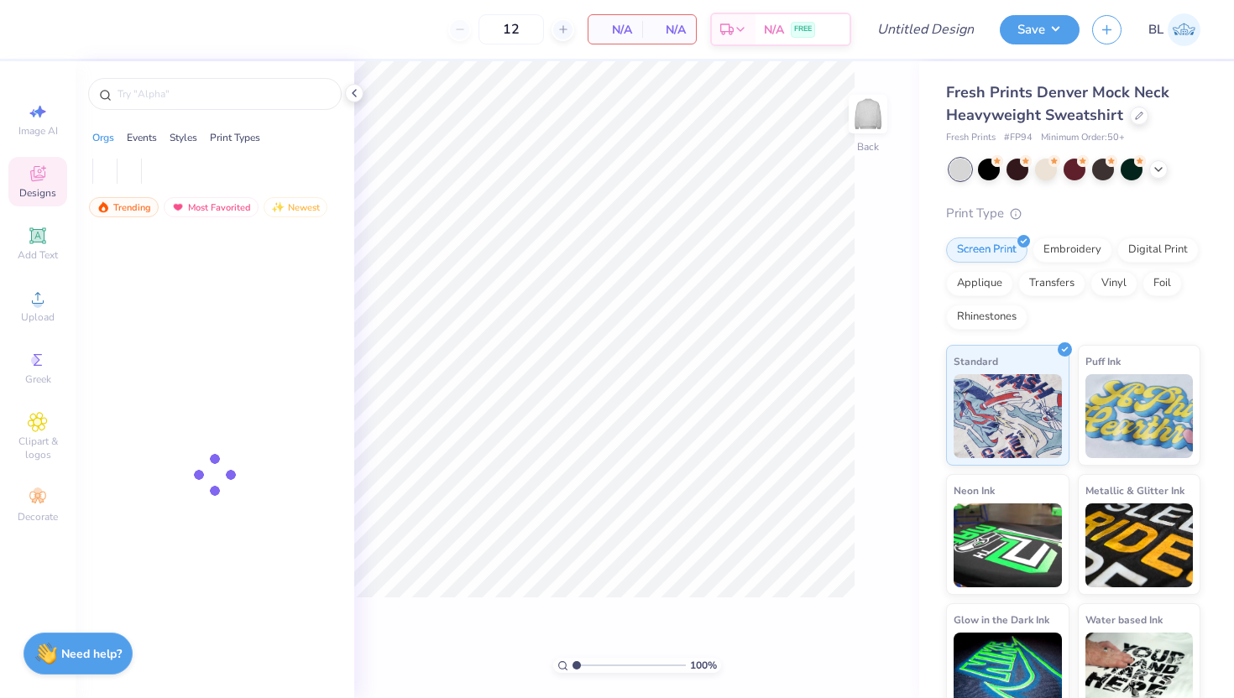
type input "50"
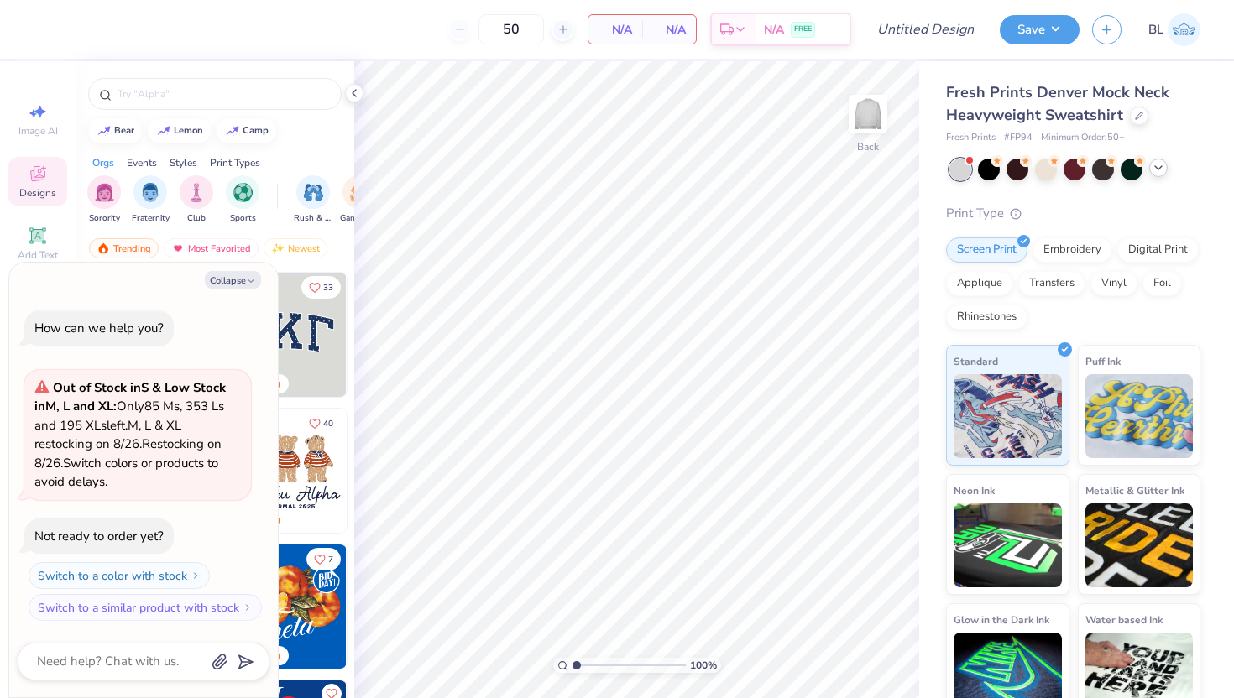
click at [1158, 169] on polyline at bounding box center [1158, 167] width 7 height 3
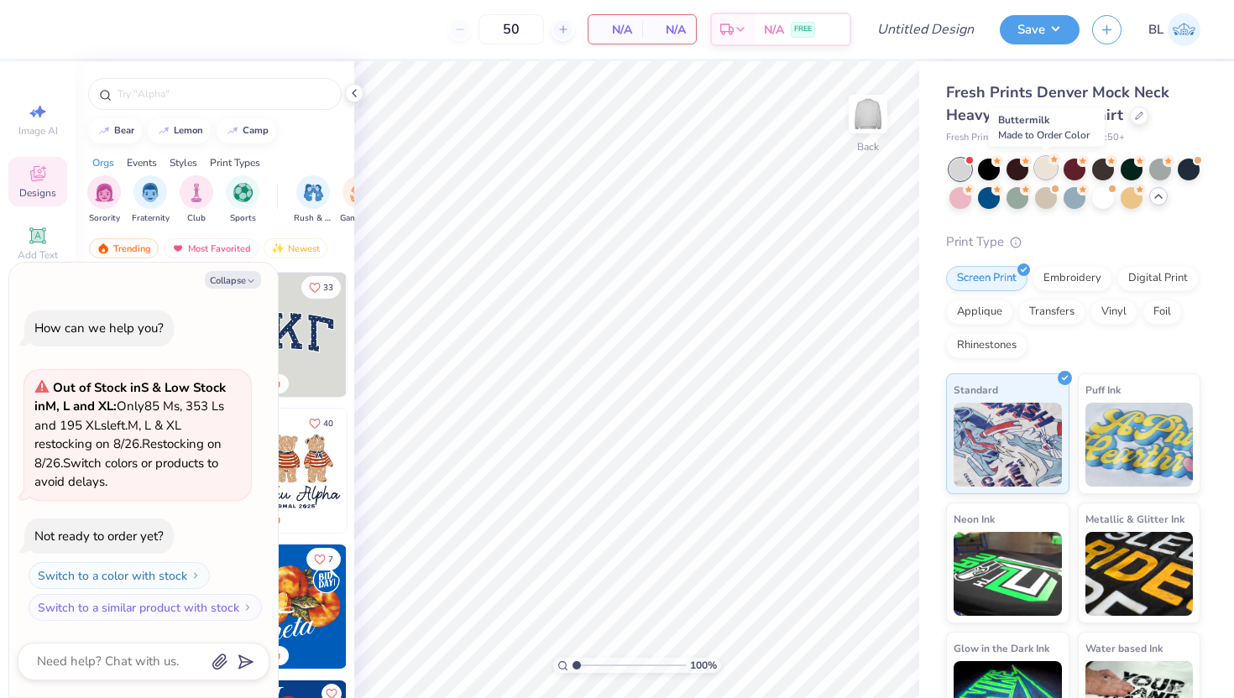
click at [1046, 171] on div at bounding box center [1046, 168] width 22 height 22
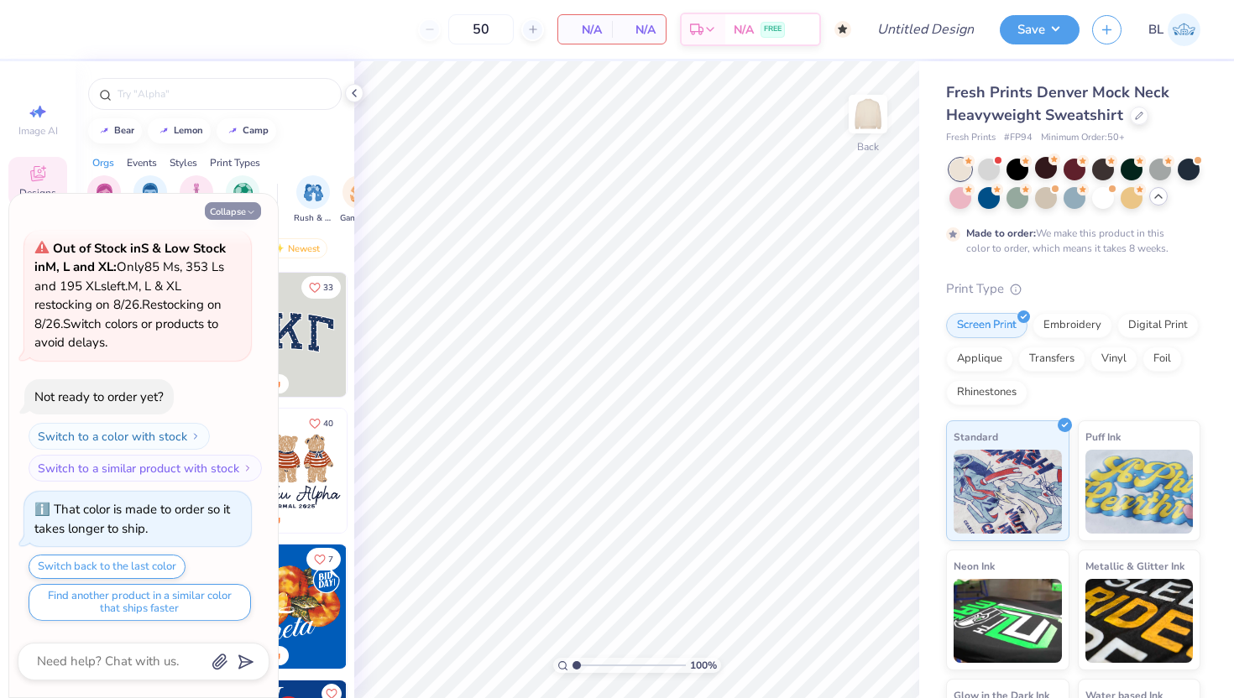
click at [236, 212] on button "Collapse" at bounding box center [233, 211] width 56 height 18
type textarea "x"
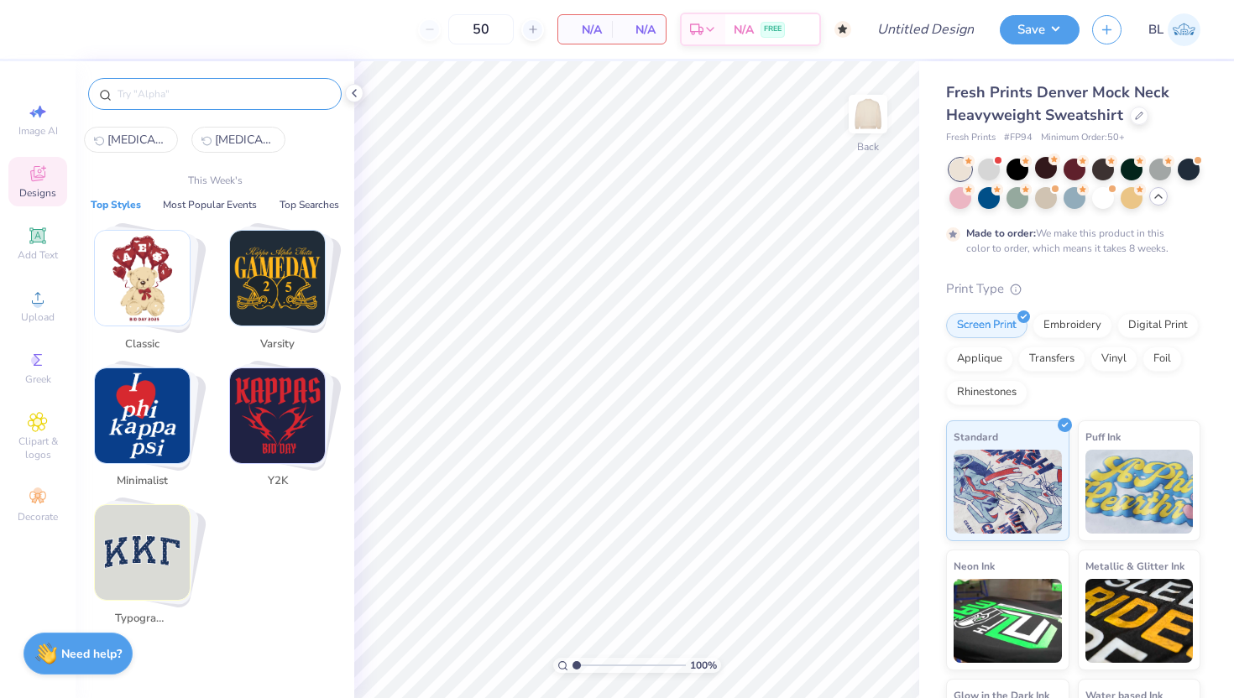
click at [215, 101] on input "text" at bounding box center [223, 94] width 215 height 17
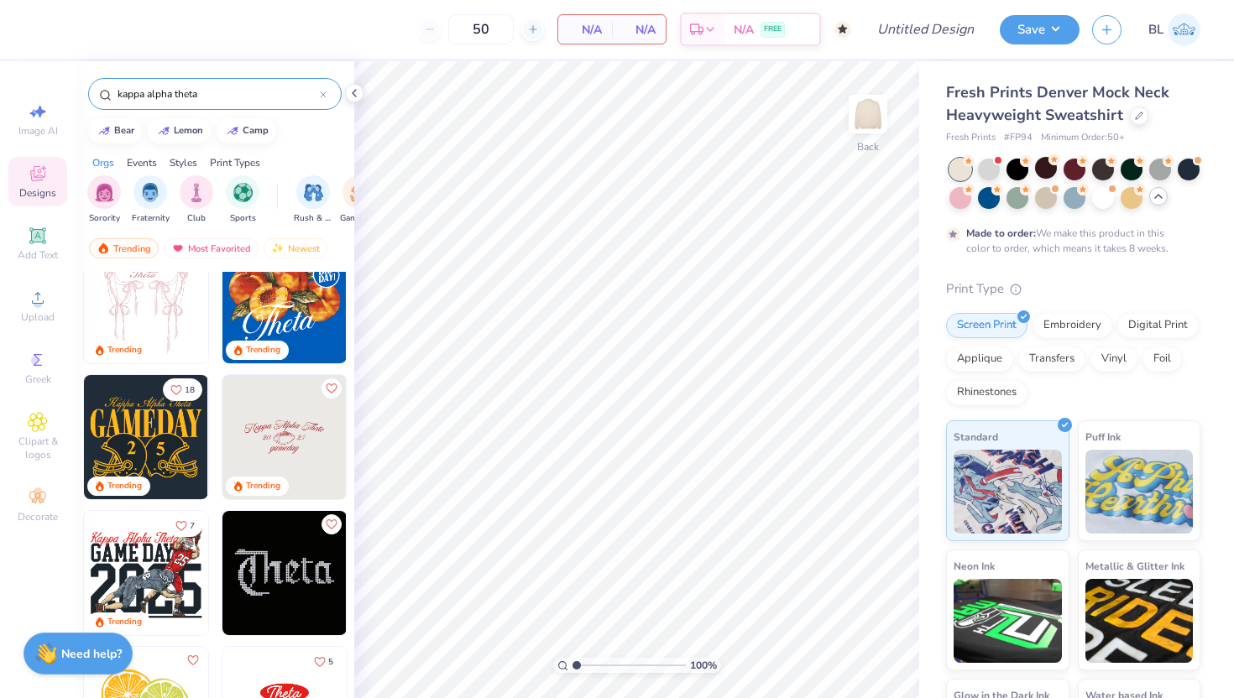
scroll to position [0, 0]
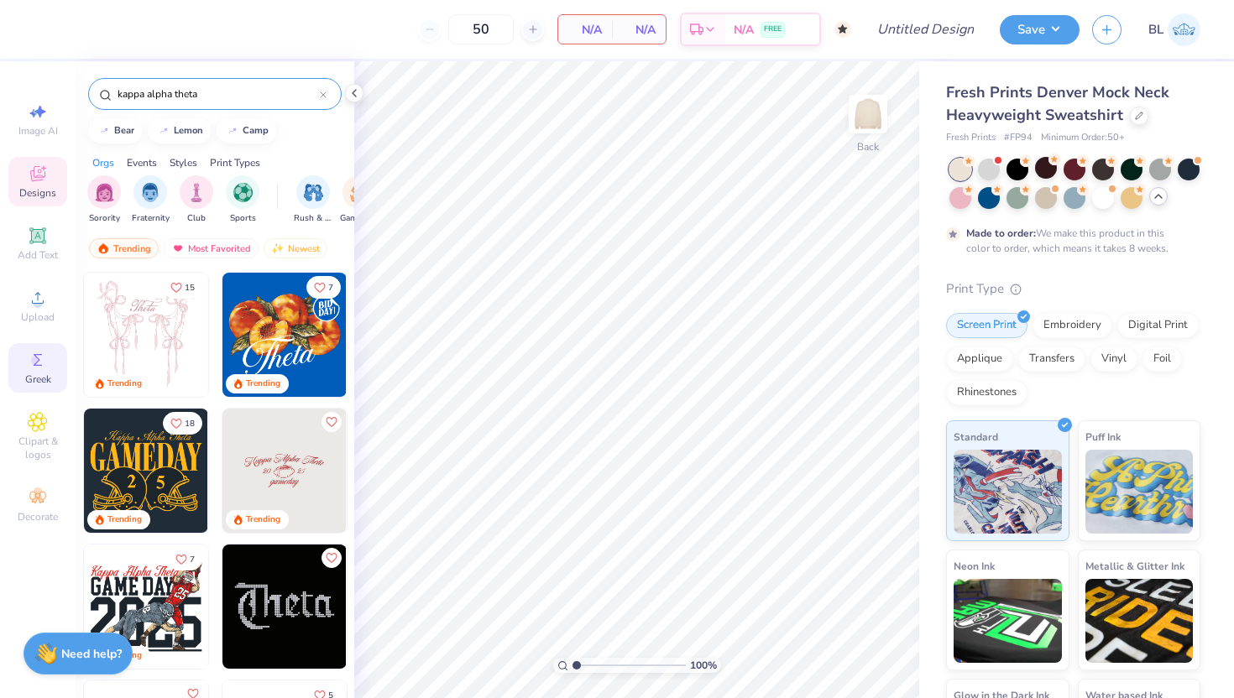
type input "kappa alpha theta"
click at [36, 373] on span "Greek" at bounding box center [38, 379] width 26 height 13
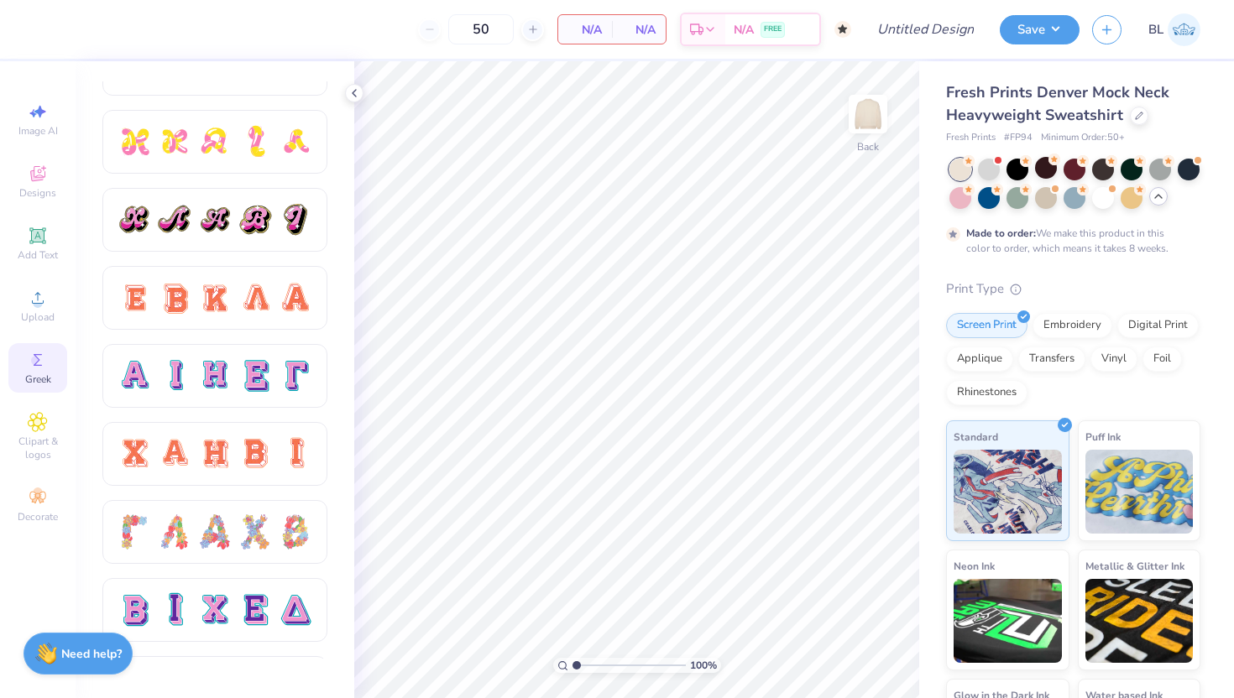
scroll to position [911, 0]
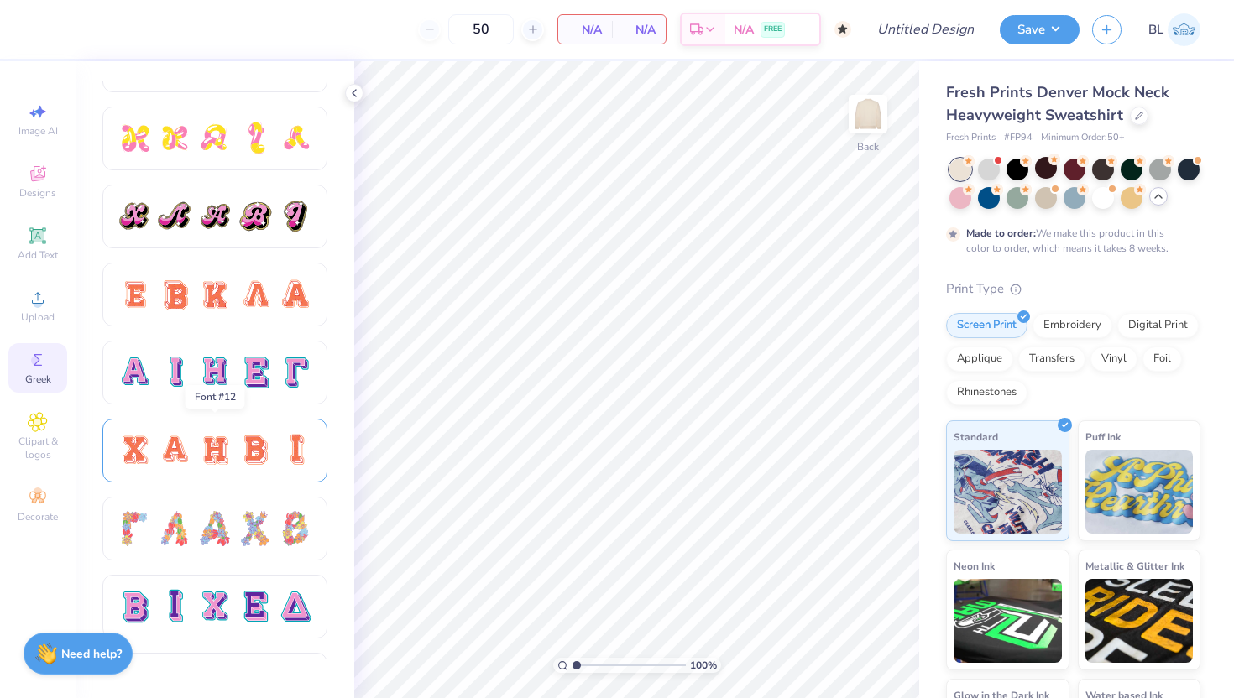
click at [200, 439] on div at bounding box center [214, 450] width 35 height 35
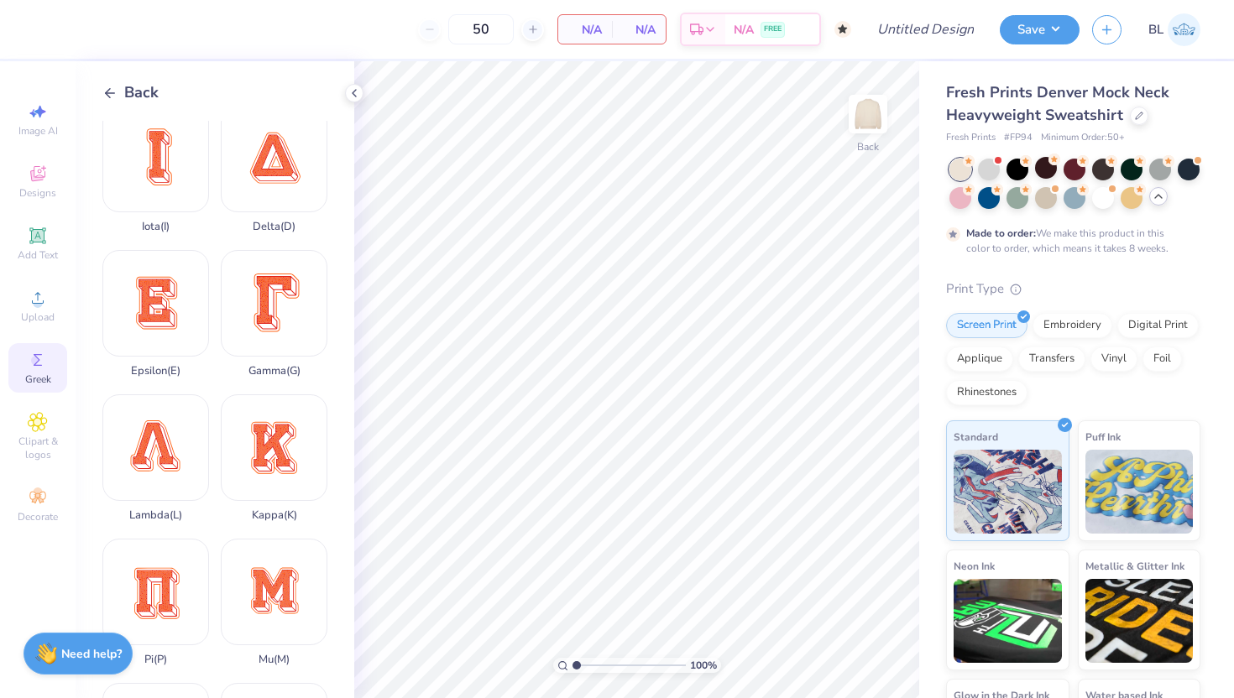
scroll to position [336, 0]
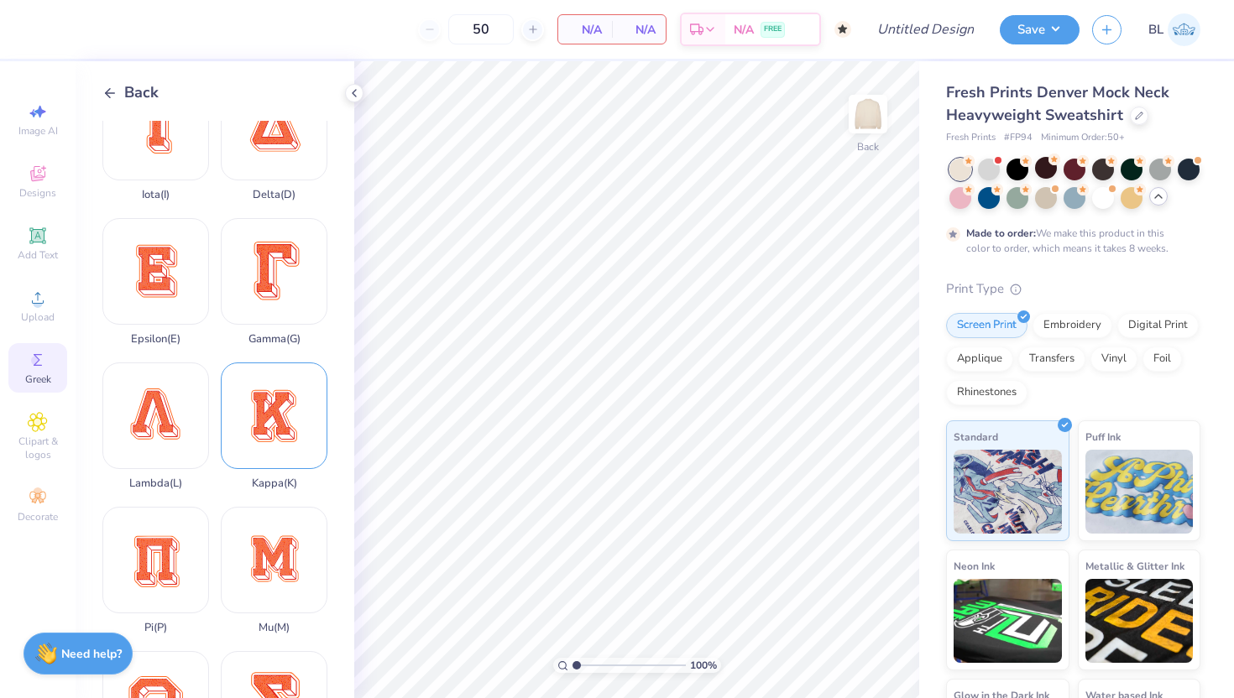
click at [281, 420] on div "Kappa ( K )" at bounding box center [274, 427] width 107 height 128
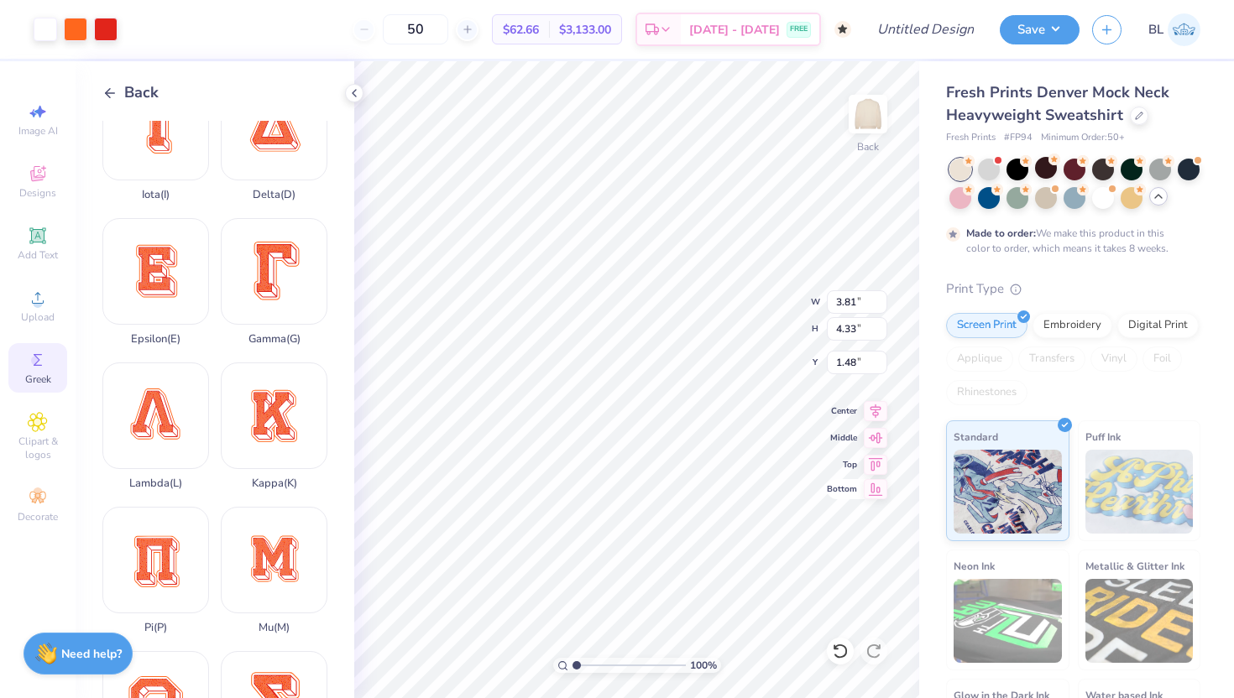
type input "3.81"
type input "4.33"
type input "3.00"
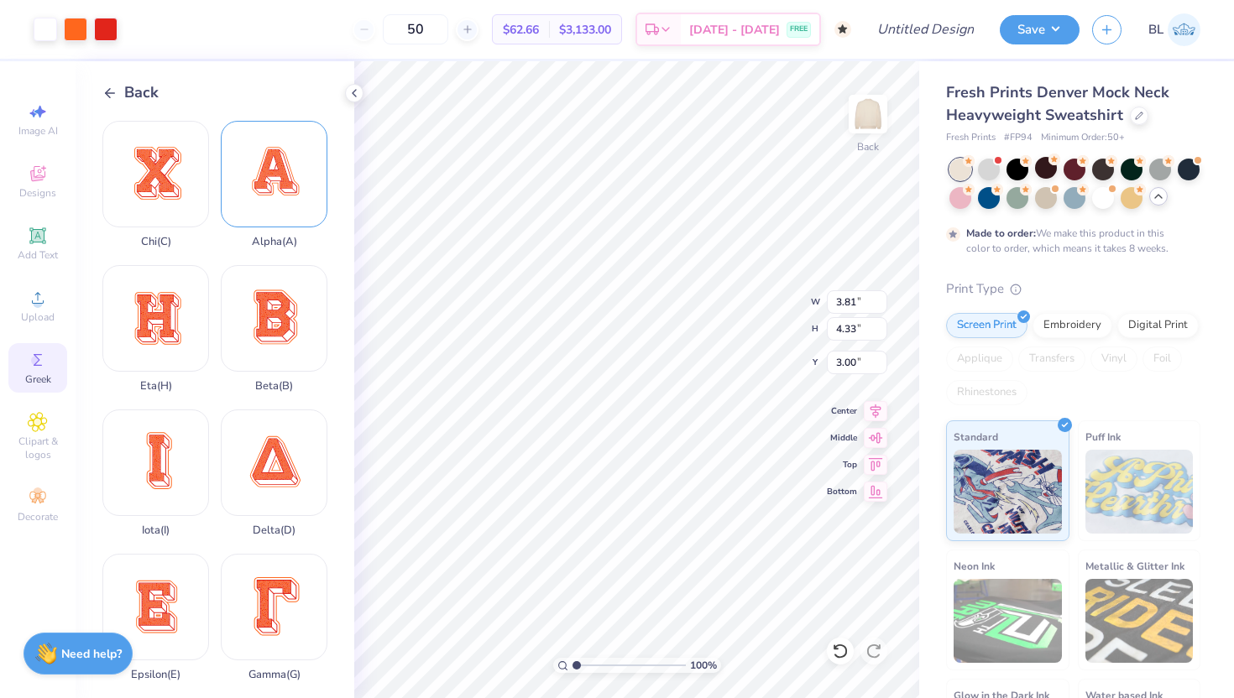
drag, startPoint x: 272, startPoint y: 159, endPoint x: 263, endPoint y: 134, distance: 26.0
click at [263, 134] on div "Alpha ( A )" at bounding box center [274, 185] width 107 height 128
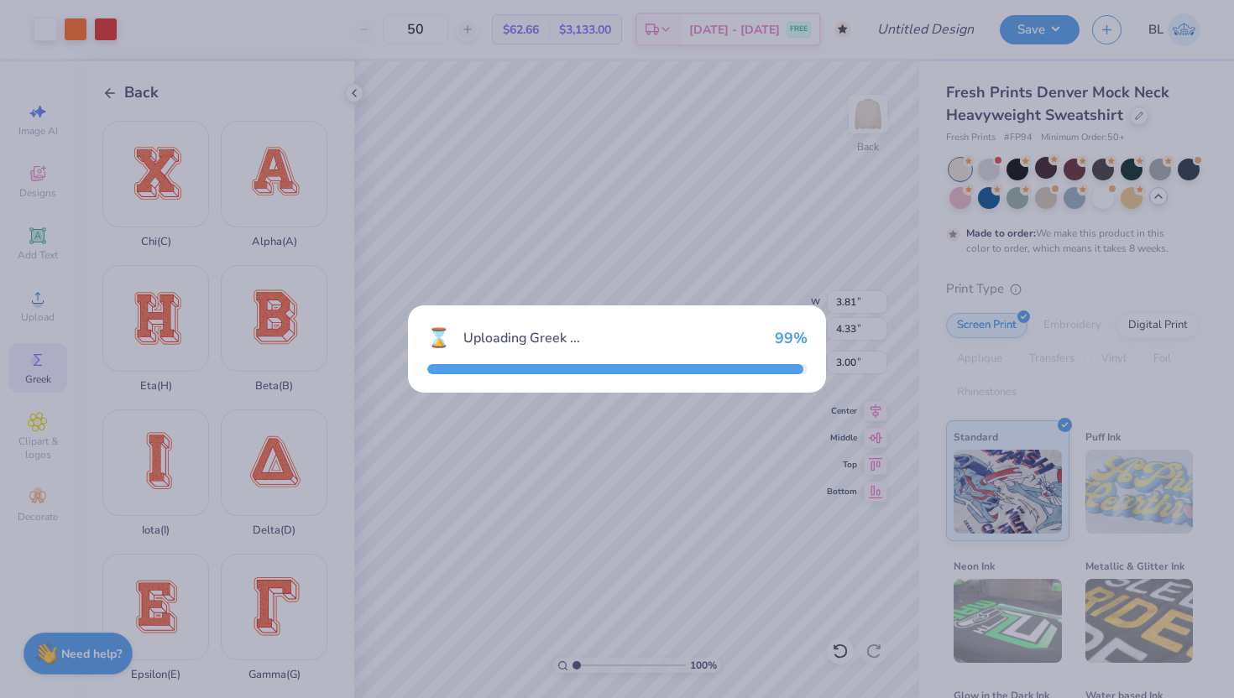
type input "15.00"
type input "15.45"
type input "2.28"
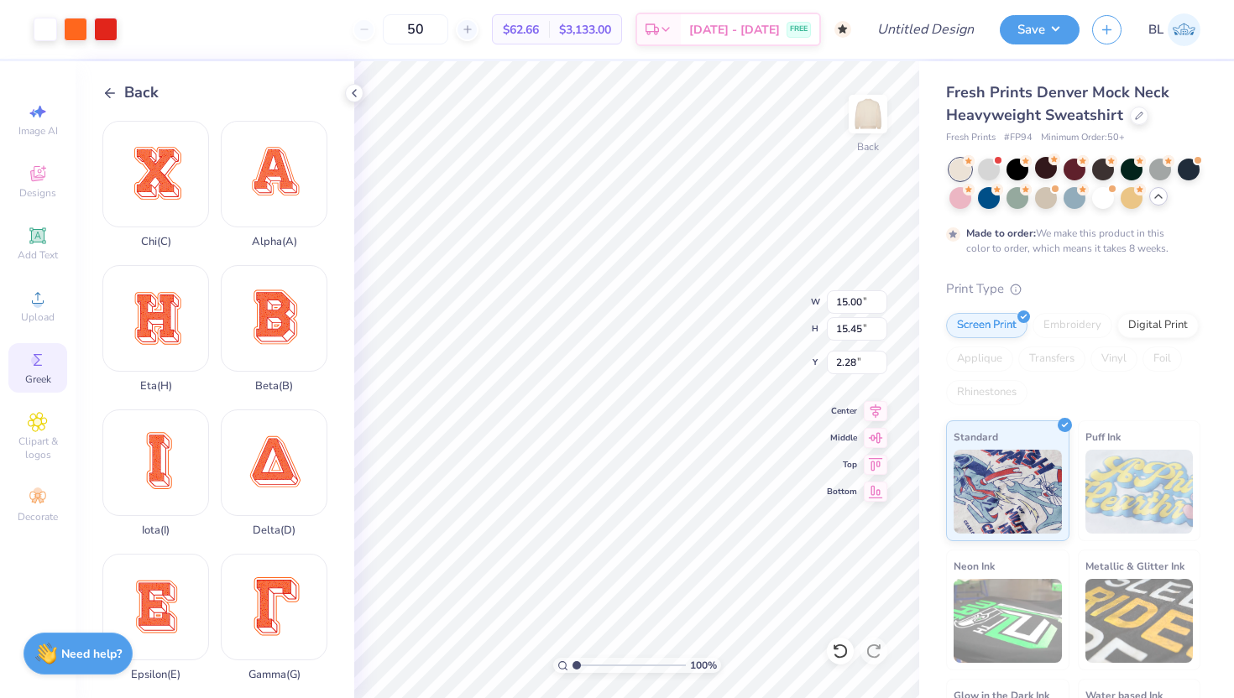
type input "4.55"
type input "4.69"
type input "3.00"
type input "4.09"
type input "4.21"
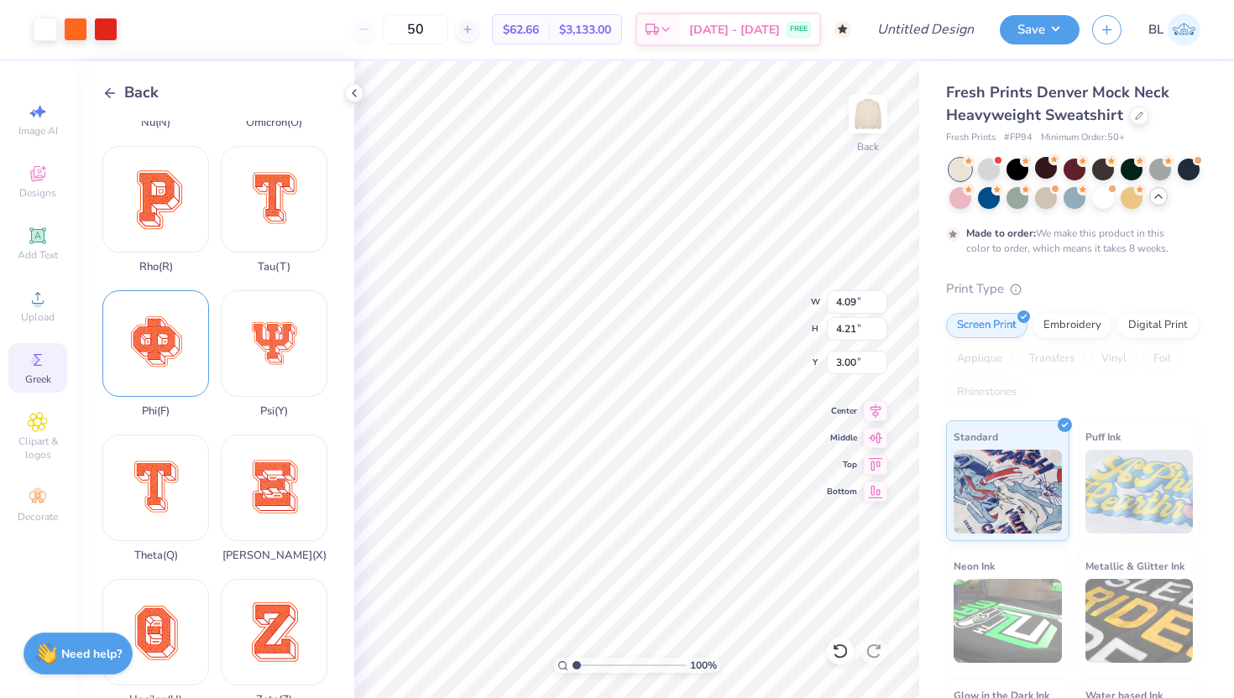
scroll to position [1153, 0]
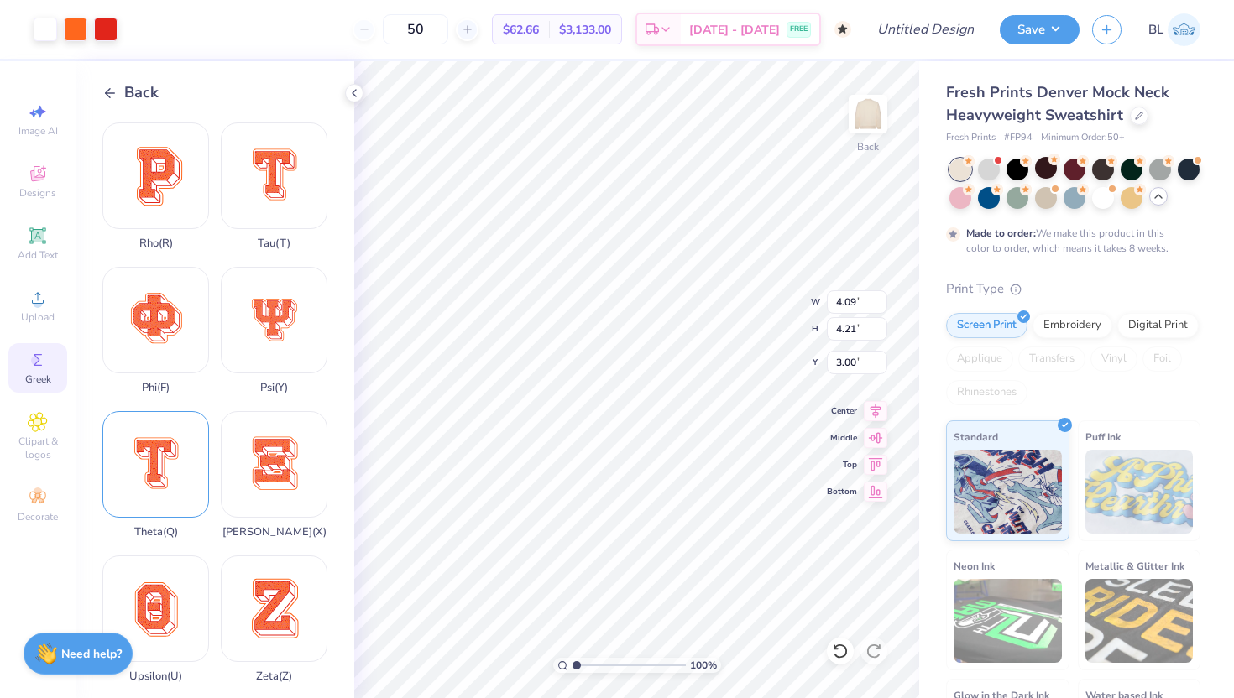
drag, startPoint x: 151, startPoint y: 488, endPoint x: 154, endPoint y: 456, distance: 32.0
click at [154, 456] on div "Theta ( Q )" at bounding box center [155, 475] width 107 height 128
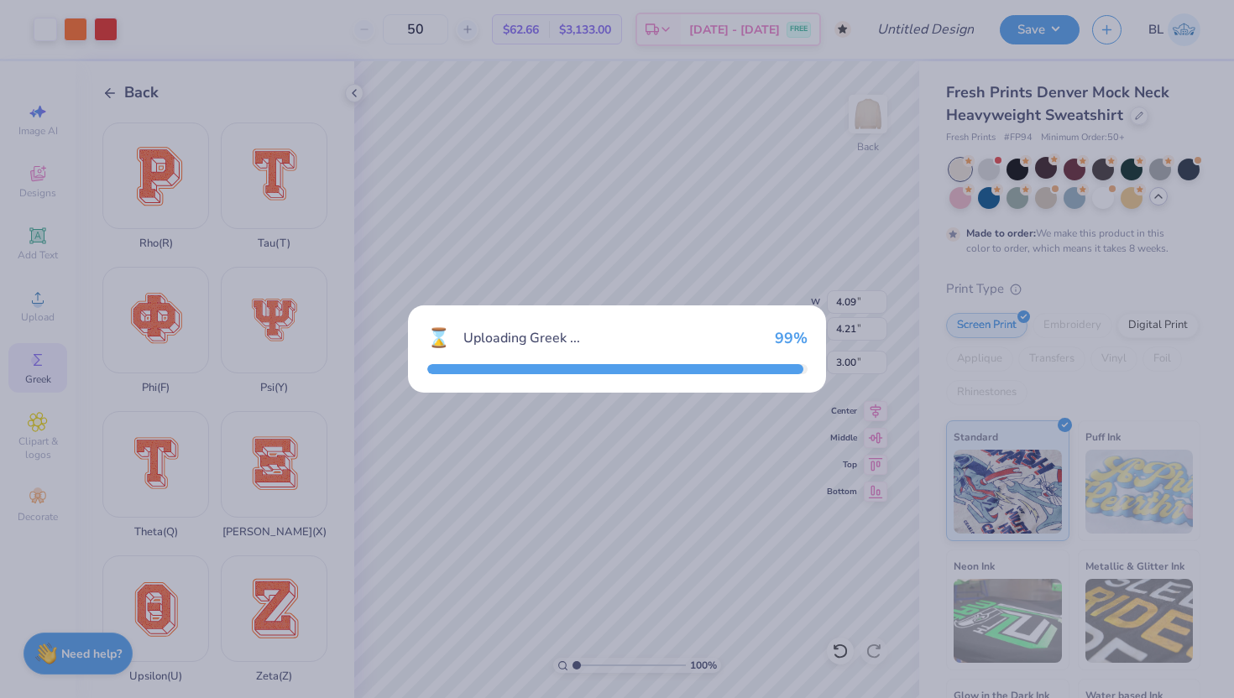
type input "15.00"
type input "17.50"
type input "1.25"
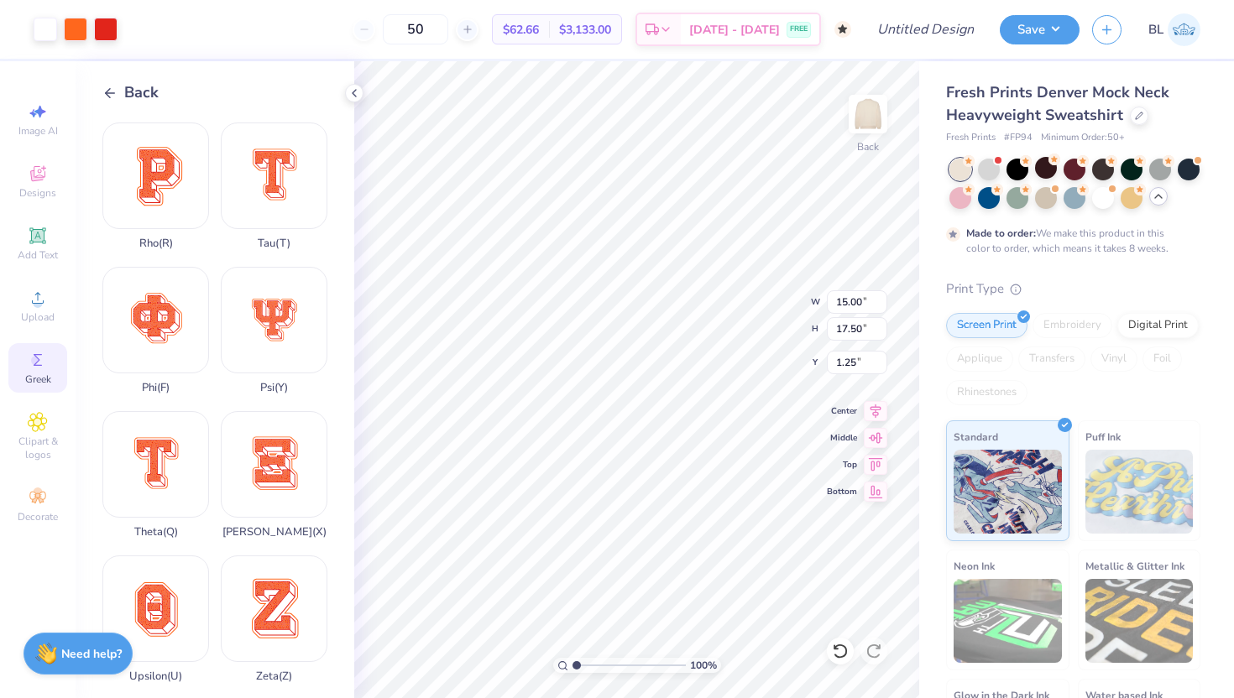
type input "3.90"
type input "4.55"
type input "3.00"
type input "3.45"
type input "4.03"
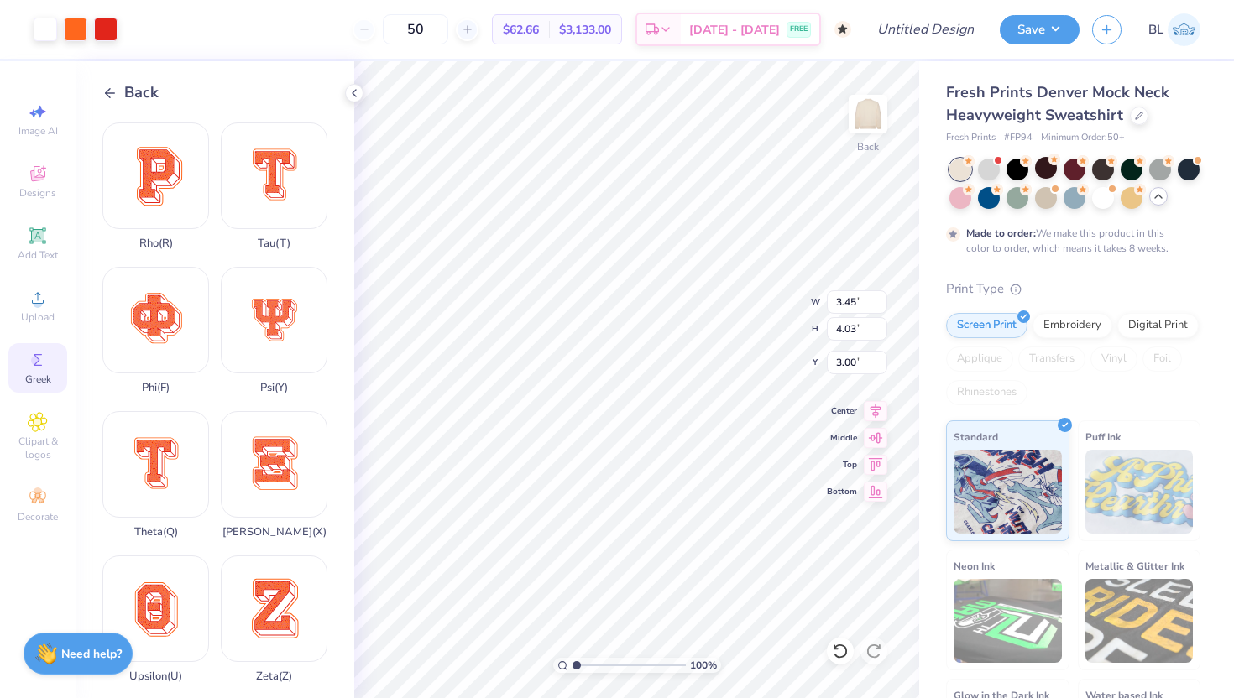
type input "3.81"
type input "4.33"
type input "4.09"
type input "4.21"
type input "3.45"
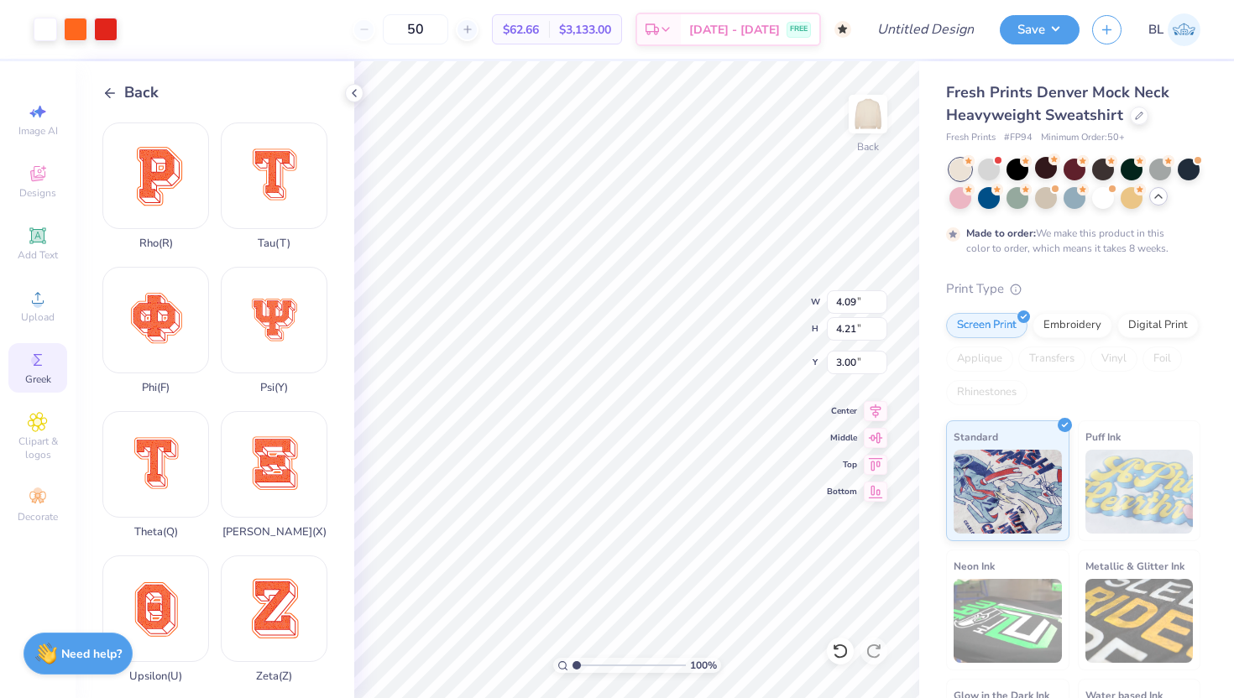
type input "4.03"
type input "3.56"
type input "4.15"
type input "4.11"
type input "4.23"
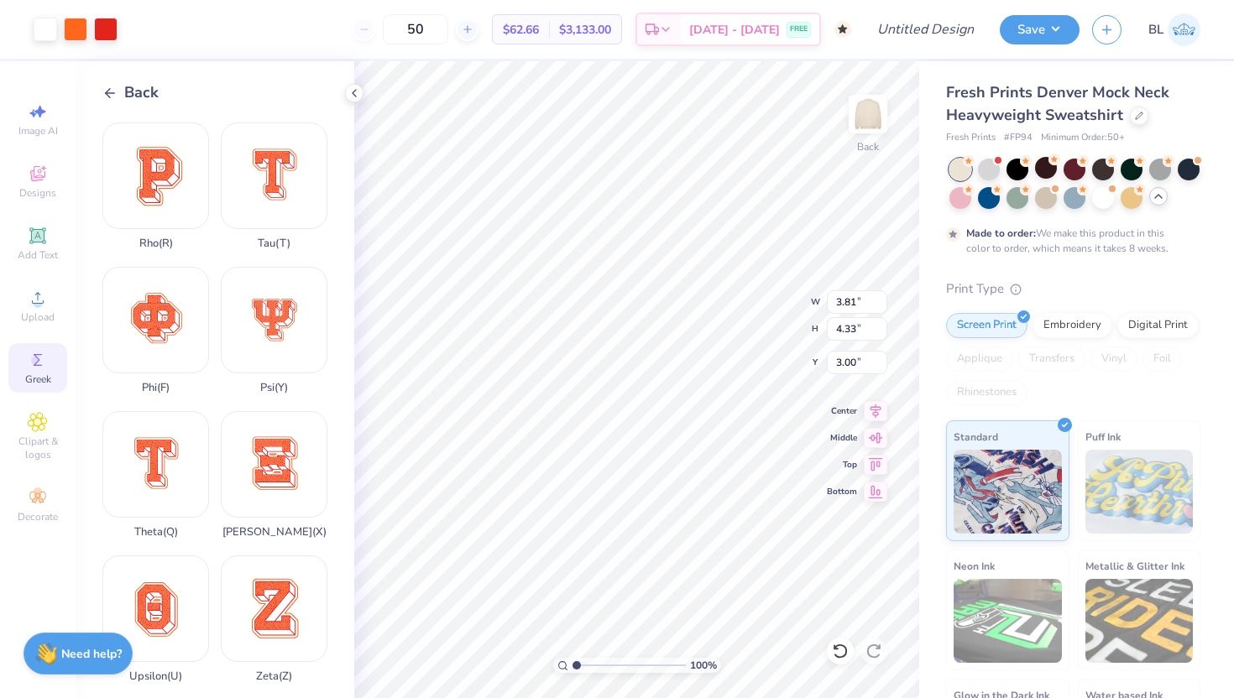
type input "4.11"
type input "4.23"
type input "3.56"
type input "4.15"
type input "3.66"
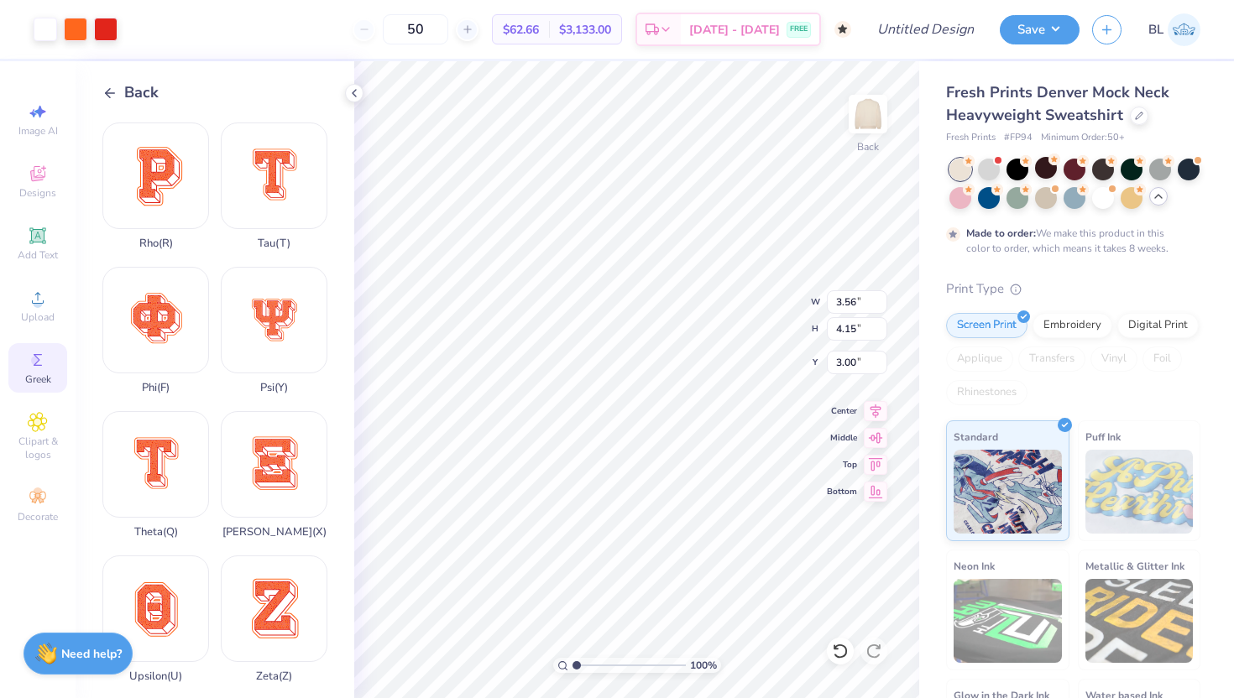
type input "4.27"
type input "3.81"
type input "4.33"
type input "3.66"
type input "4.27"
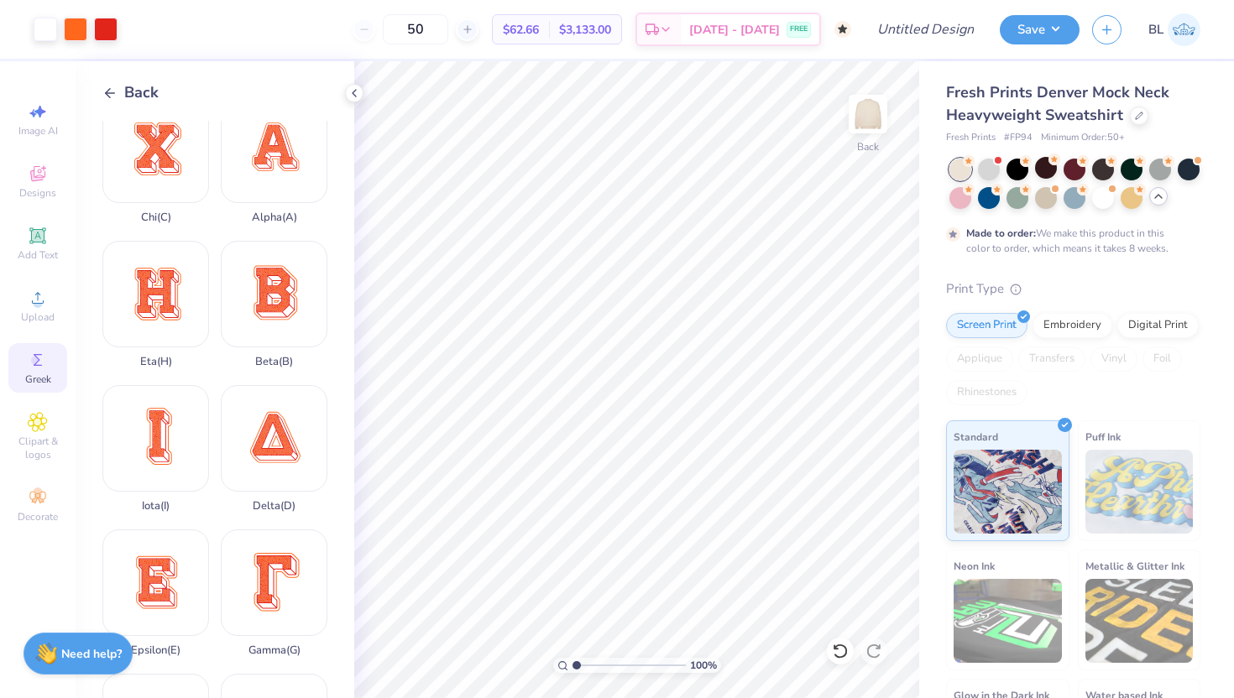
scroll to position [0, 0]
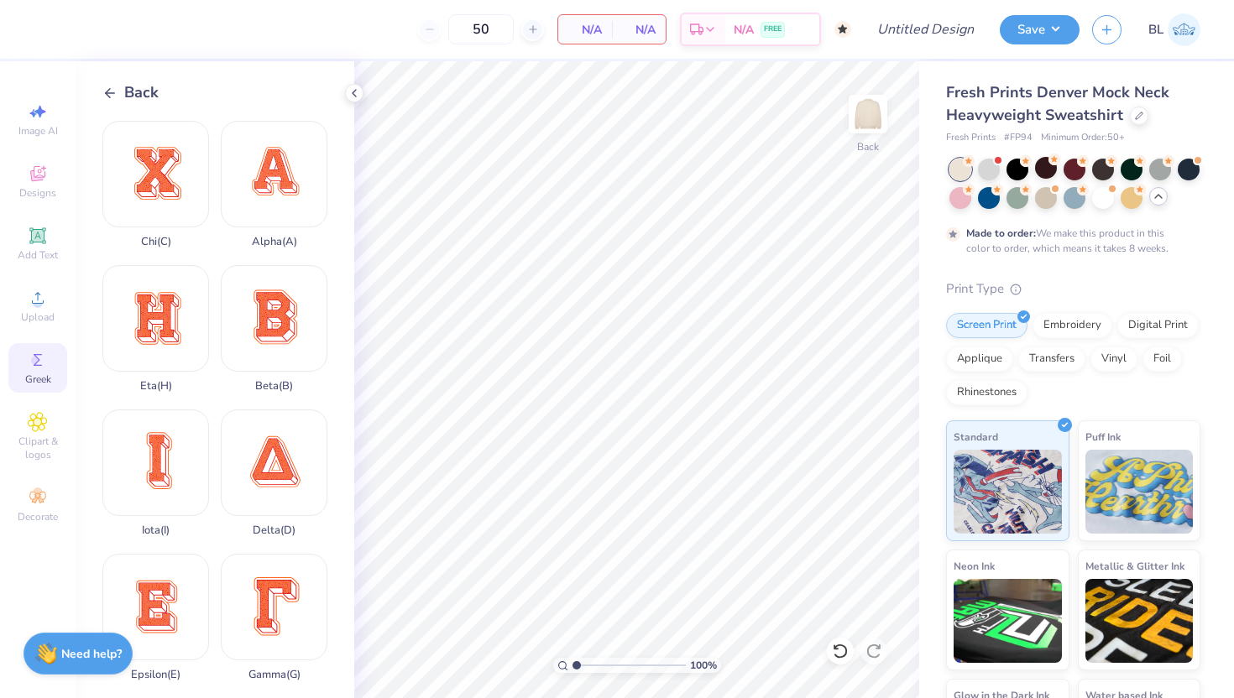
click at [112, 88] on icon at bounding box center [109, 93] width 15 height 15
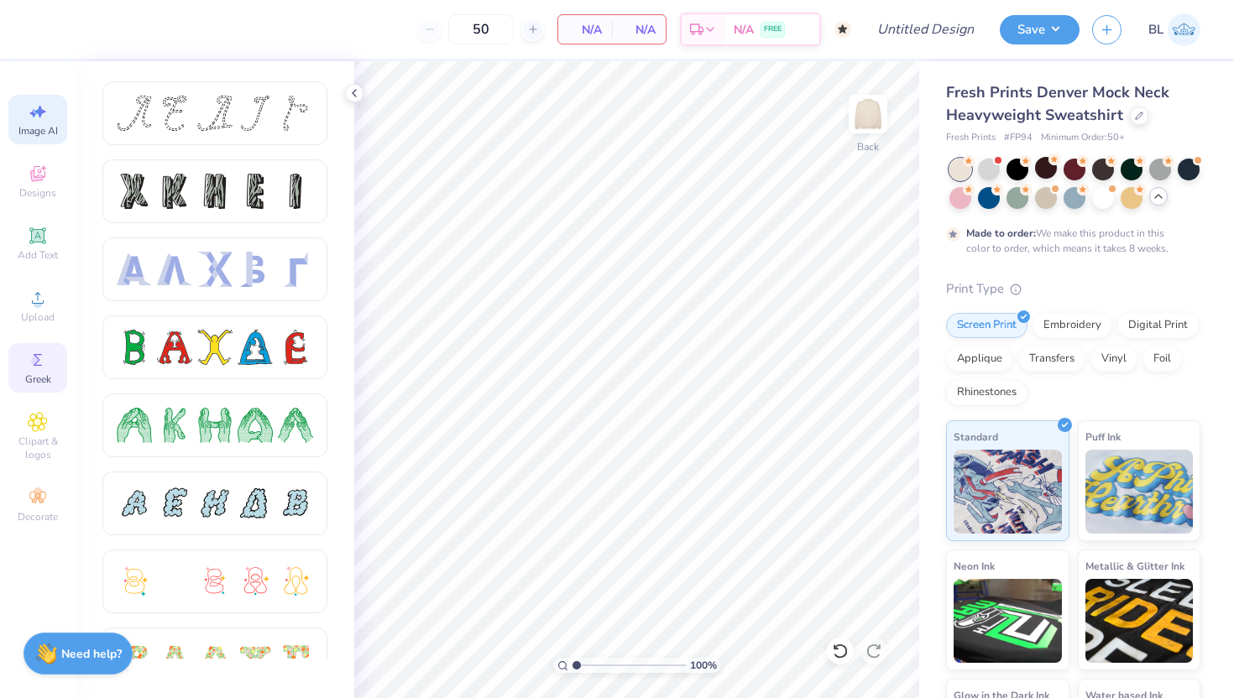
click at [47, 107] on icon at bounding box center [38, 112] width 20 height 20
select select "4"
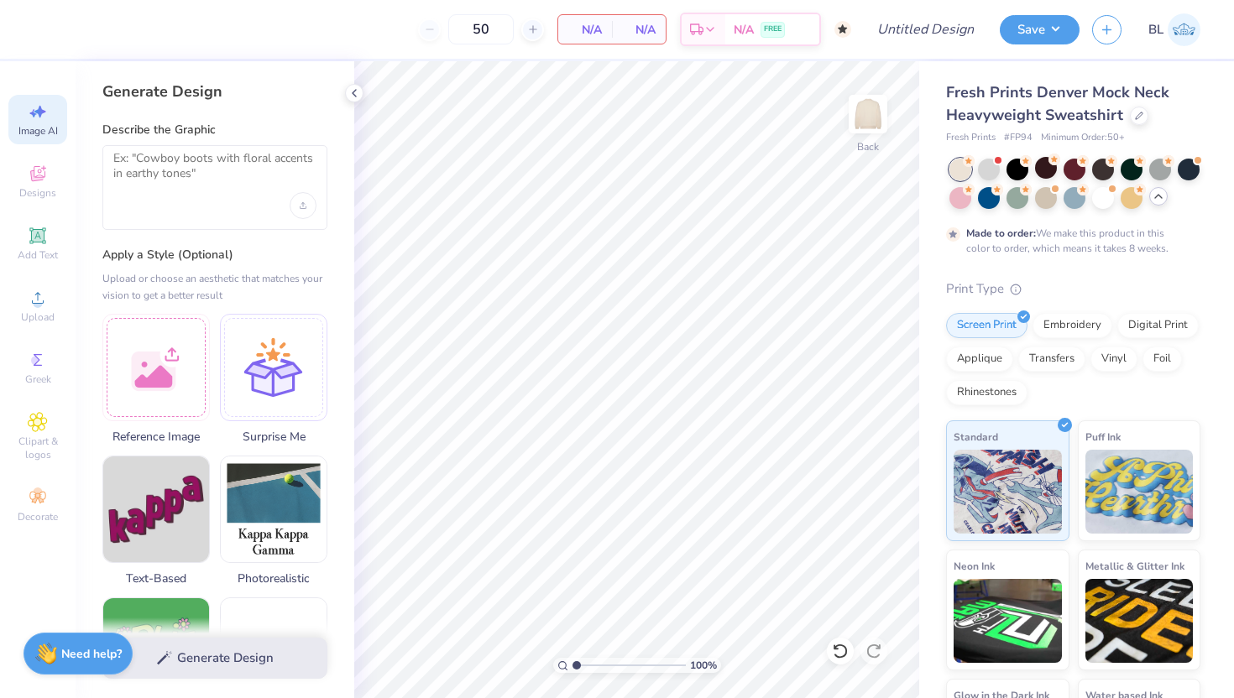
click at [205, 206] on div at bounding box center [214, 187] width 225 height 85
click at [211, 159] on textarea at bounding box center [214, 172] width 203 height 42
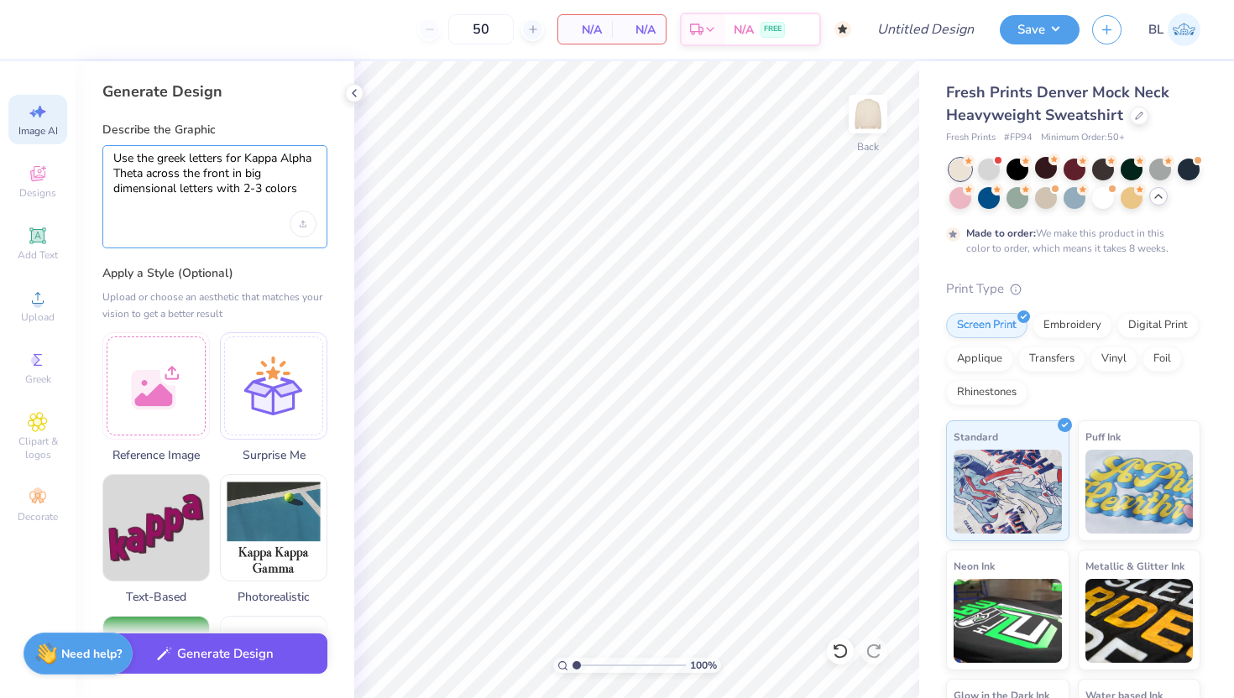
type textarea "Use the greek letters for Kappa Alpha Theta across the front in big dimensional…"
click at [204, 660] on button "Generate Design" at bounding box center [214, 654] width 225 height 41
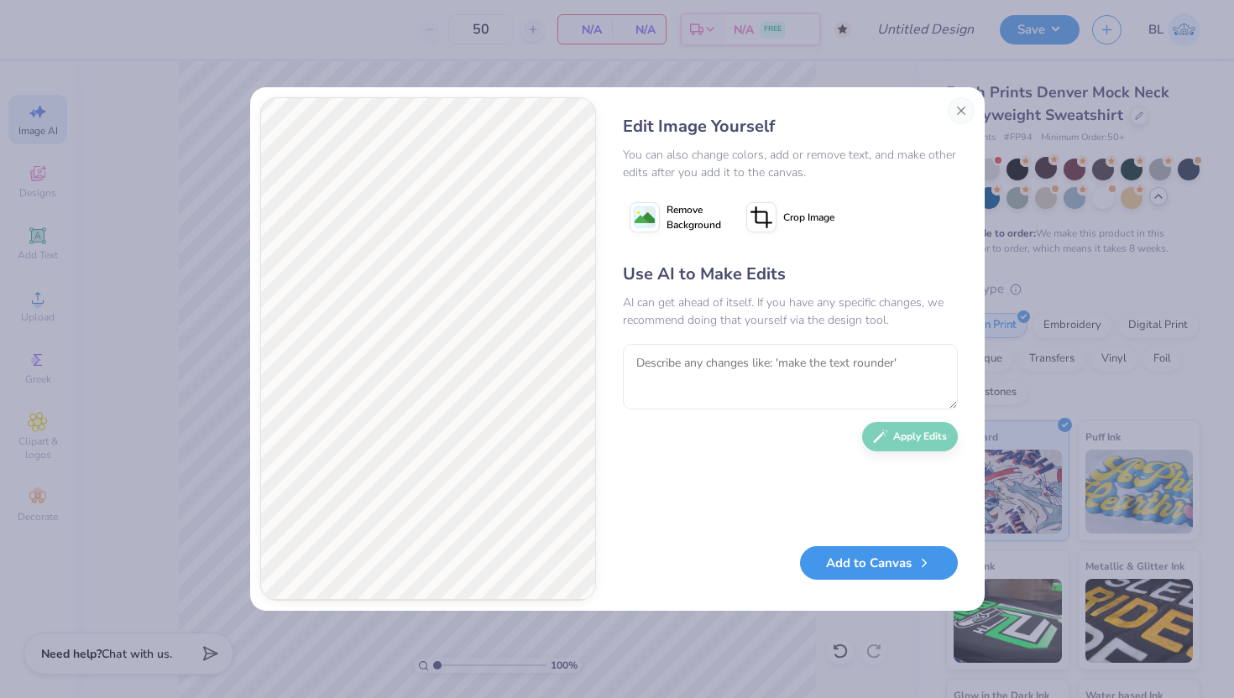
click at [871, 561] on button "Add to Canvas" at bounding box center [879, 563] width 158 height 34
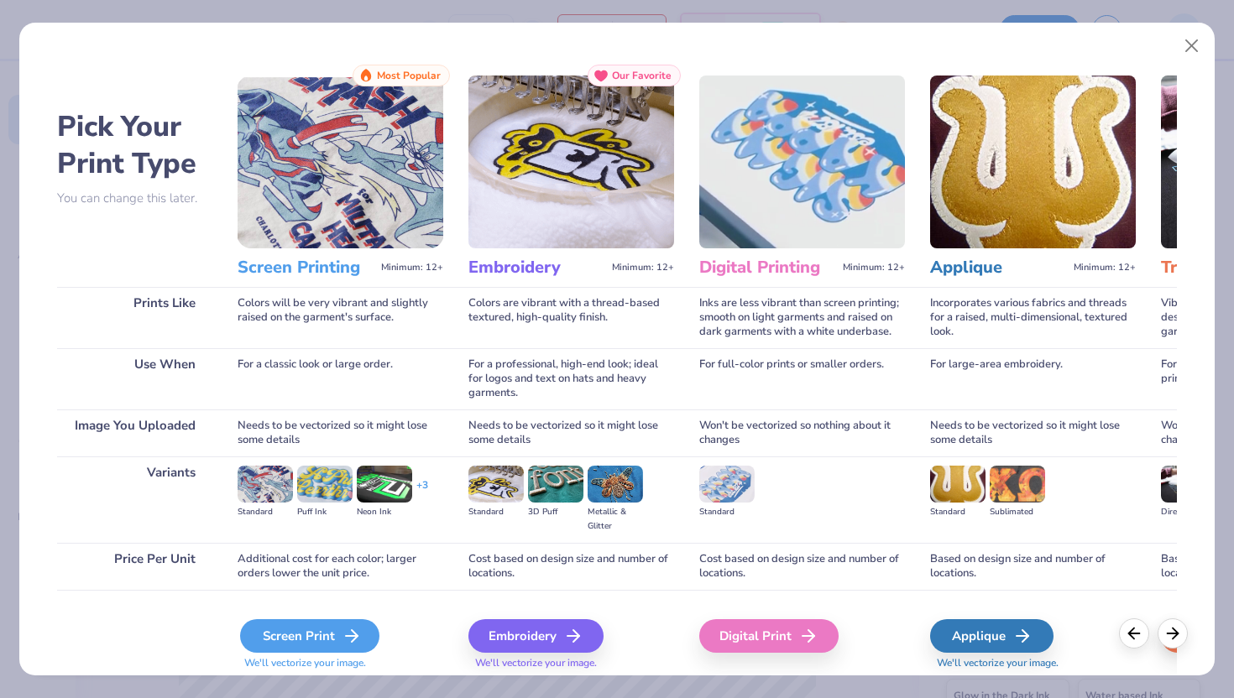
click at [285, 638] on div "Screen Print" at bounding box center [309, 636] width 139 height 34
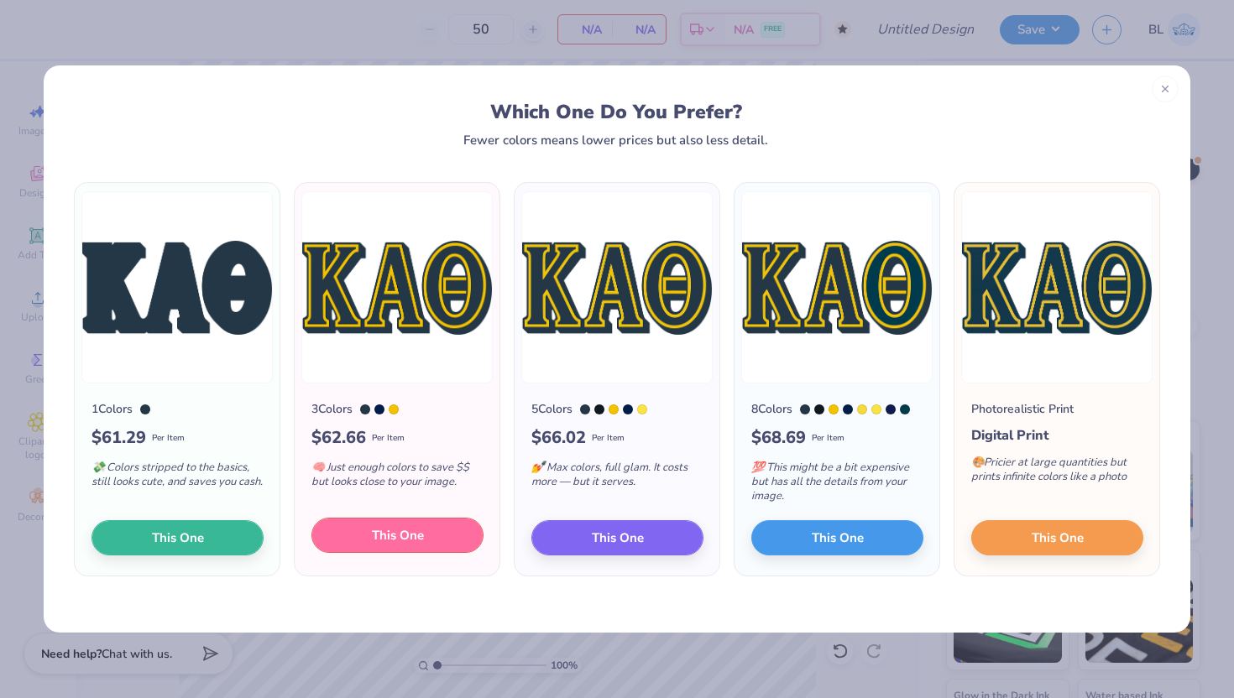
click at [372, 542] on span "This One" at bounding box center [398, 535] width 52 height 19
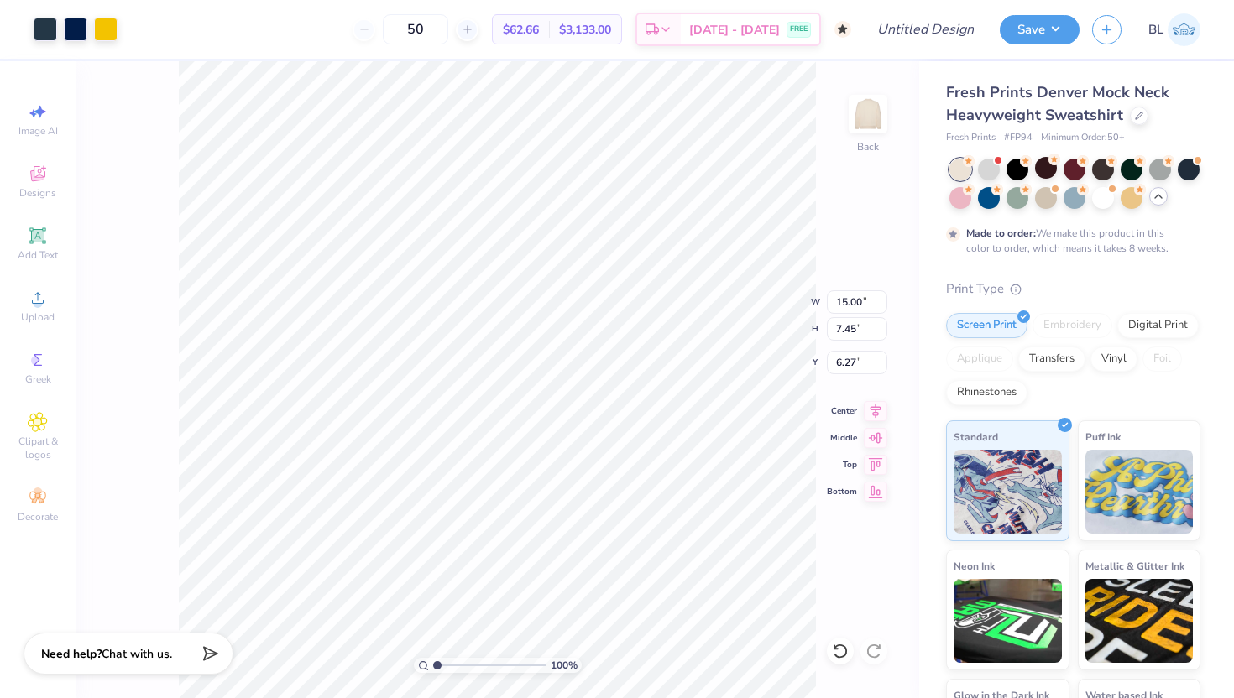
drag, startPoint x: 411, startPoint y: 426, endPoint x: 410, endPoint y: 278, distance: 148.5
click at [410, 274] on div at bounding box center [617, 349] width 1234 height 698
type input "0.50"
type input "10.61"
type input "5.27"
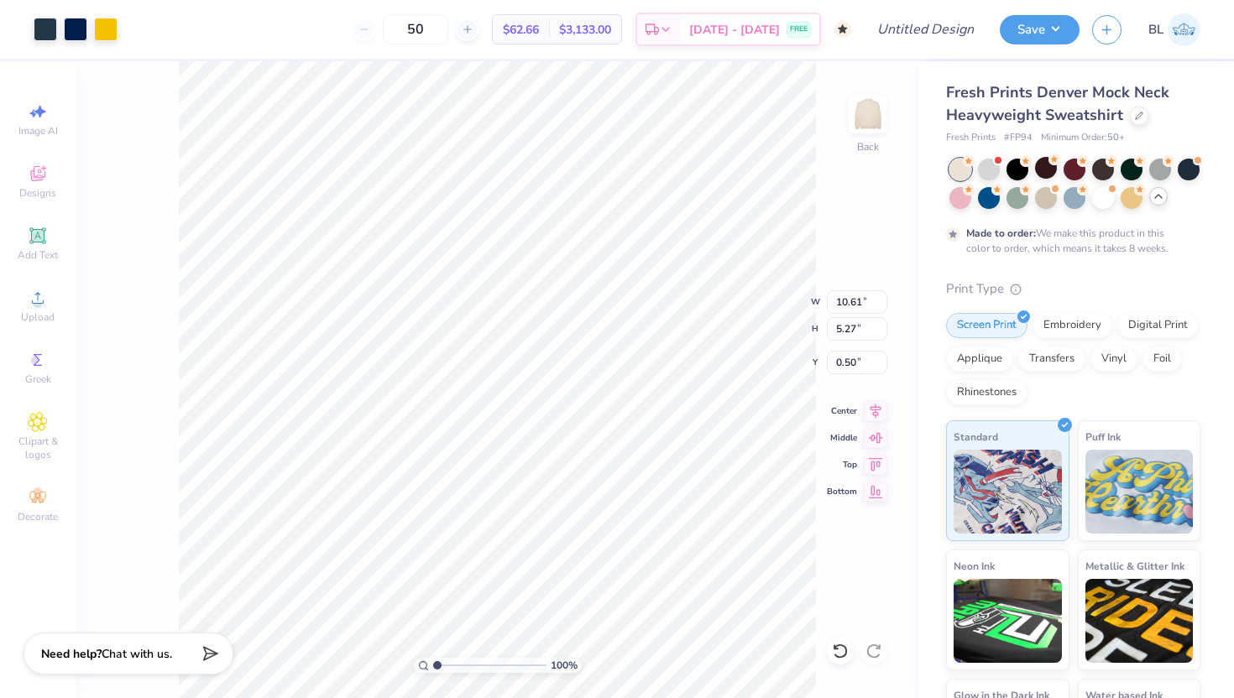
type input "3.00"
type input "9.08"
type input "4.51"
click at [54, 26] on div at bounding box center [45, 27] width 23 height 23
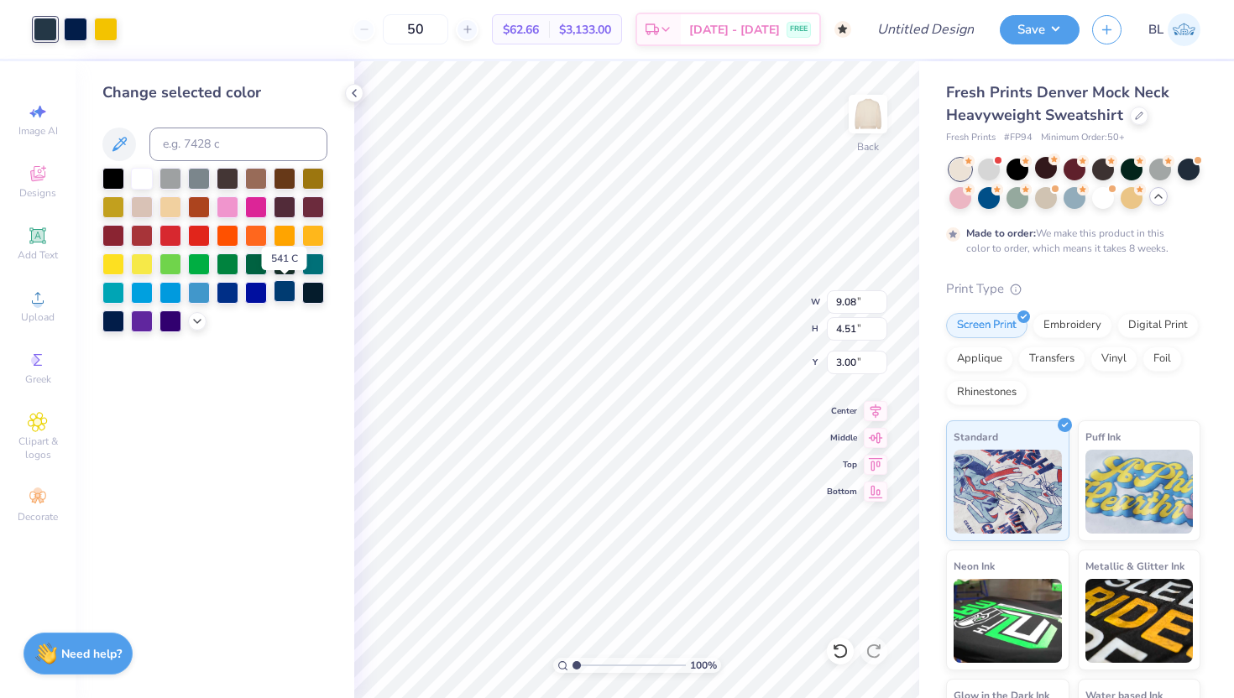
click at [279, 292] on div at bounding box center [285, 291] width 22 height 22
click at [82, 30] on div at bounding box center [75, 27] width 23 height 23
click at [197, 318] on icon at bounding box center [196, 319] width 13 height 13
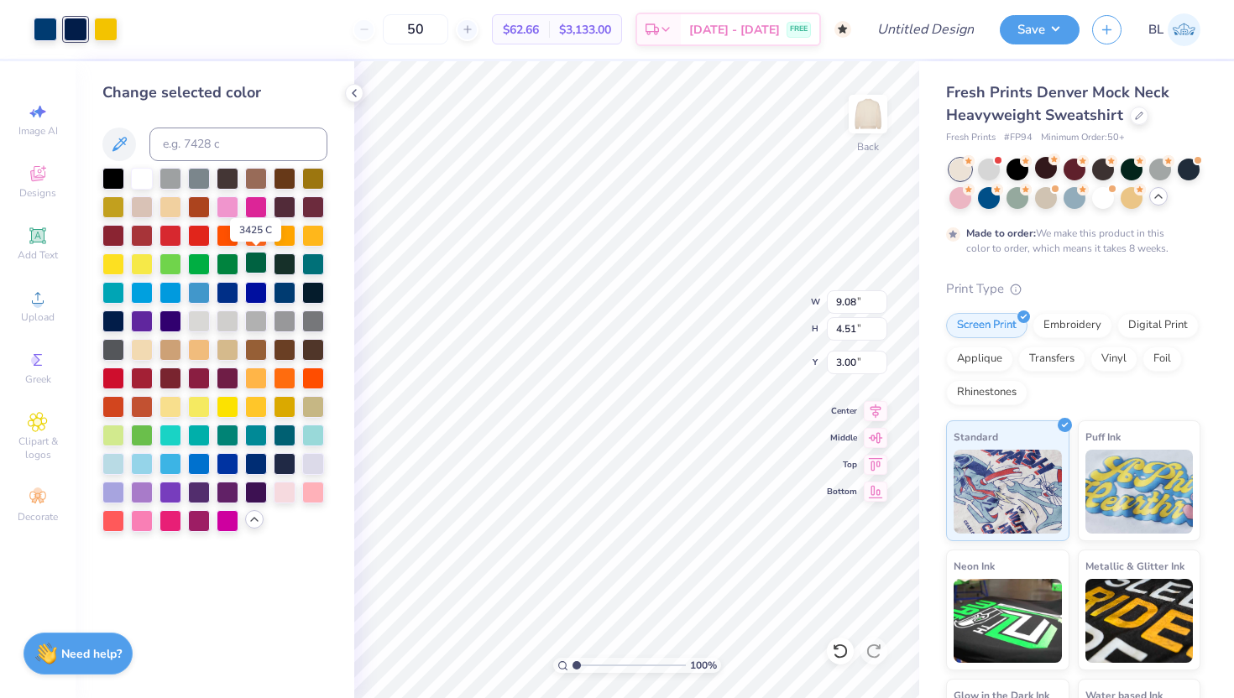
click at [254, 258] on div at bounding box center [256, 263] width 22 height 22
click at [102, 32] on div at bounding box center [105, 27] width 23 height 23
click at [138, 441] on div at bounding box center [142, 434] width 22 height 22
click at [49, 29] on div at bounding box center [45, 27] width 23 height 23
click at [89, 32] on div at bounding box center [76, 29] width 84 height 23
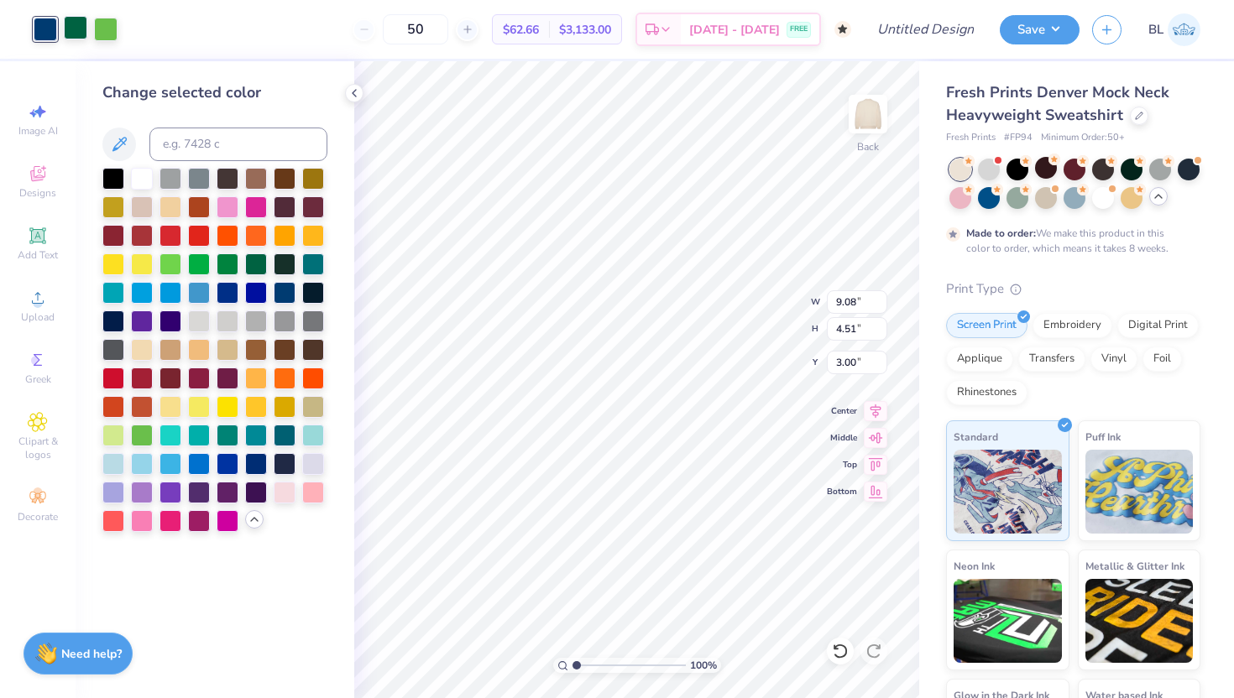
click at [81, 32] on div at bounding box center [75, 27] width 23 height 23
click at [231, 207] on div at bounding box center [228, 206] width 22 height 22
click at [105, 25] on div at bounding box center [105, 27] width 23 height 23
click at [138, 256] on div at bounding box center [142, 263] width 22 height 22
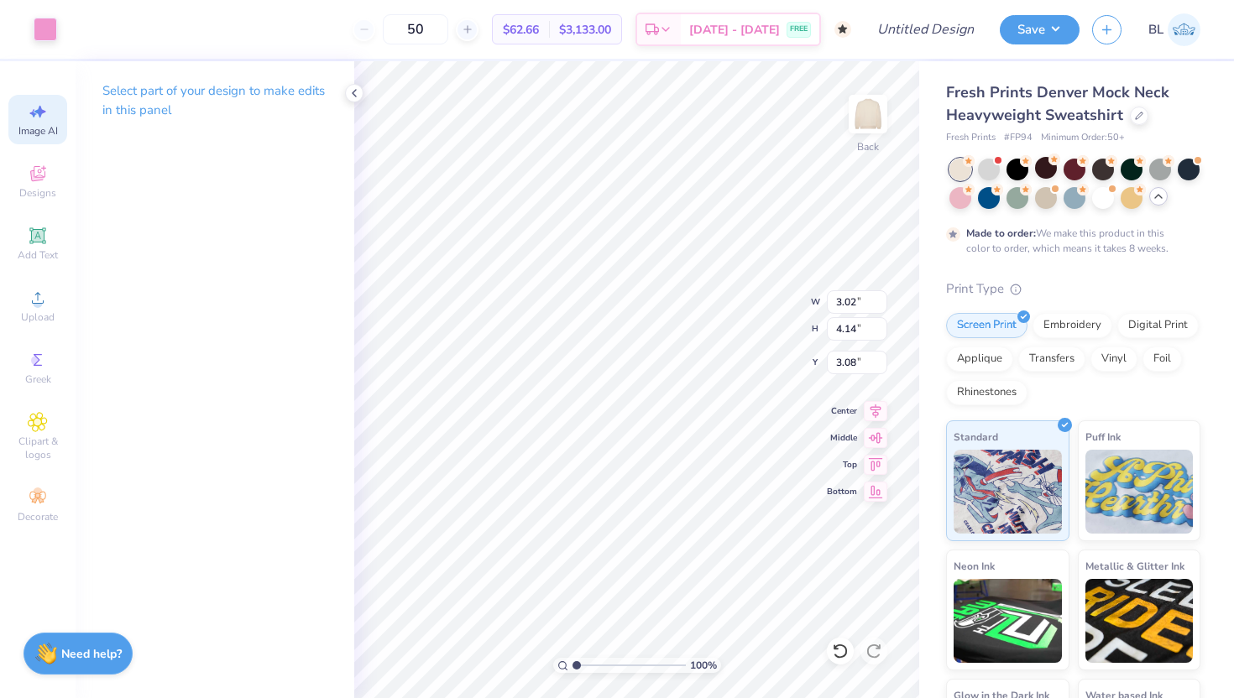
click at [45, 113] on icon at bounding box center [38, 112] width 20 height 20
select select "4"
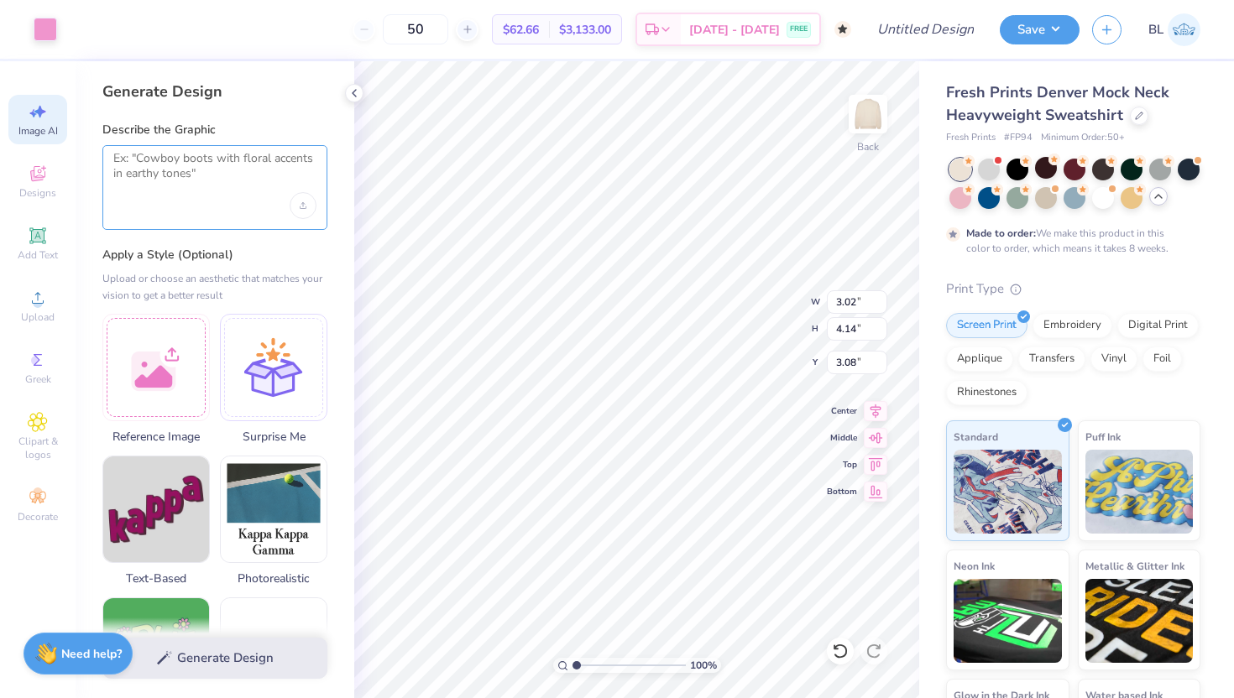
click at [211, 190] on textarea at bounding box center [214, 172] width 203 height 42
type input "6.11"
type input "4.38"
type input "3.07"
click at [168, 346] on div "Art colors 50 $62.66 Per Item $3,133.00 Total Est. Delivery Oct 12 - 15 FREE De…" at bounding box center [617, 349] width 1234 height 698
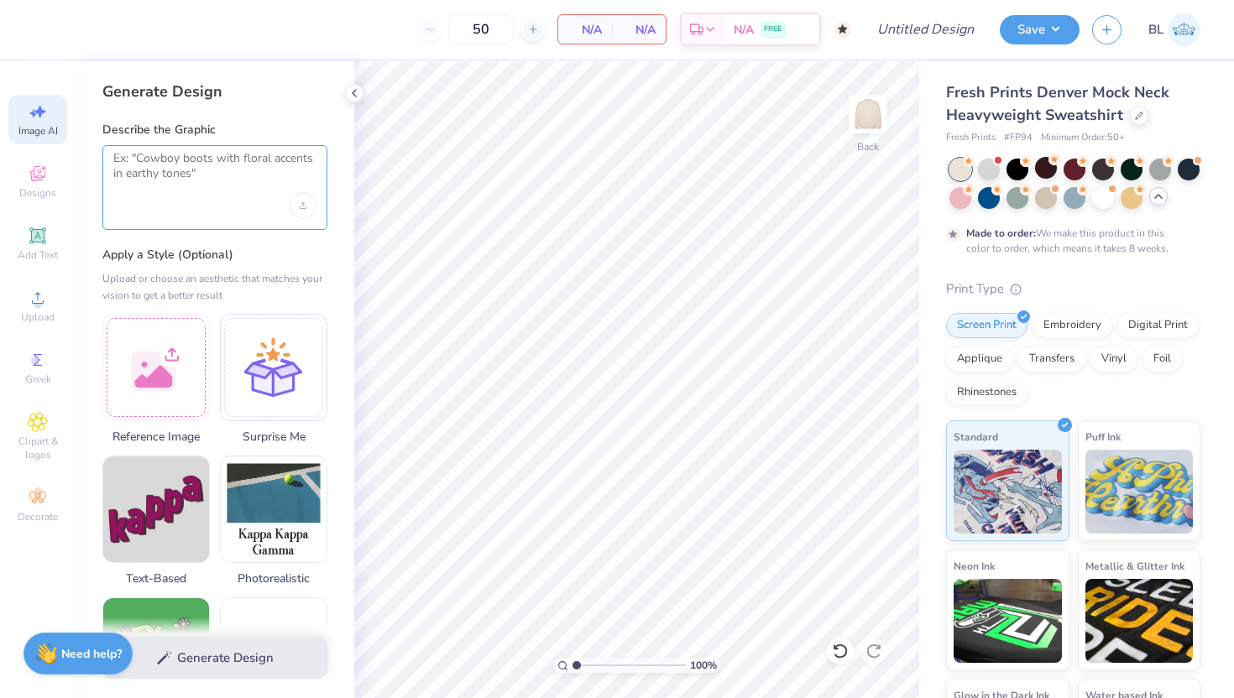
click at [157, 179] on textarea at bounding box center [214, 172] width 203 height 42
click at [218, 189] on textarea at bounding box center [214, 172] width 203 height 42
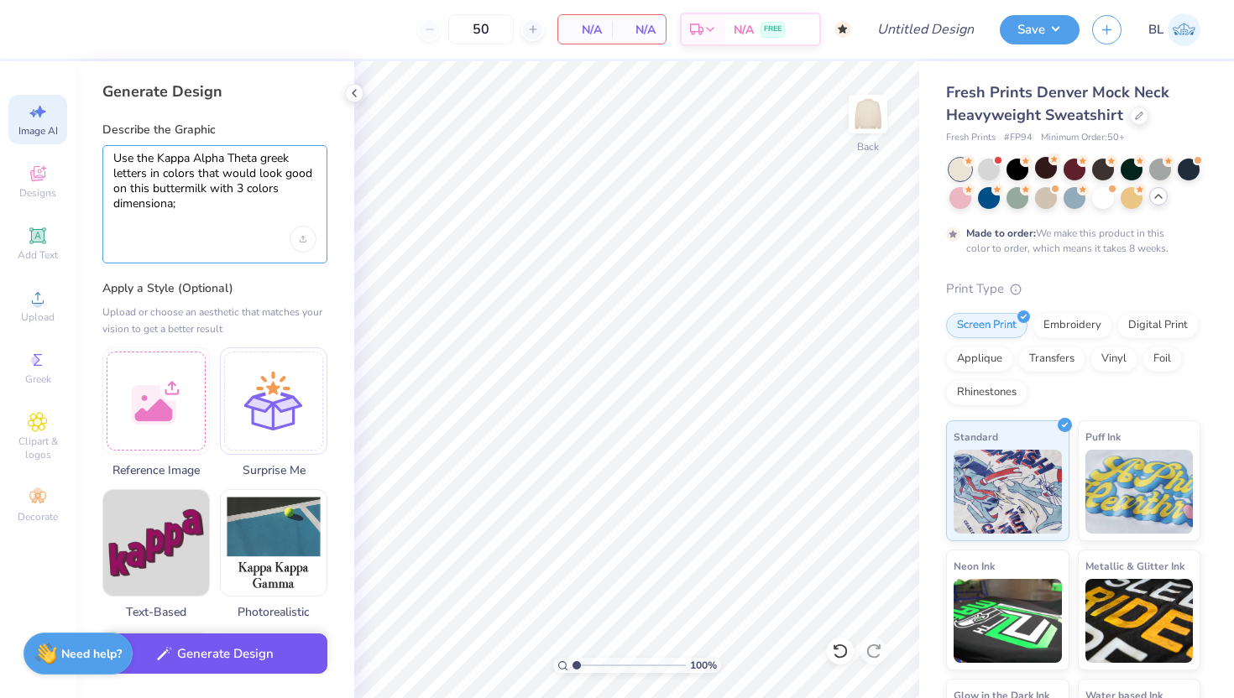
type textarea "Use the Kappa Alpha Theta greek letters in colors that would look good on this …"
click at [182, 651] on button "Generate Design" at bounding box center [214, 654] width 225 height 41
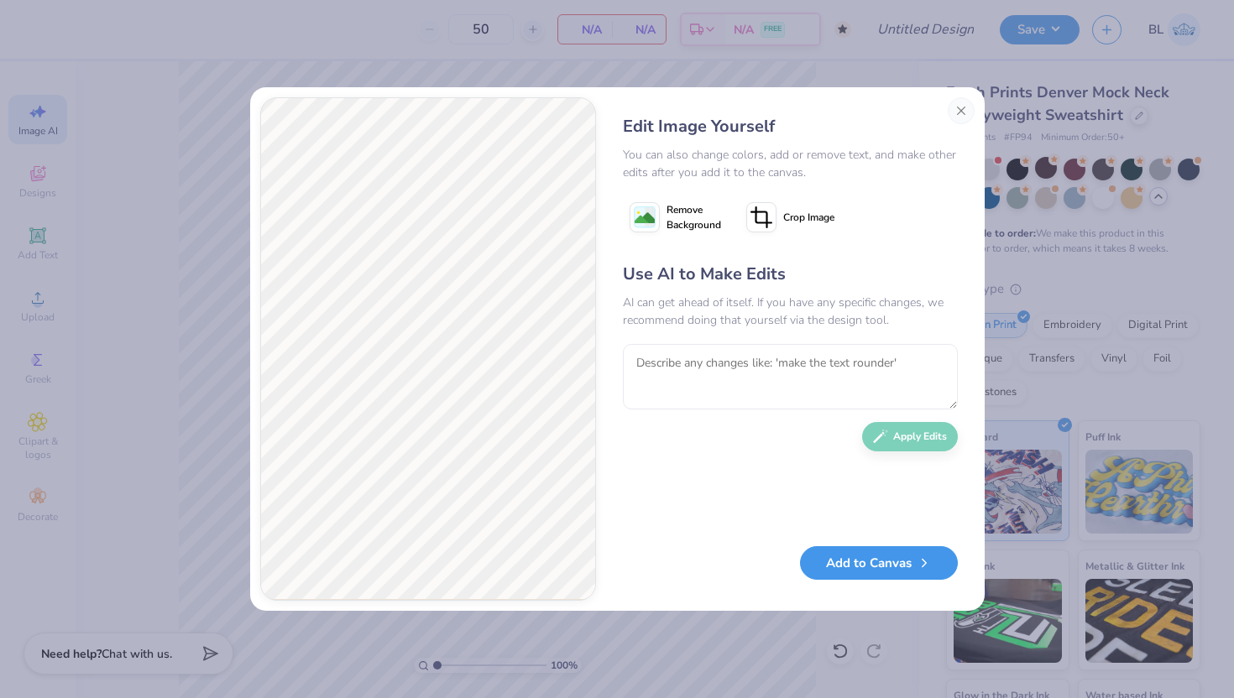
click at [895, 569] on button "Add to Canvas" at bounding box center [879, 563] width 158 height 34
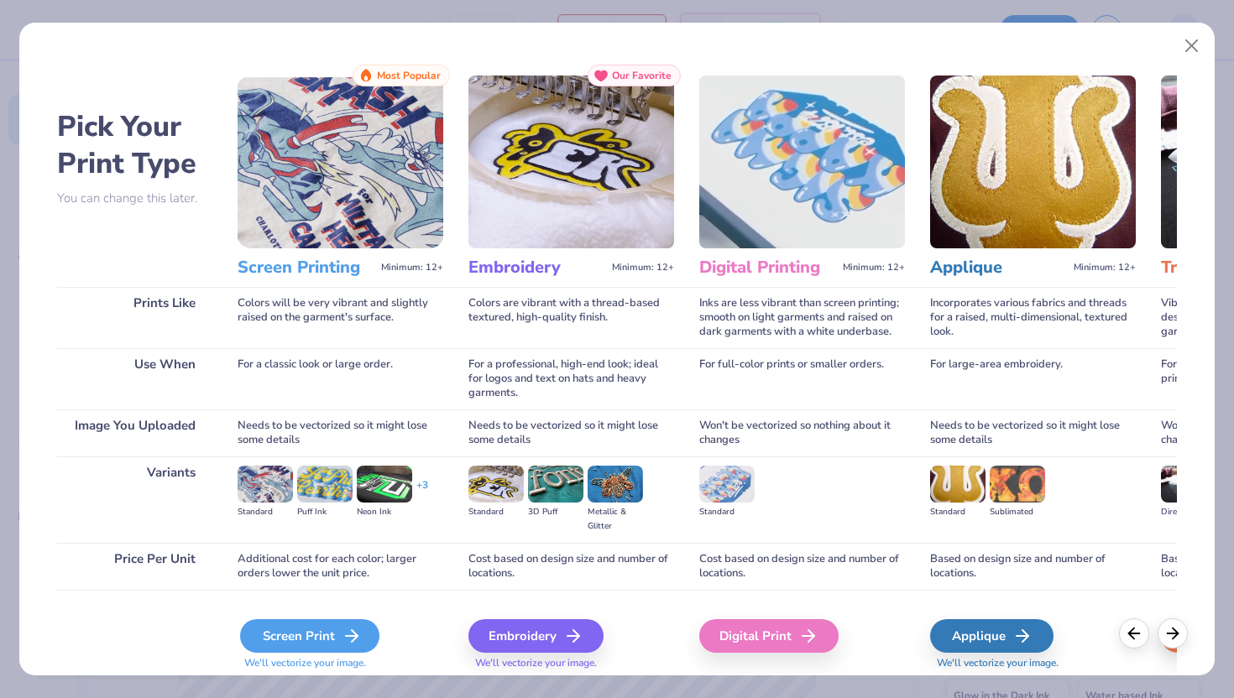
click at [298, 632] on div "Screen Print" at bounding box center [309, 636] width 139 height 34
click at [307, 638] on div "Screen Print" at bounding box center [309, 636] width 139 height 34
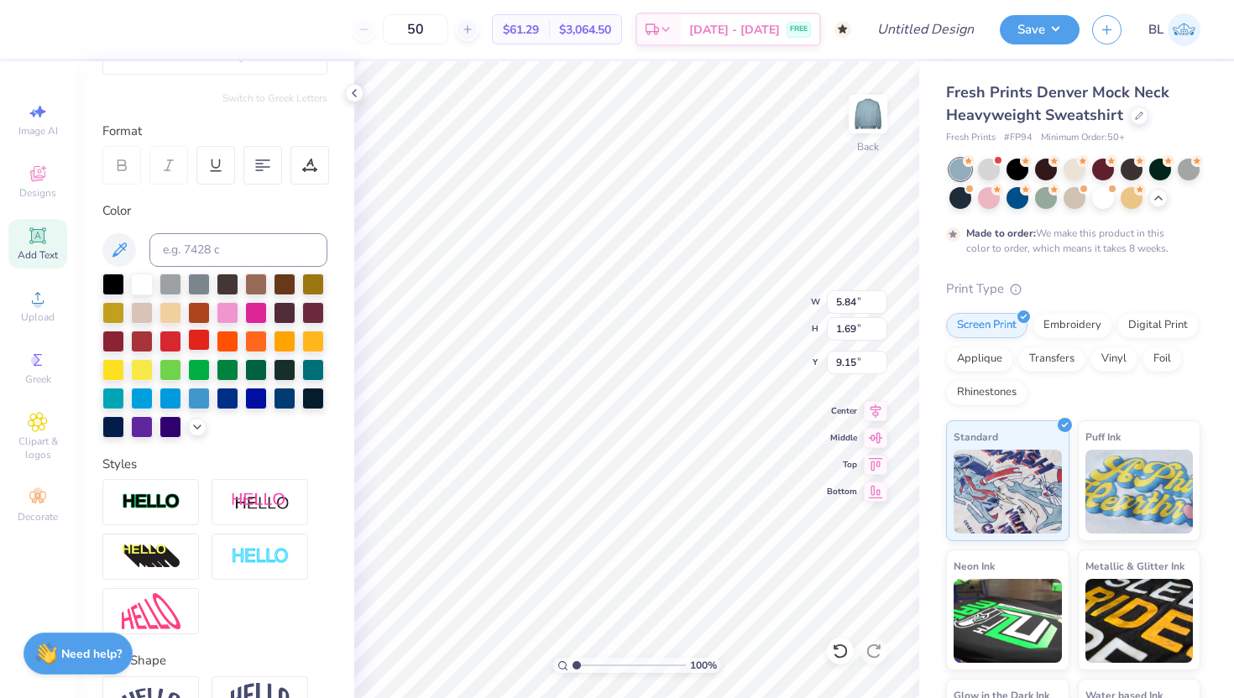
scroll to position [277, 0]
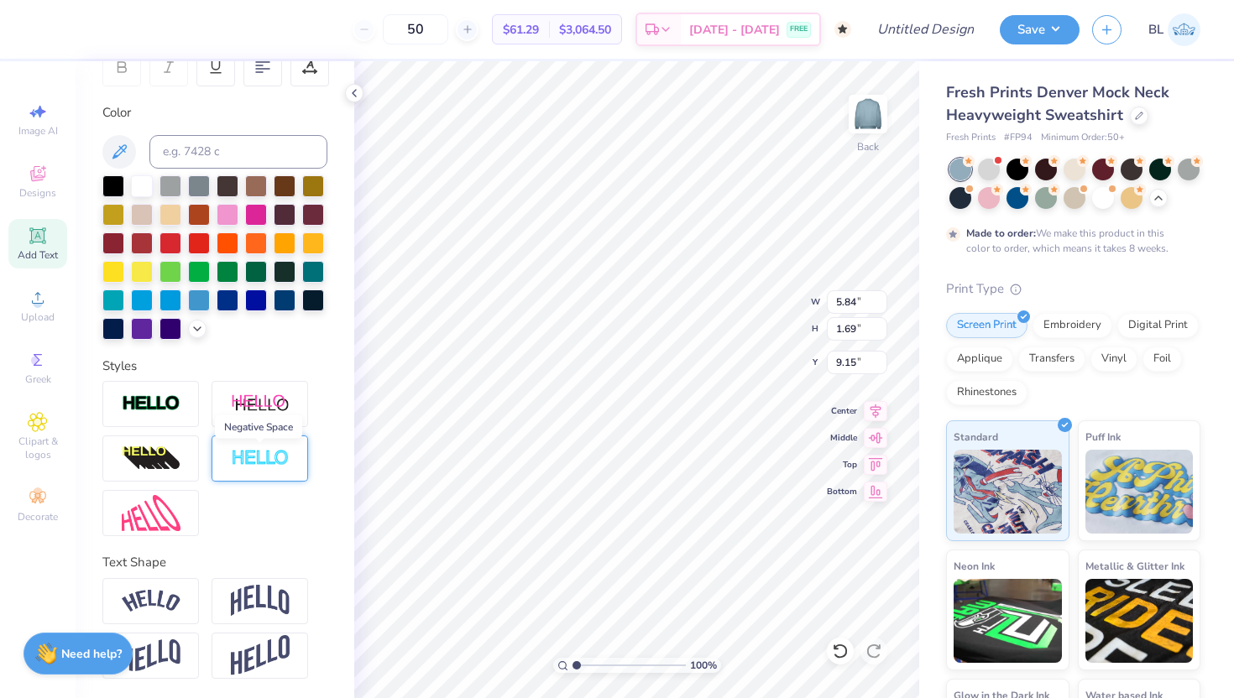
click at [256, 462] on img at bounding box center [260, 458] width 59 height 19
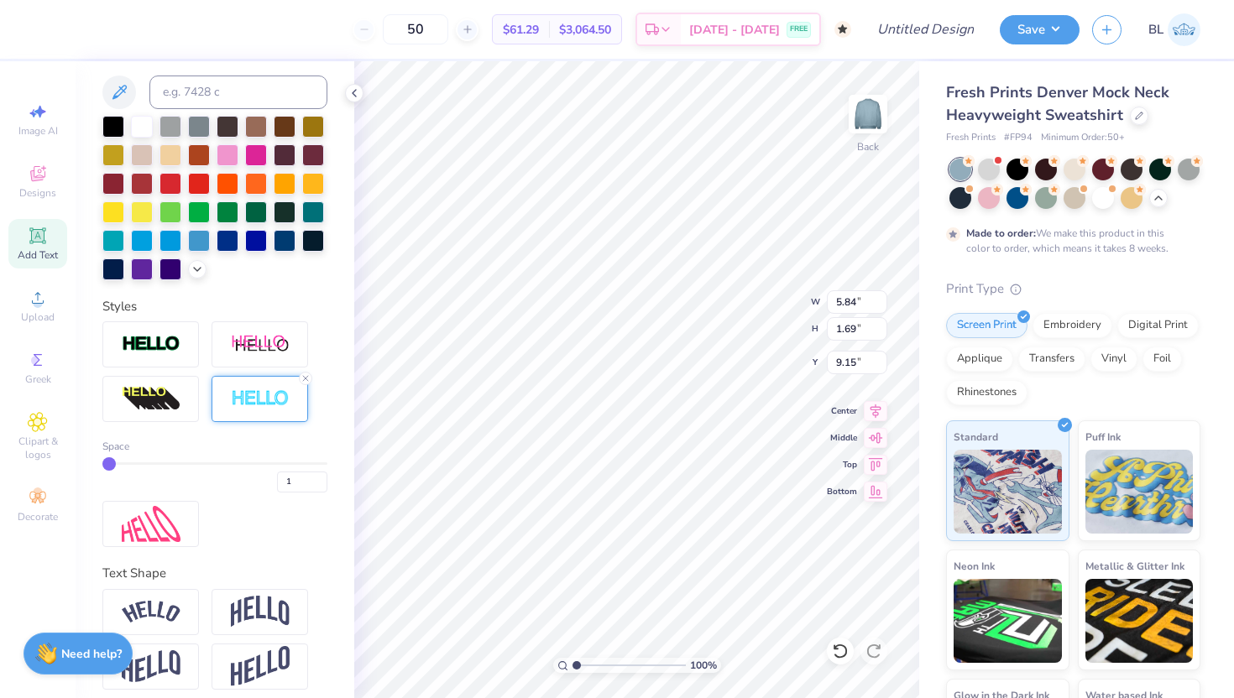
scroll to position [347, 0]
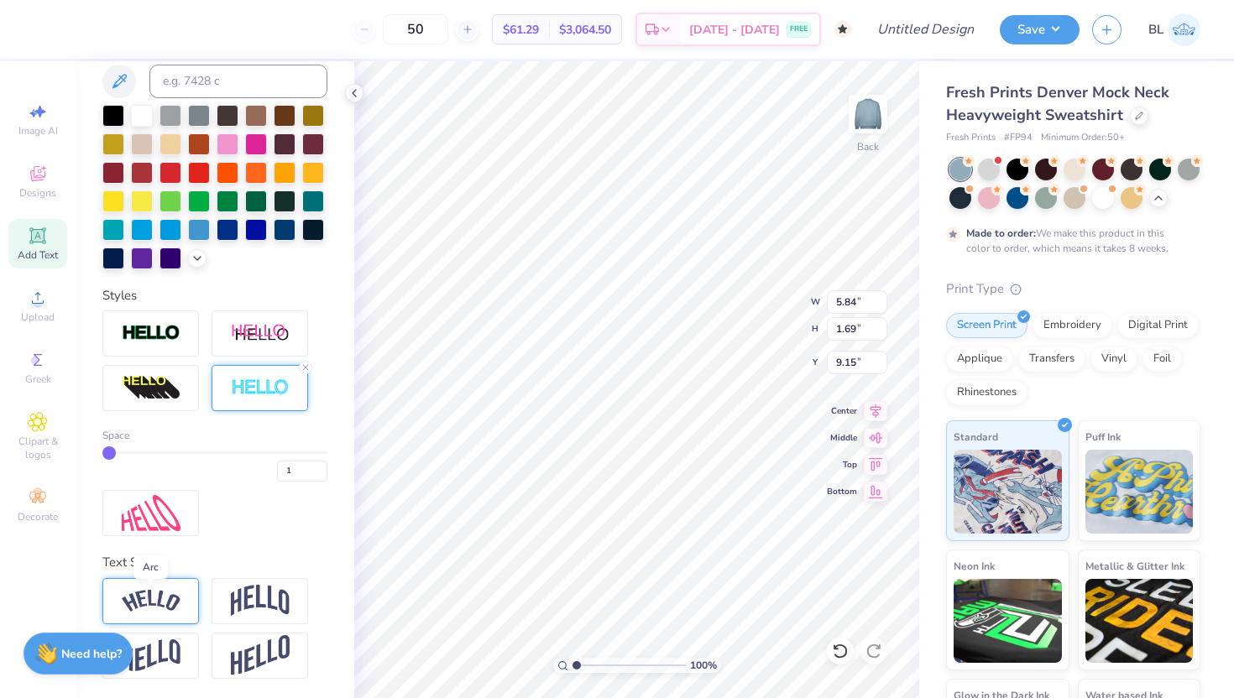
click at [170, 603] on img at bounding box center [151, 601] width 59 height 23
click at [169, 603] on img at bounding box center [151, 601] width 59 height 23
type input "3.00"
type input "2"
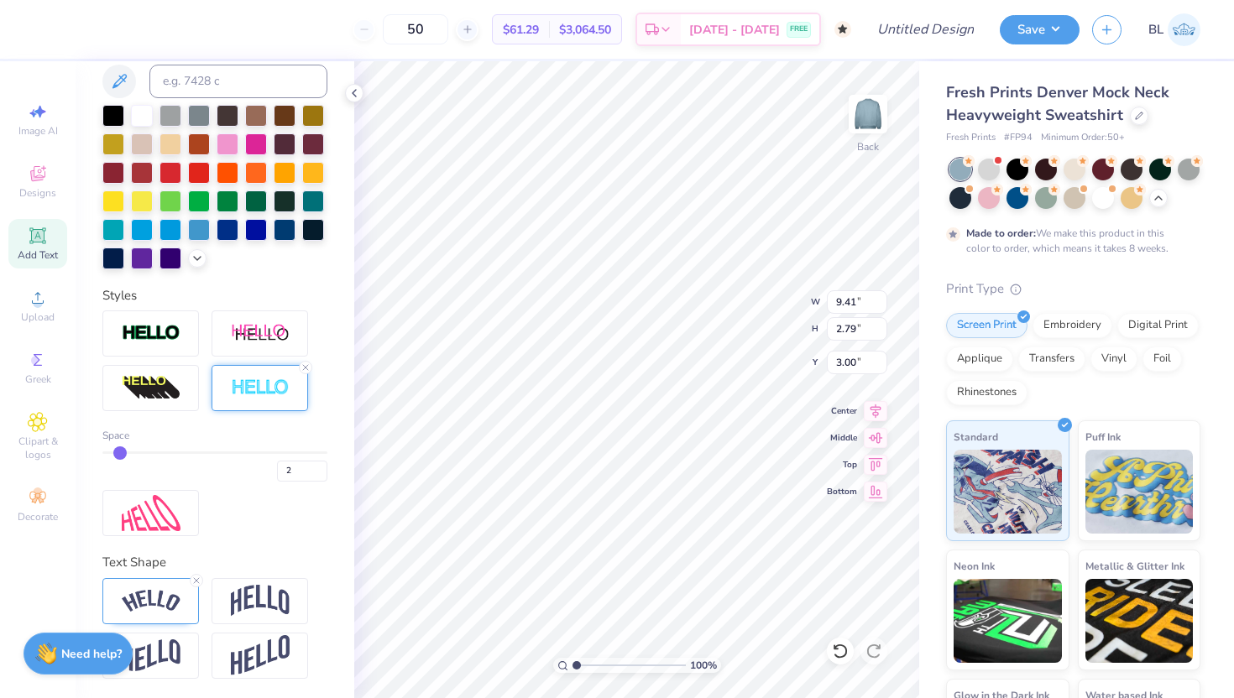
type input "3"
type input "4"
drag, startPoint x: 107, startPoint y: 450, endPoint x: 138, endPoint y: 449, distance: 31.9
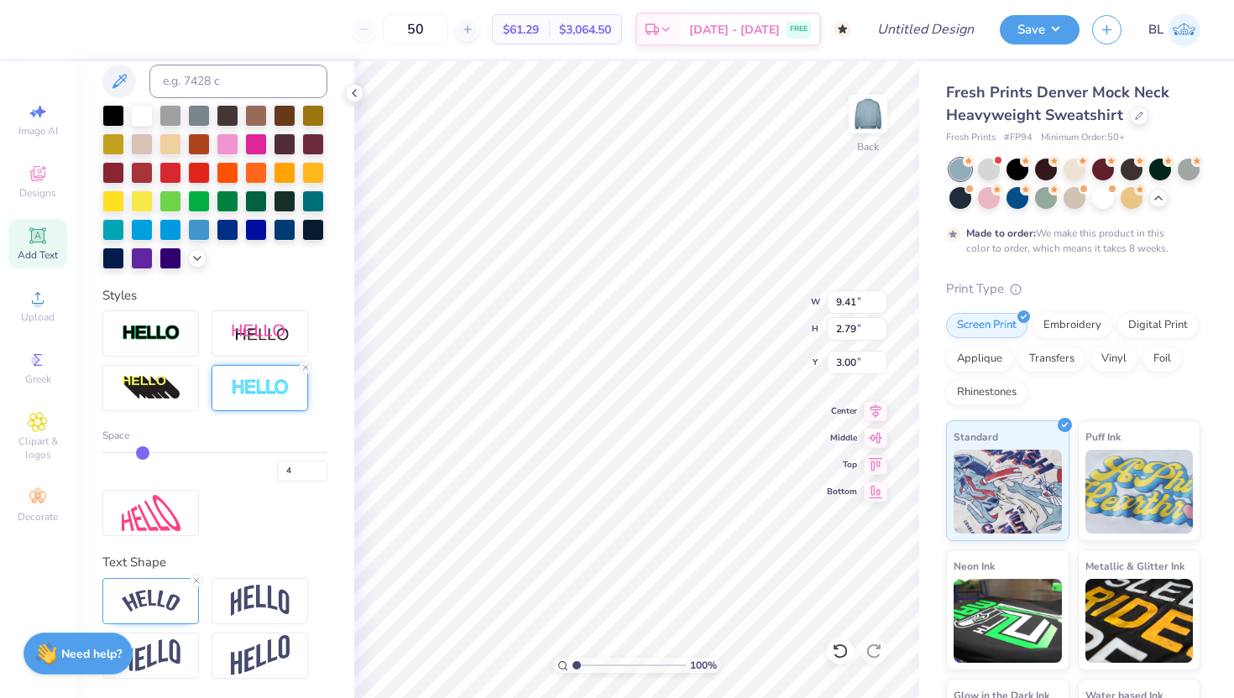
type input "4"
click at [138, 451] on input "range" at bounding box center [214, 452] width 225 height 3
type input "9.51"
type input "2.88"
type input "2.95"
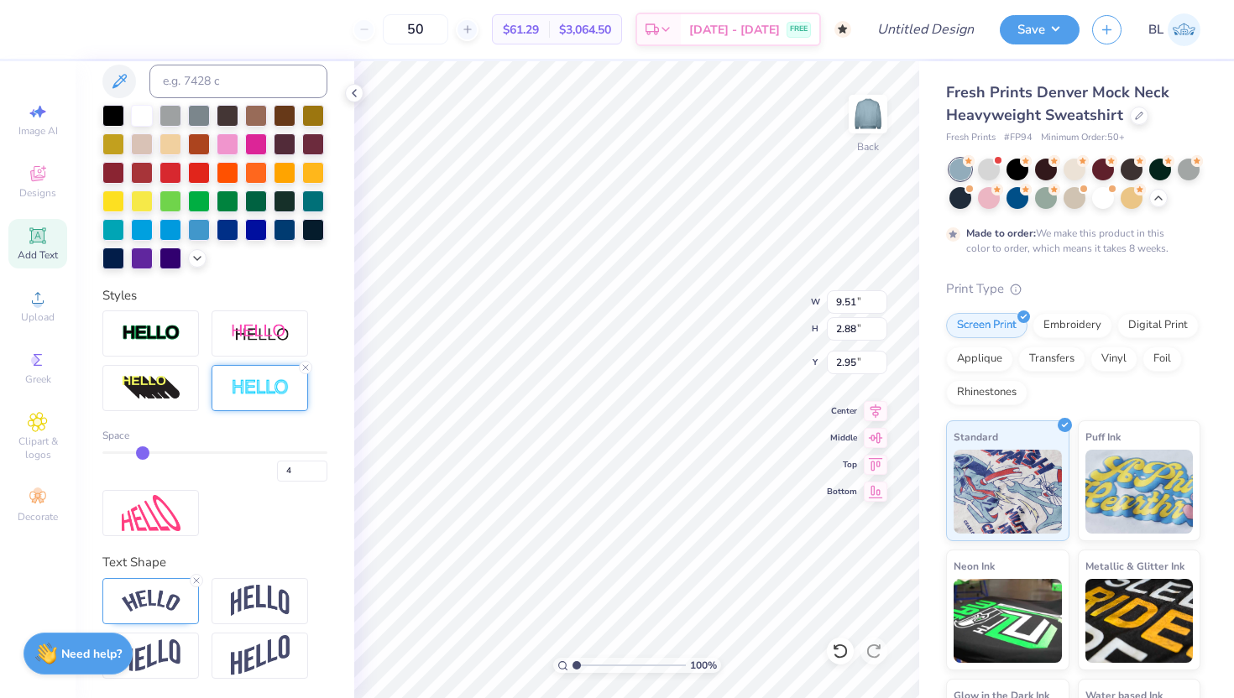
type input "3"
drag, startPoint x: 138, startPoint y: 449, endPoint x: 126, endPoint y: 448, distance: 12.6
type input "3"
click at [126, 451] on input "range" at bounding box center [214, 452] width 225 height 3
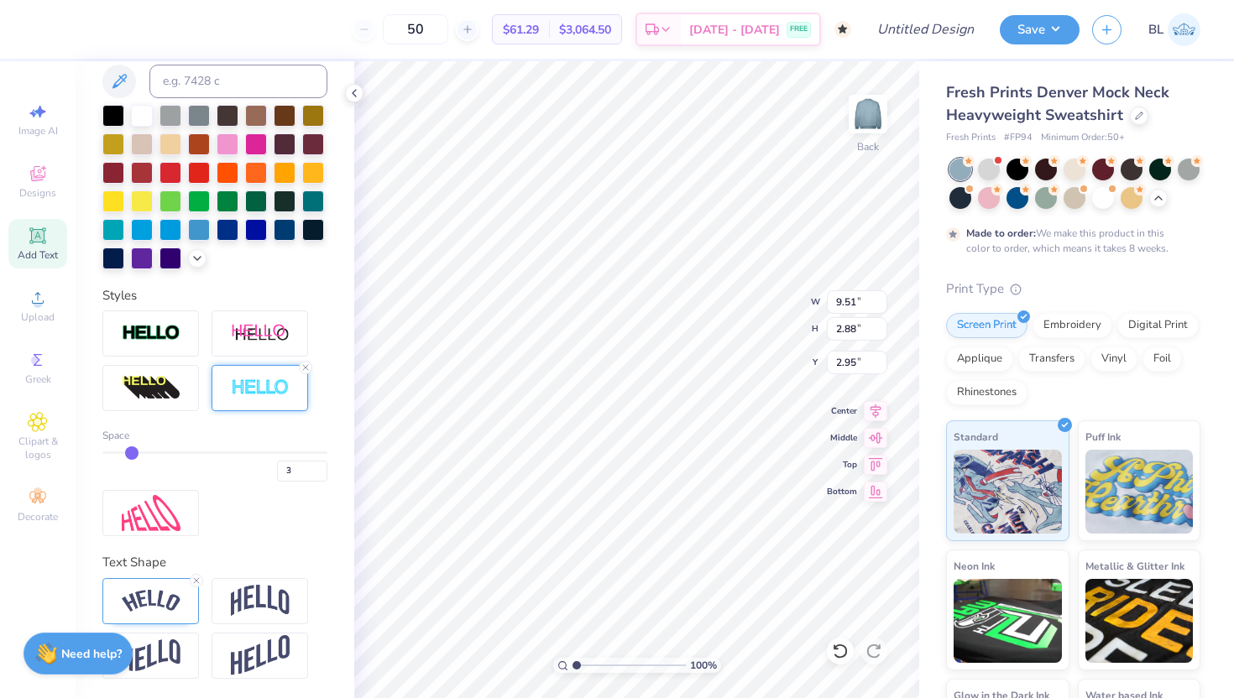
type input "9.48"
type input "2.85"
type input "2.97"
type input "2"
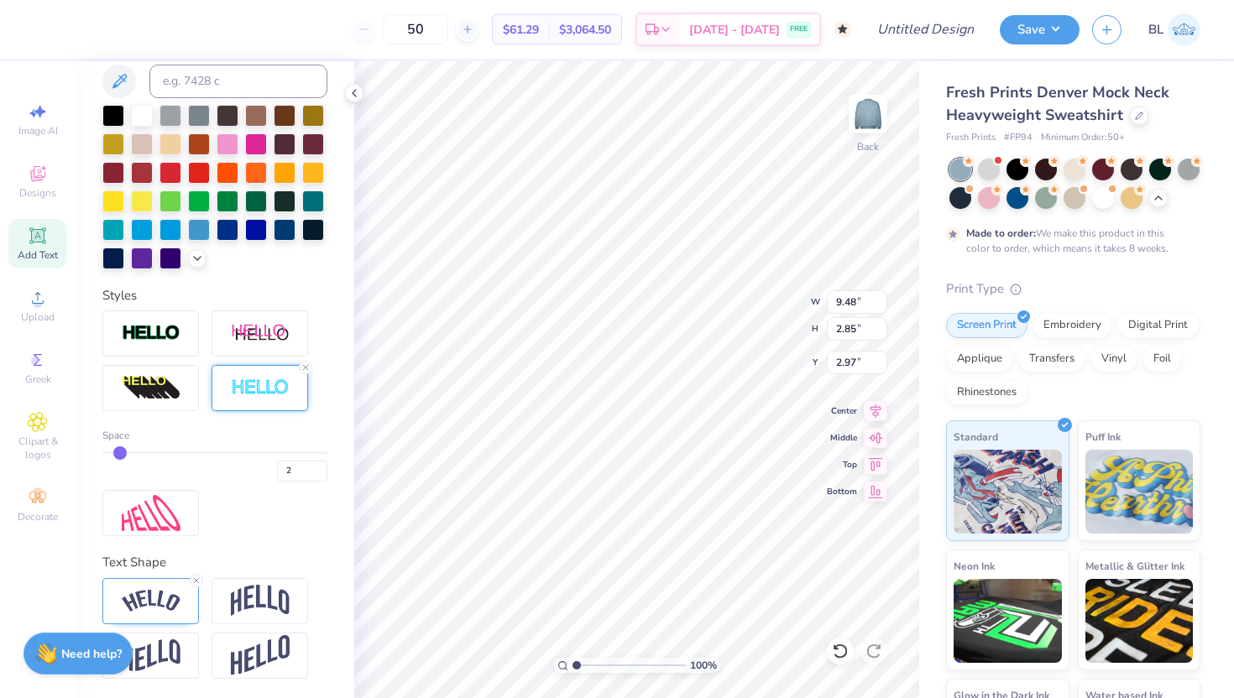
type input "2"
click at [120, 451] on input "range" at bounding box center [214, 452] width 225 height 3
type input "9.44"
type input "2.82"
type input "2.98"
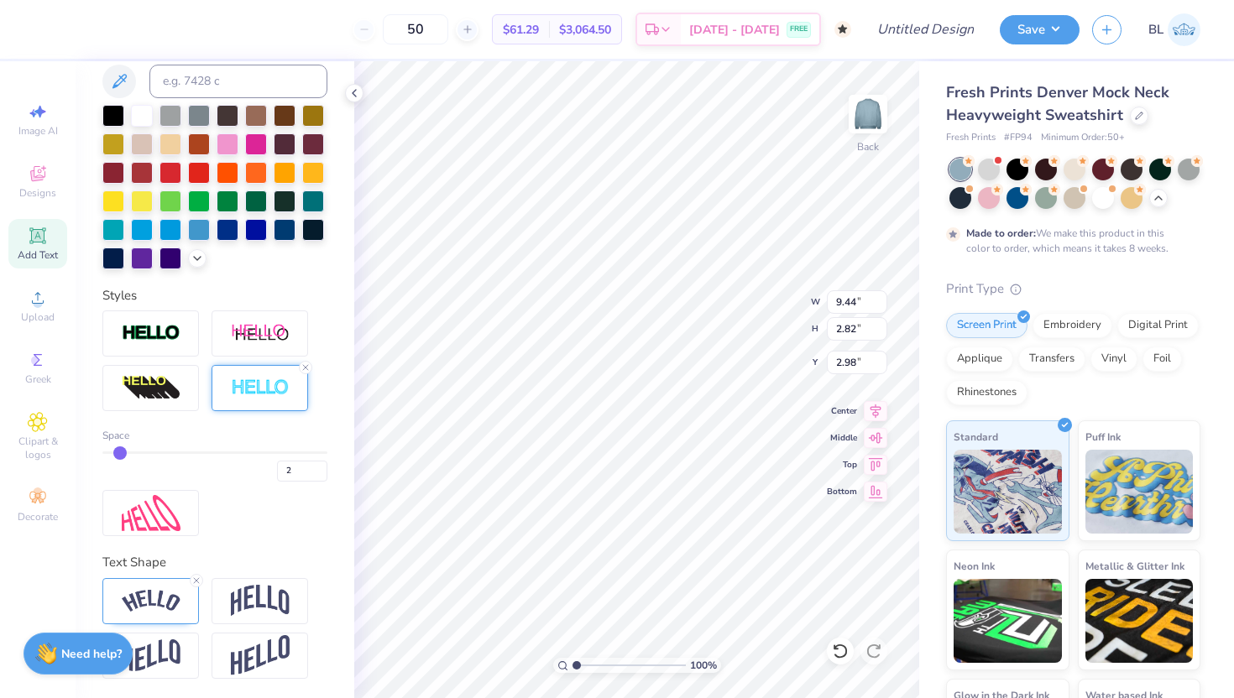
type input "1"
click at [113, 451] on input "range" at bounding box center [214, 452] width 225 height 3
type input "9.41"
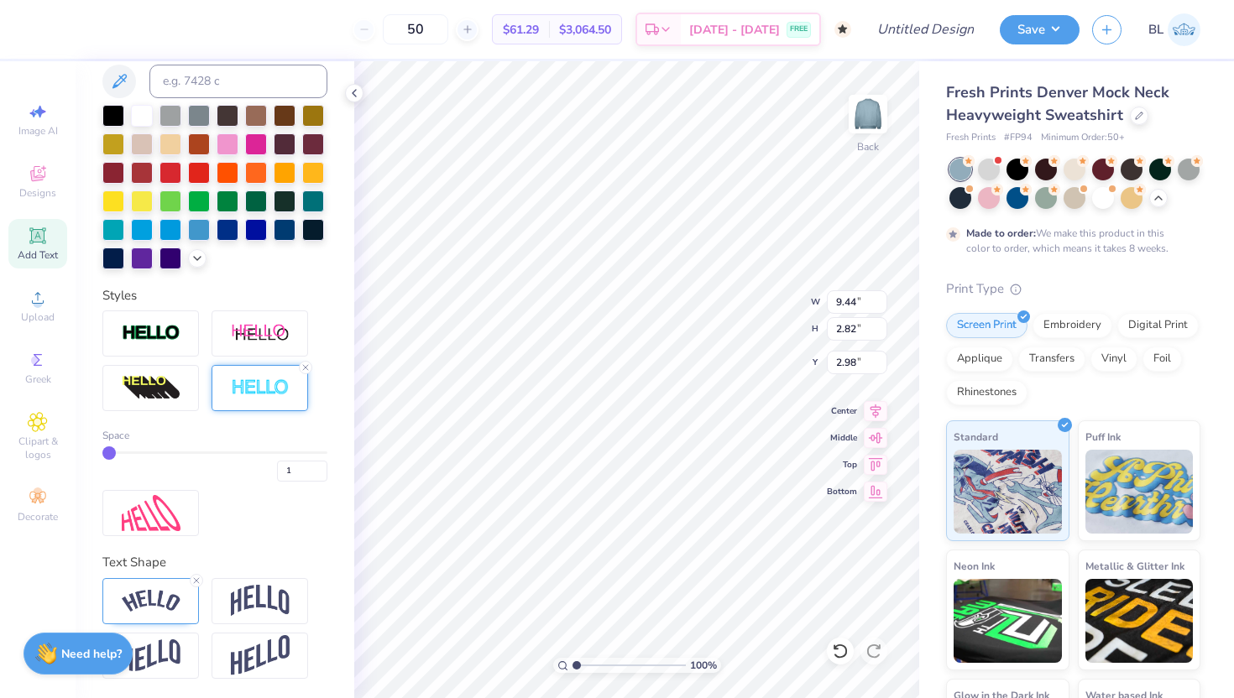
type input "2.79"
type input "3.00"
click at [156, 326] on img at bounding box center [151, 333] width 59 height 19
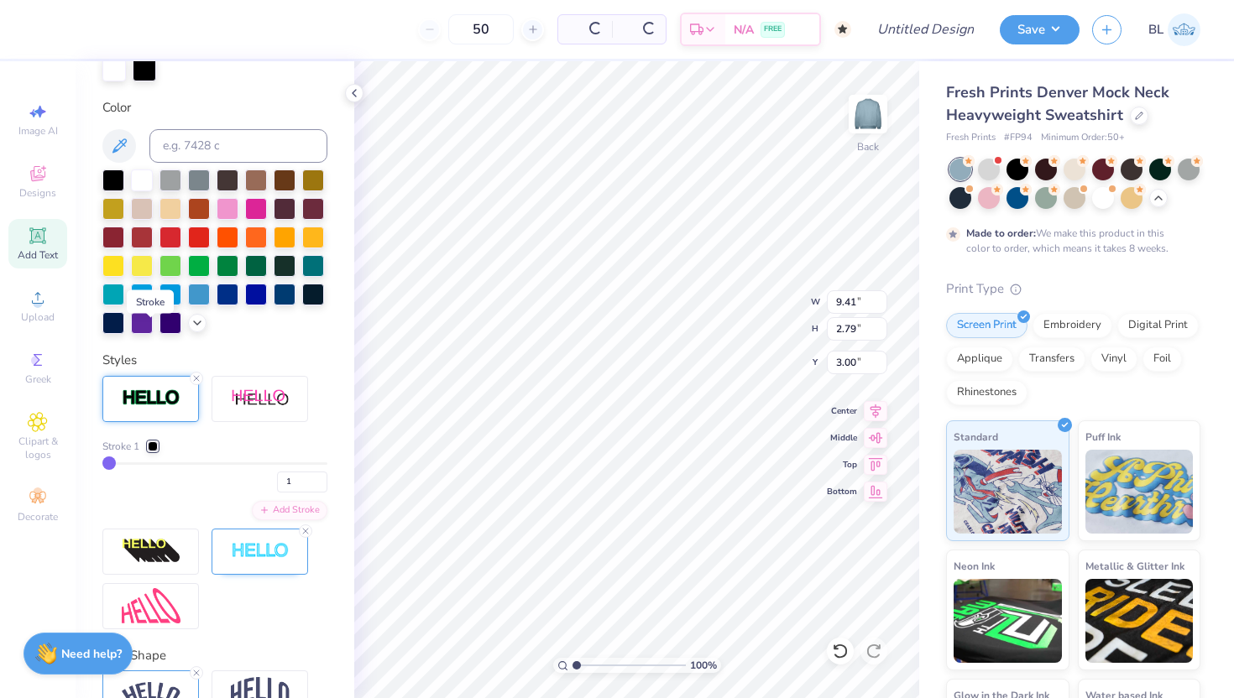
scroll to position [413, 0]
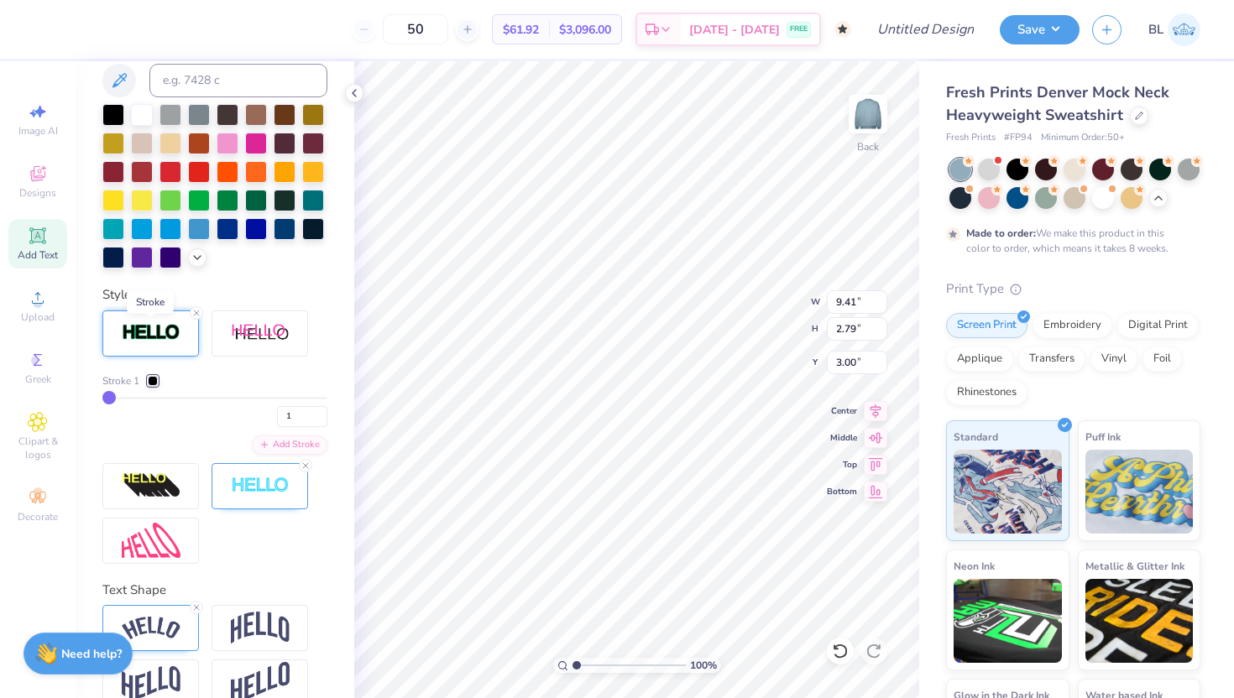
click at [156, 326] on img at bounding box center [151, 332] width 59 height 19
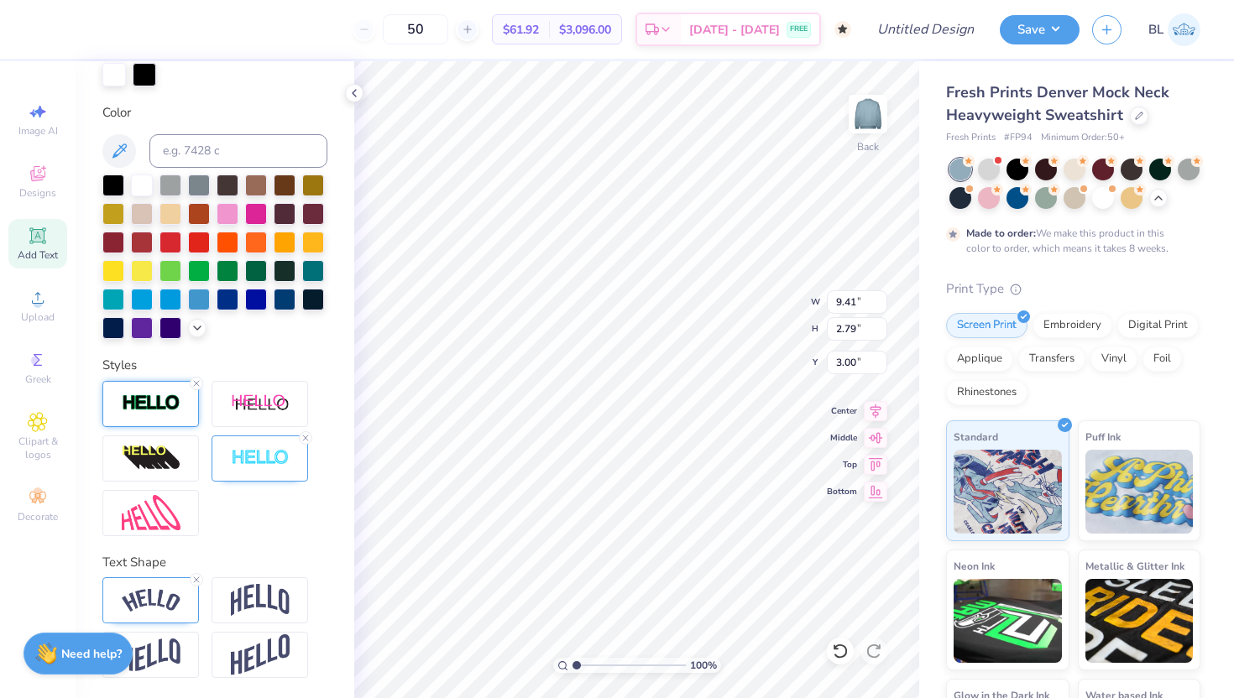
scroll to position [342, 0]
click at [223, 216] on div at bounding box center [228, 212] width 22 height 22
click at [138, 180] on div at bounding box center [142, 184] width 22 height 22
click at [144, 70] on div at bounding box center [144, 72] width 23 height 23
click at [843, 648] on icon at bounding box center [840, 651] width 17 height 17
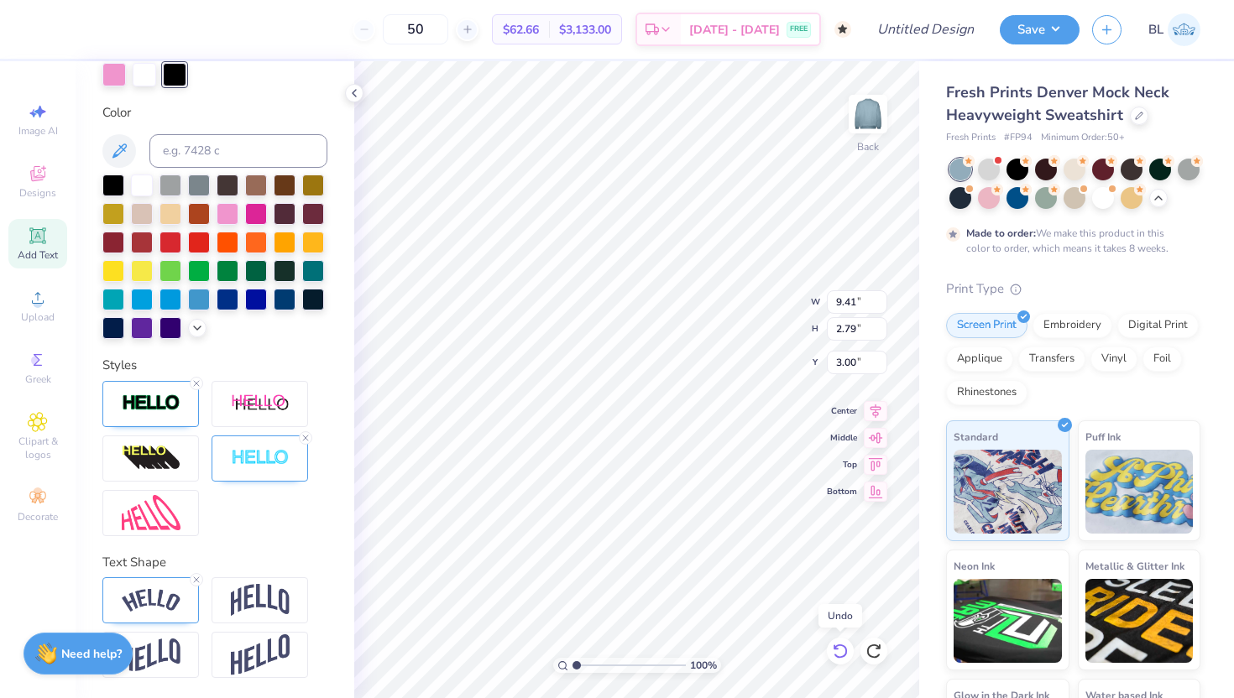
click at [841, 649] on icon at bounding box center [840, 651] width 17 height 17
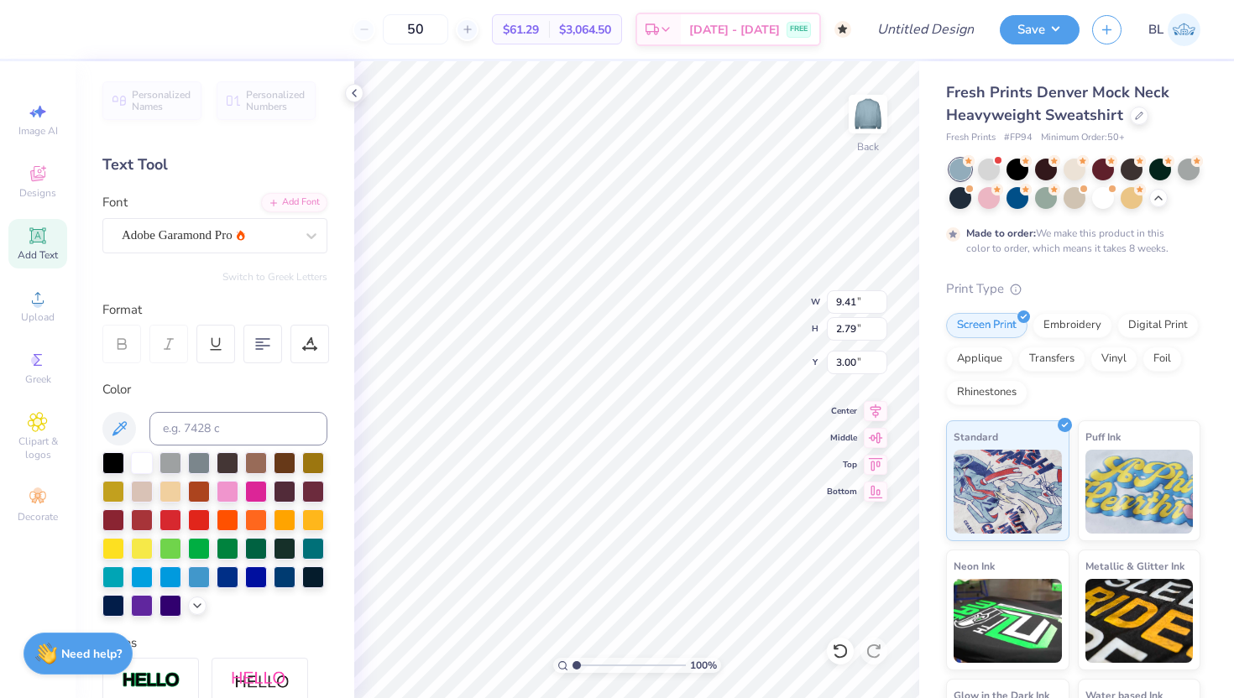
scroll to position [277, 0]
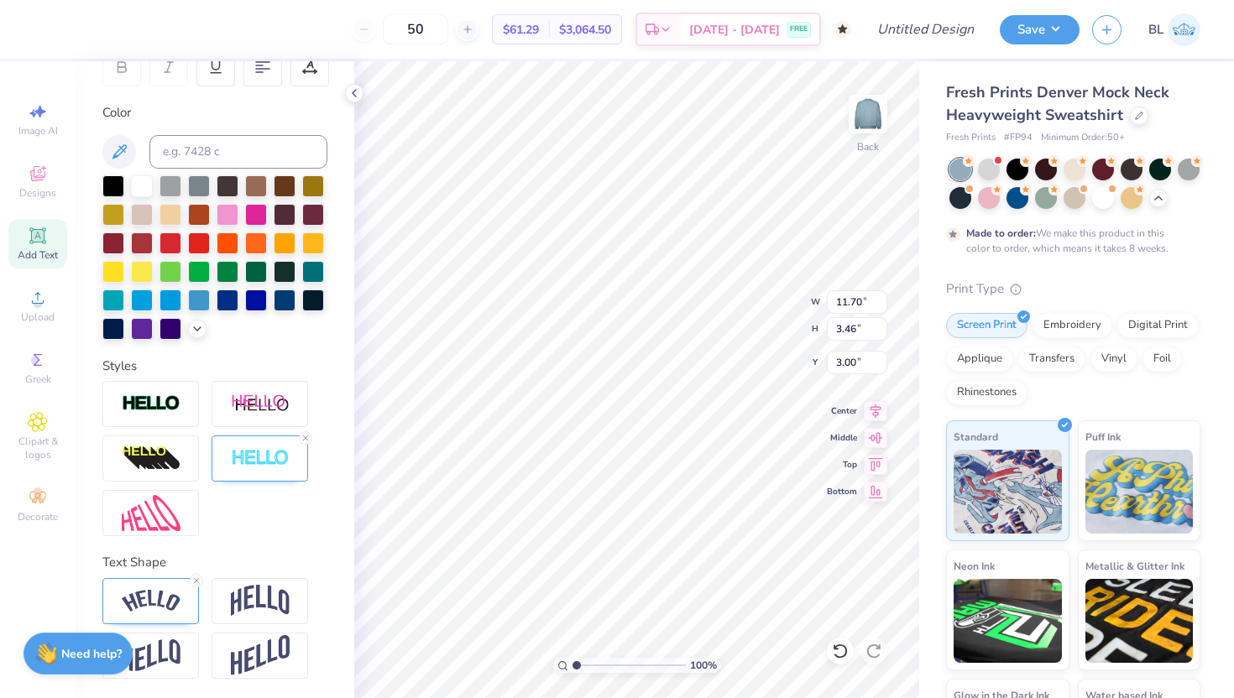
type input "11.70"
type input "3.46"
click at [169, 392] on div at bounding box center [150, 404] width 97 height 46
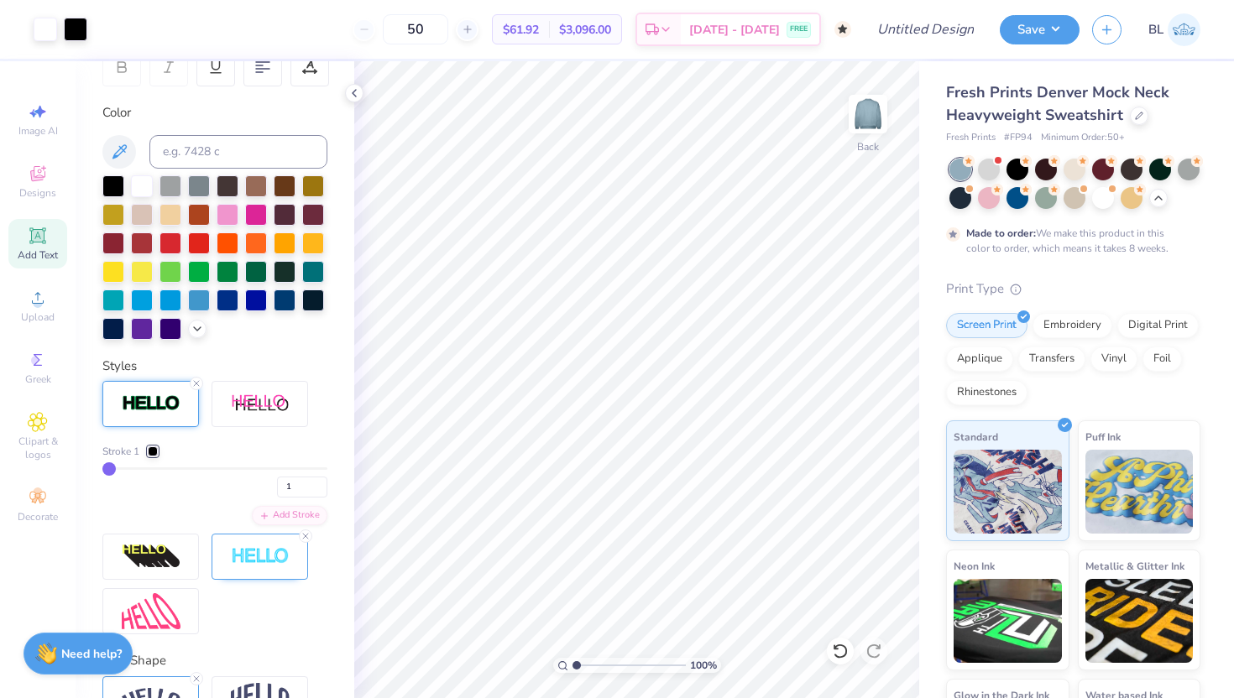
type input "3"
type input "4"
type input "5"
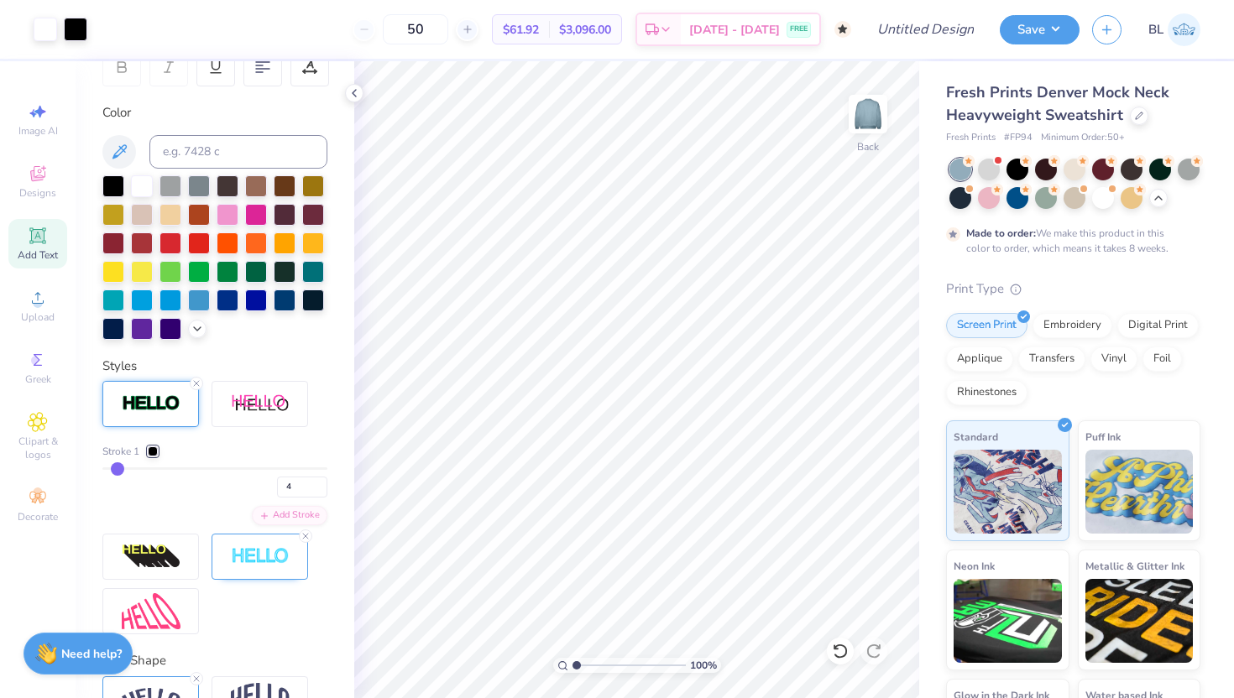
type input "5"
type input "6"
type input "7"
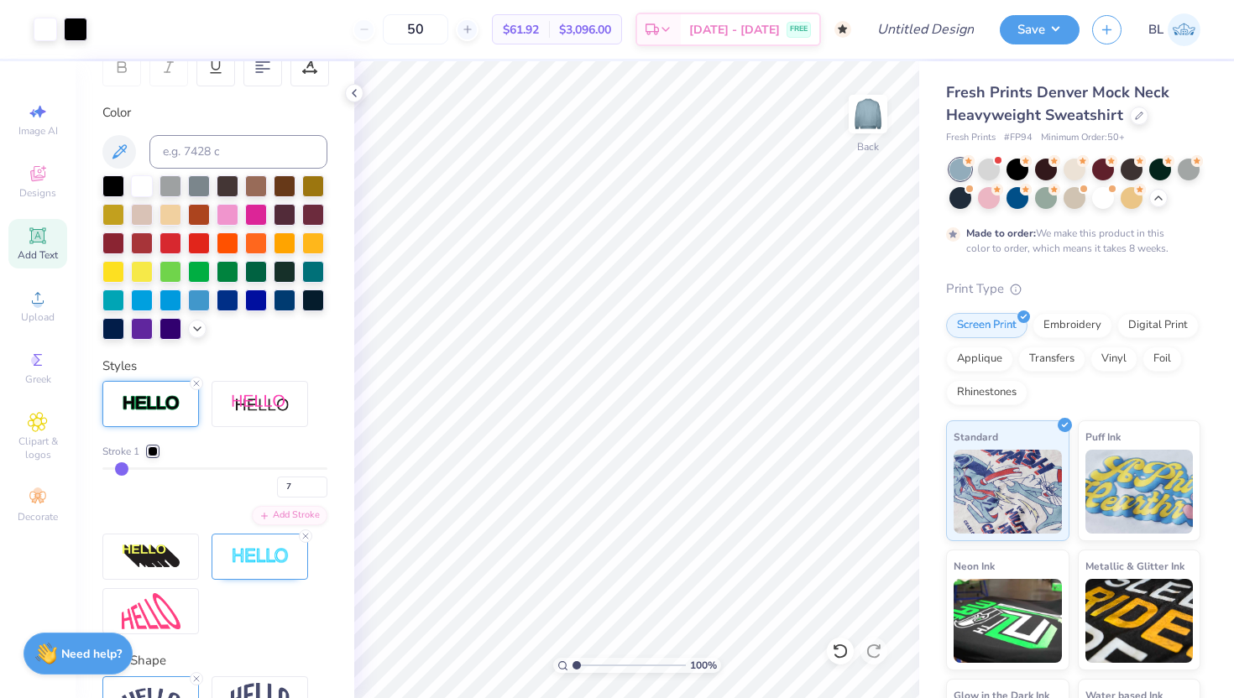
type input "8"
type input "7"
drag, startPoint x: 112, startPoint y: 468, endPoint x: 123, endPoint y: 468, distance: 10.1
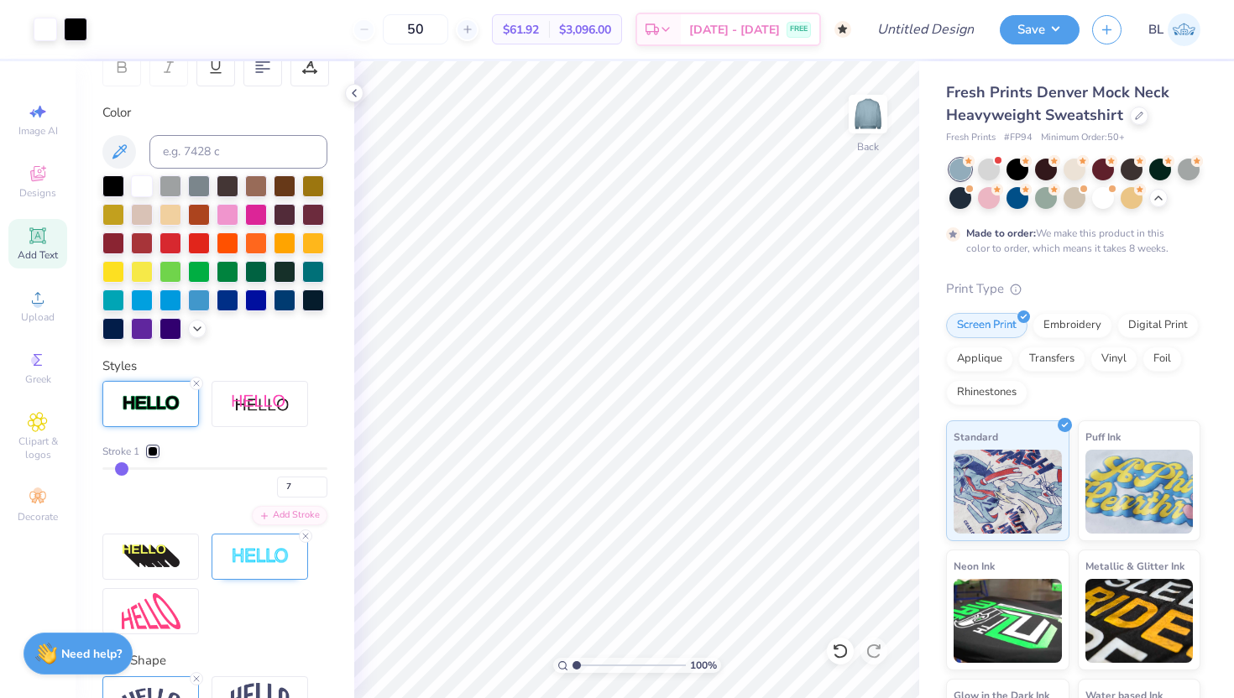
type input "7"
click at [123, 468] on input "range" at bounding box center [214, 468] width 225 height 3
type input "6"
type input "5"
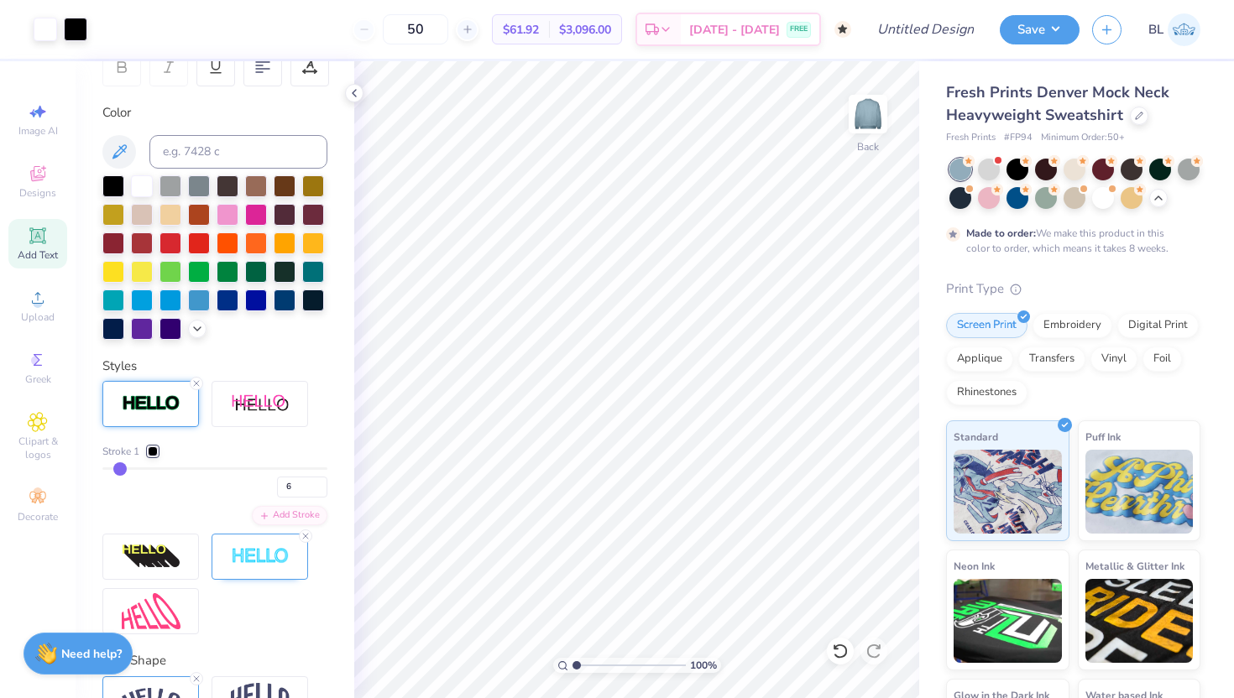
type input "5"
type input "4"
click at [116, 467] on input "range" at bounding box center [214, 468] width 225 height 3
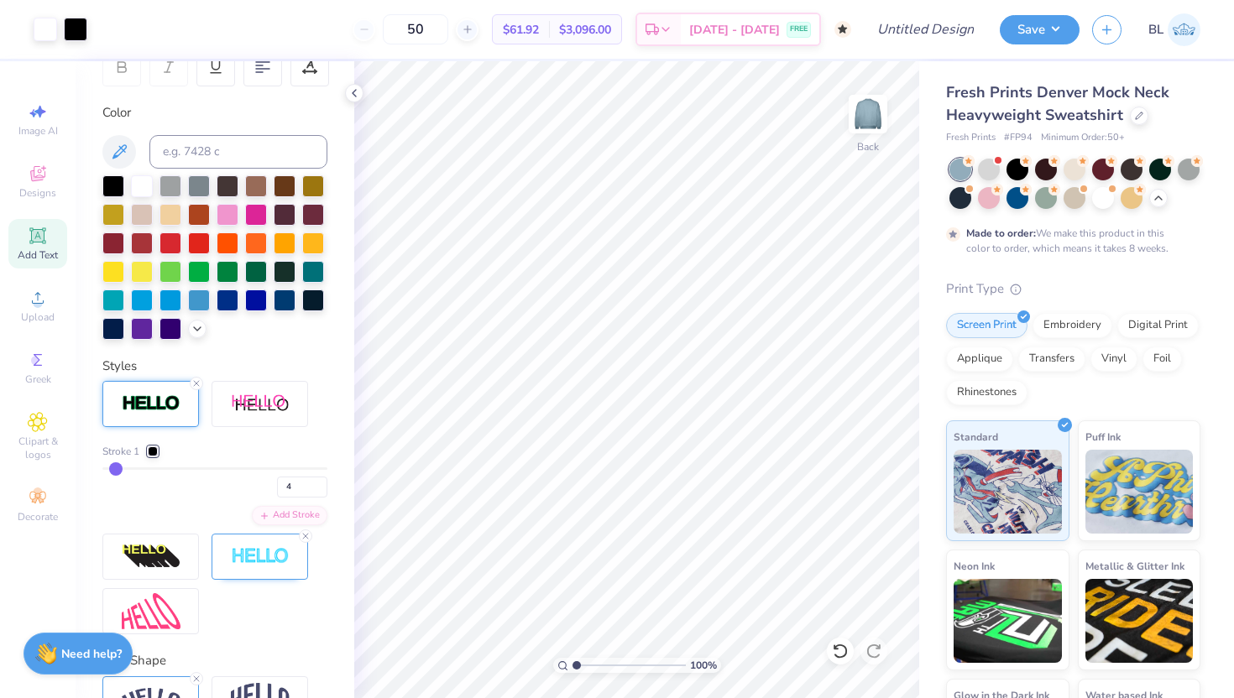
type input "3"
type input "2"
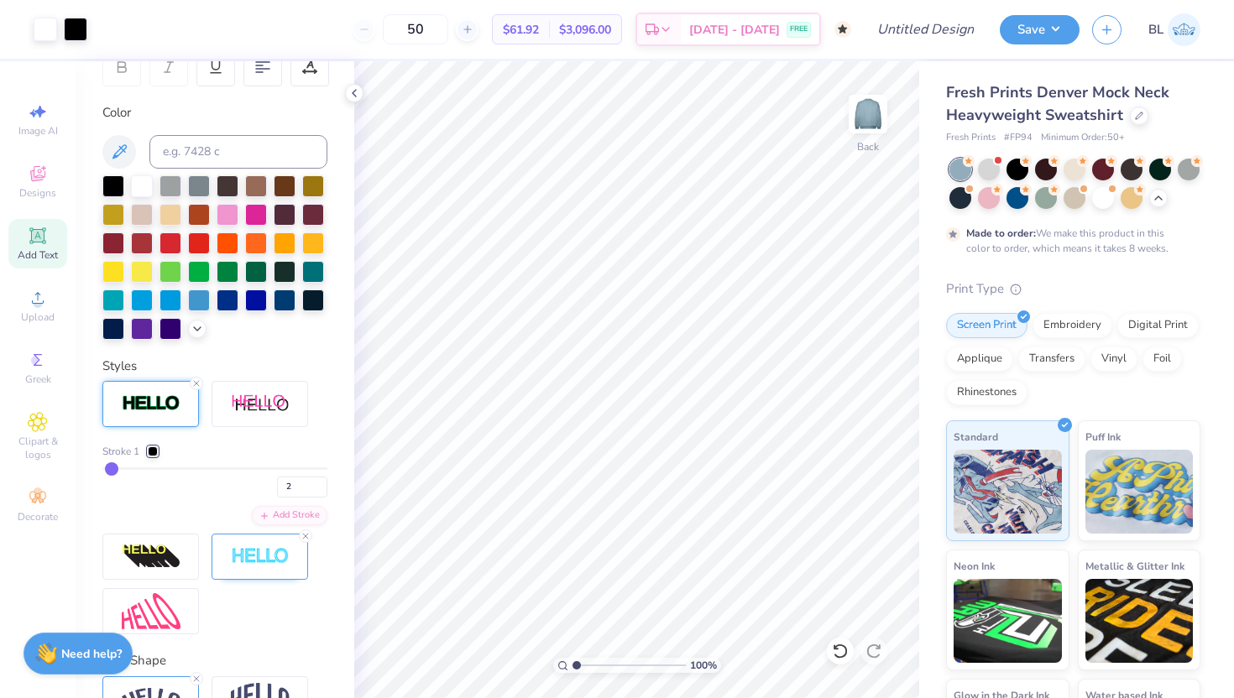
click at [112, 467] on input "range" at bounding box center [214, 468] width 225 height 3
type input "1"
drag, startPoint x: 112, startPoint y: 467, endPoint x: 93, endPoint y: 467, distance: 18.5
type input "1"
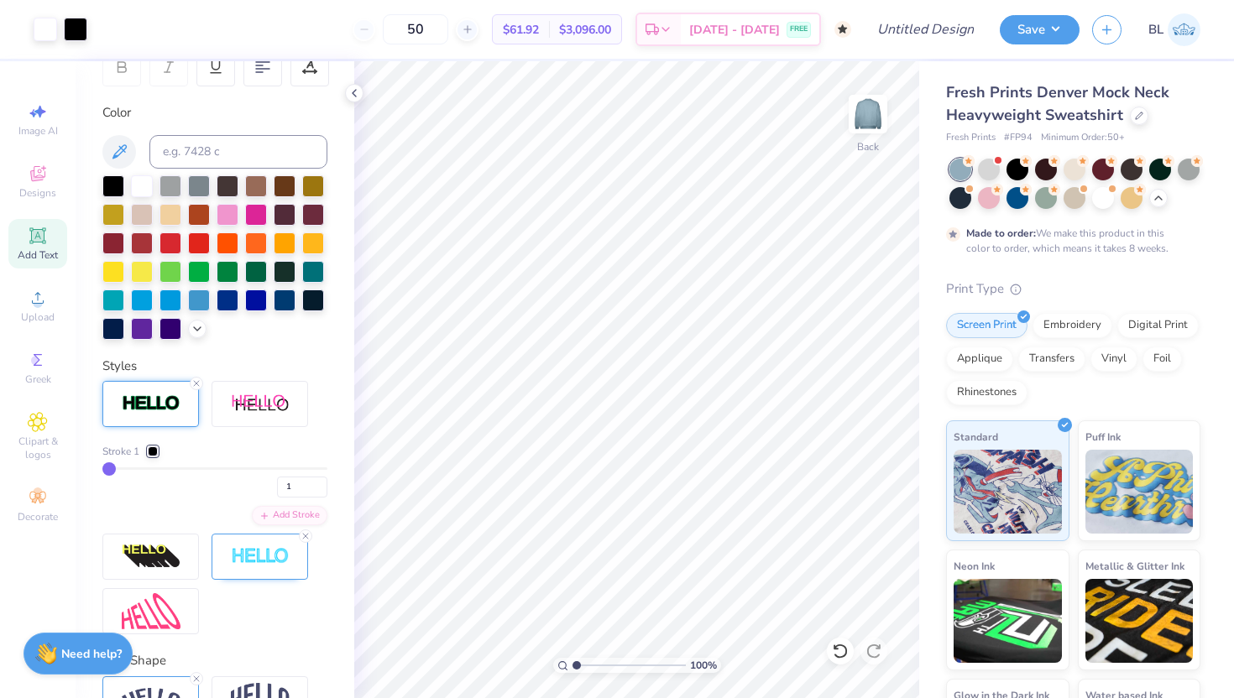
click at [102, 467] on input "range" at bounding box center [214, 468] width 225 height 3
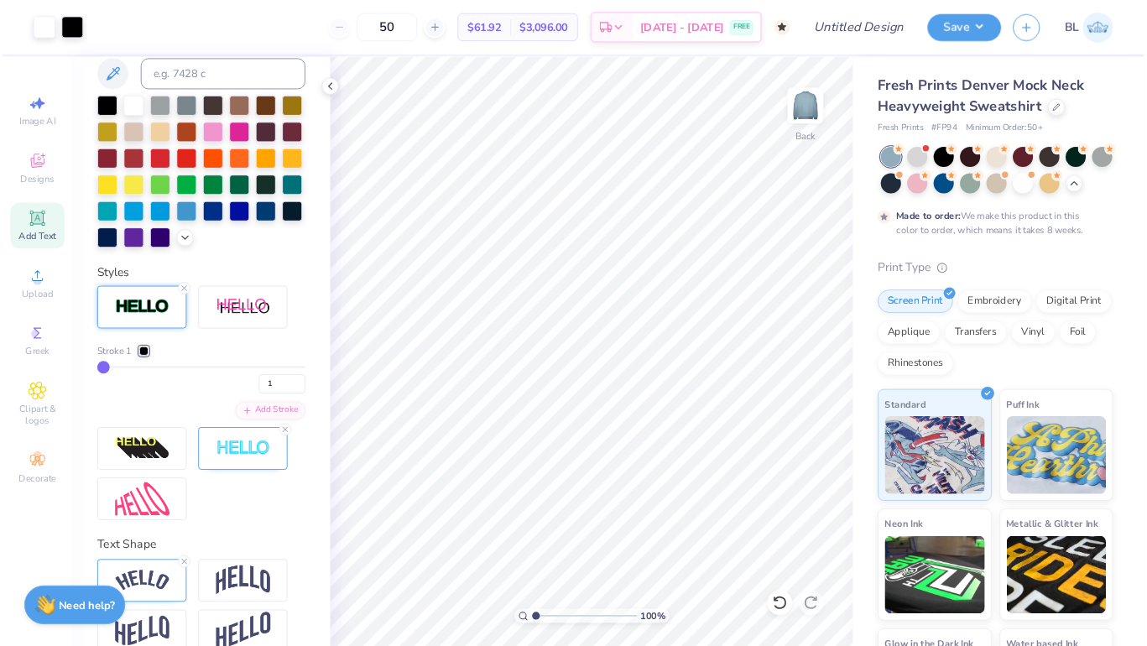
scroll to position [375, 0]
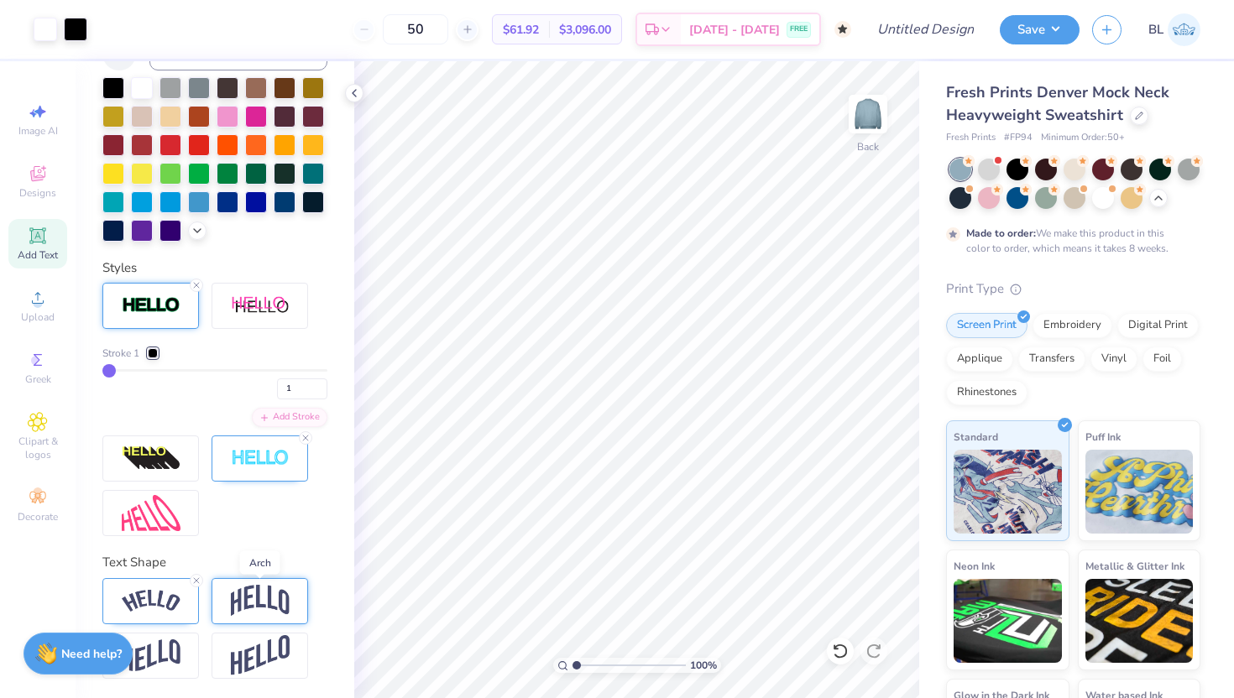
click at [265, 593] on img at bounding box center [260, 601] width 59 height 32
click at [156, 597] on img at bounding box center [151, 601] width 59 height 23
click at [359, 91] on icon at bounding box center [353, 92] width 13 height 13
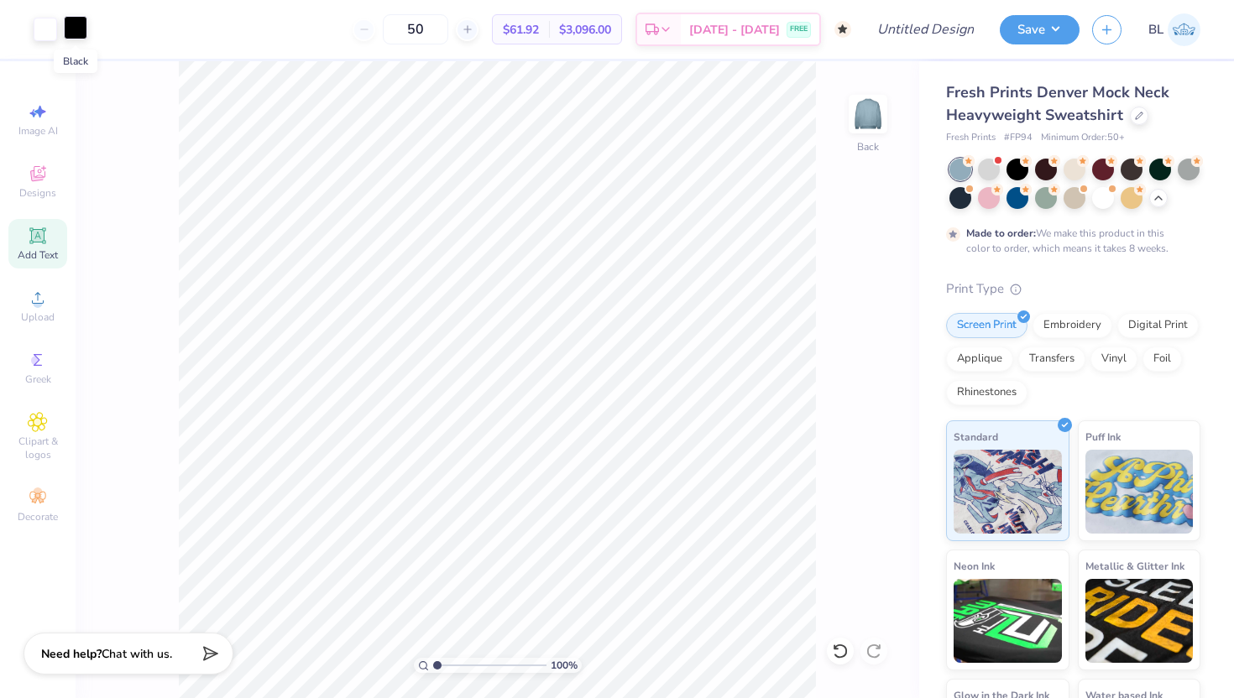
click at [76, 22] on div at bounding box center [75, 27] width 23 height 23
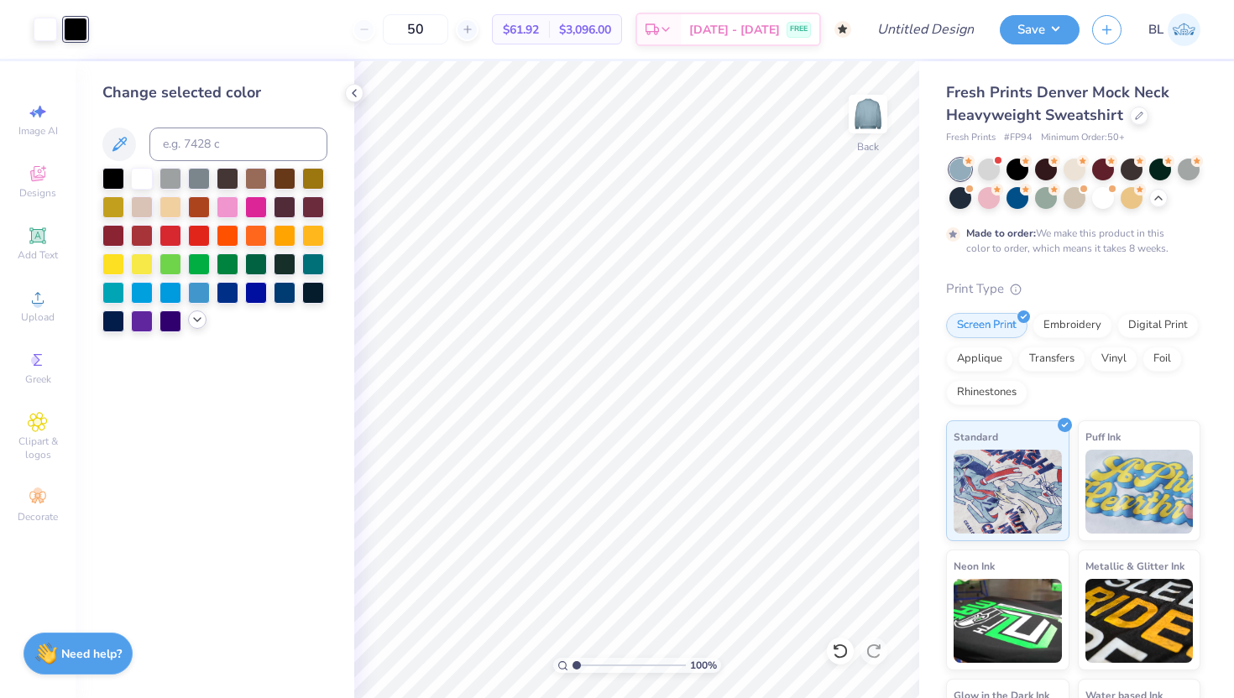
click at [196, 319] on icon at bounding box center [196, 319] width 13 height 13
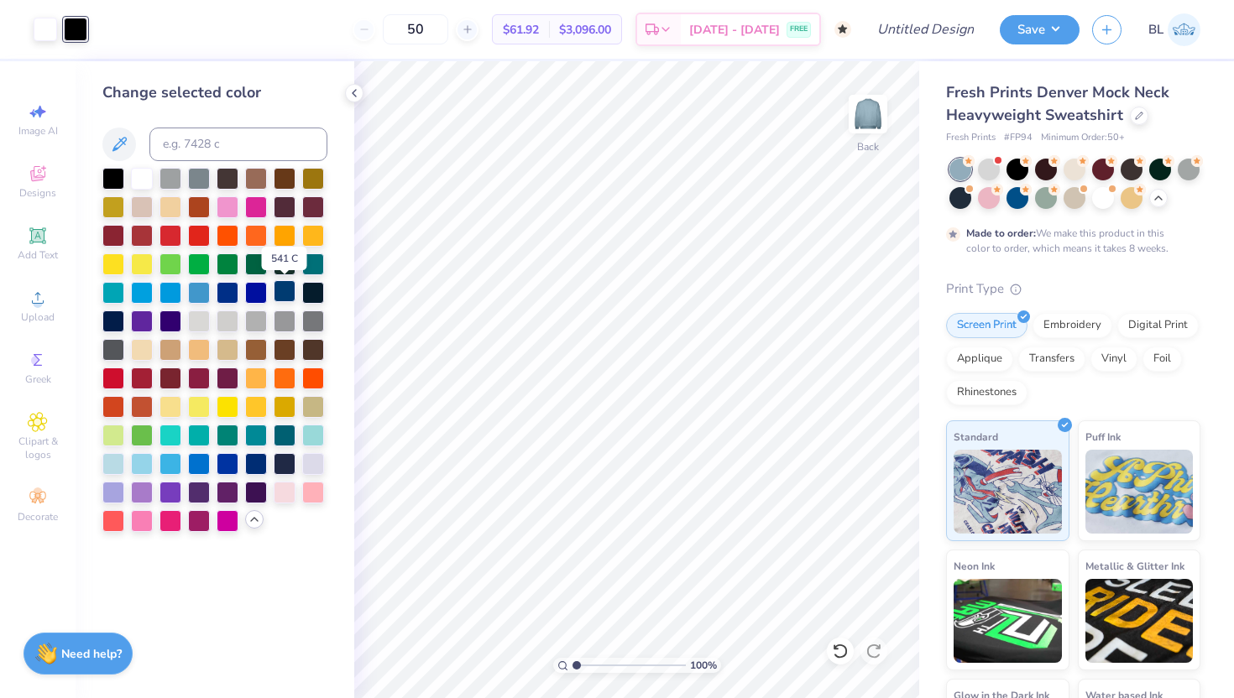
click at [283, 290] on div at bounding box center [285, 291] width 22 height 22
click at [355, 91] on icon at bounding box center [353, 92] width 13 height 13
